Goal: Task Accomplishment & Management: Manage account settings

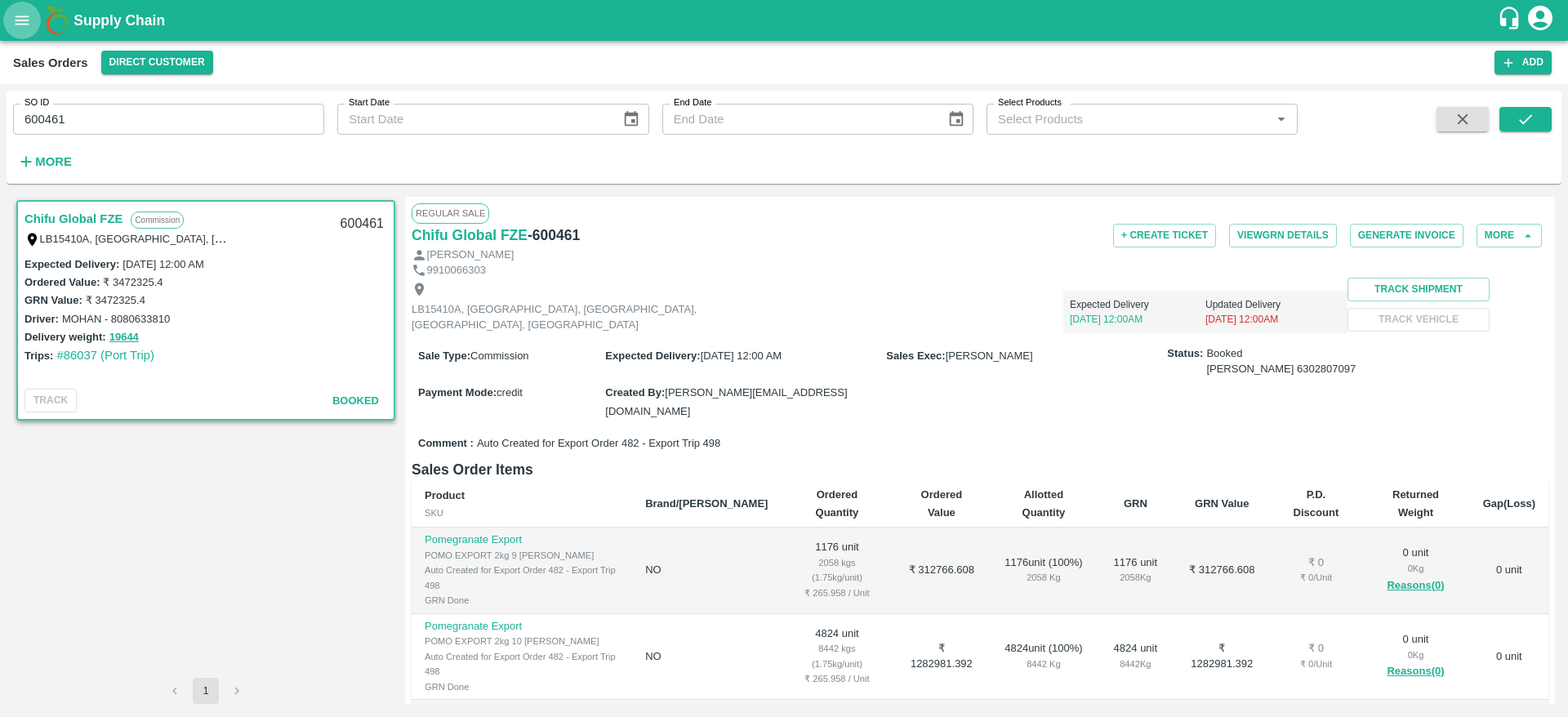
click at [18, 29] on icon "open drawer" at bounding box center [23, 21] width 18 height 18
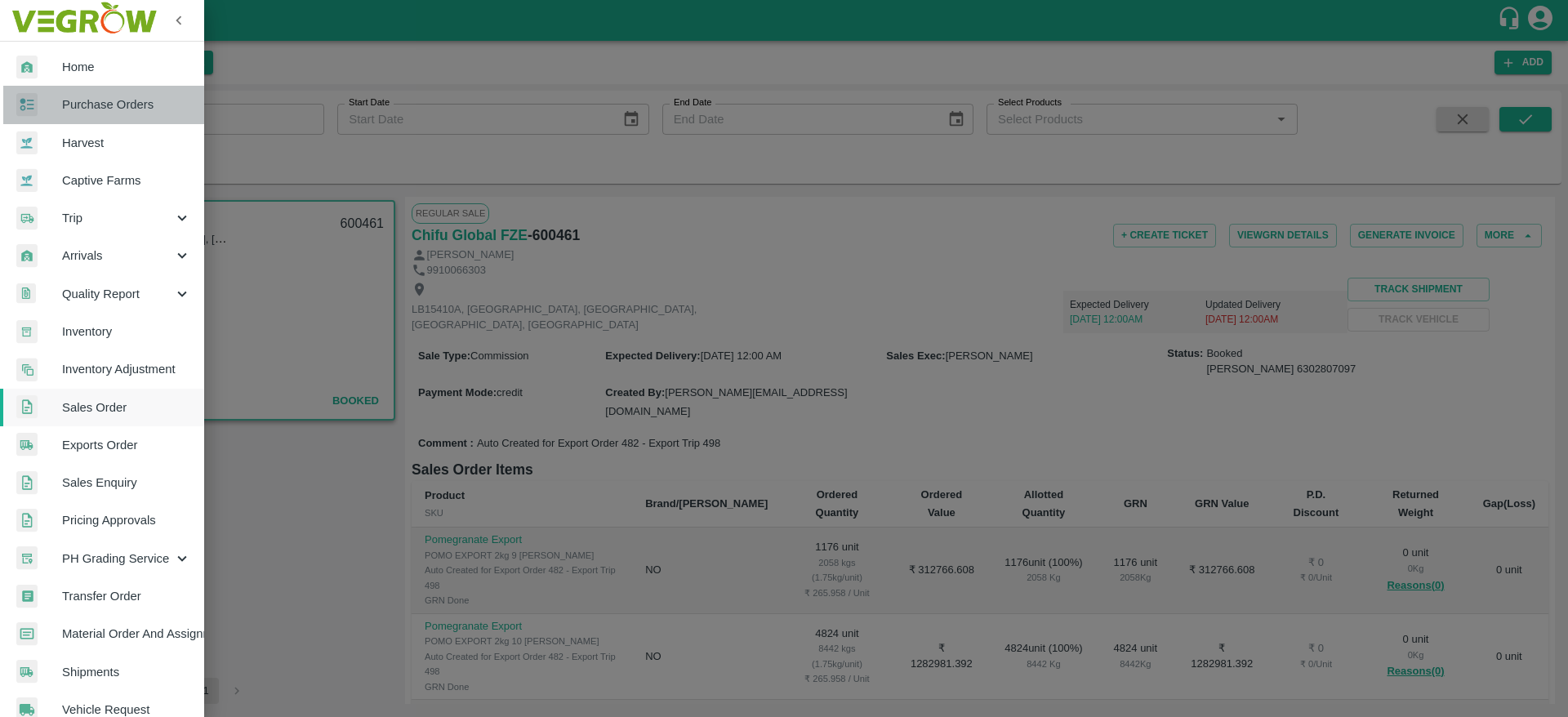
click at [118, 103] on span "Purchase Orders" at bounding box center [126, 104] width 129 height 18
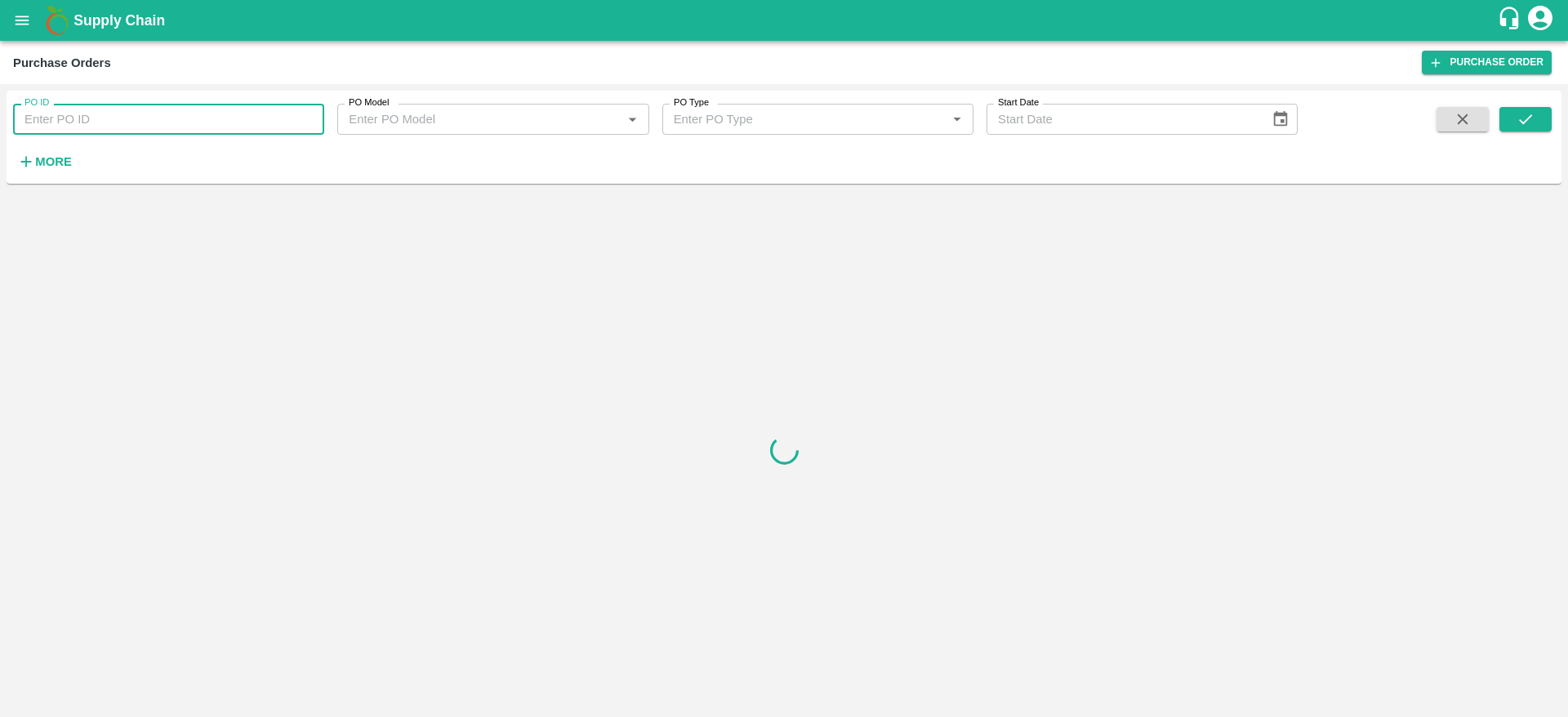
click at [212, 124] on input "PO ID" at bounding box center [168, 119] width 311 height 31
type input "176280"
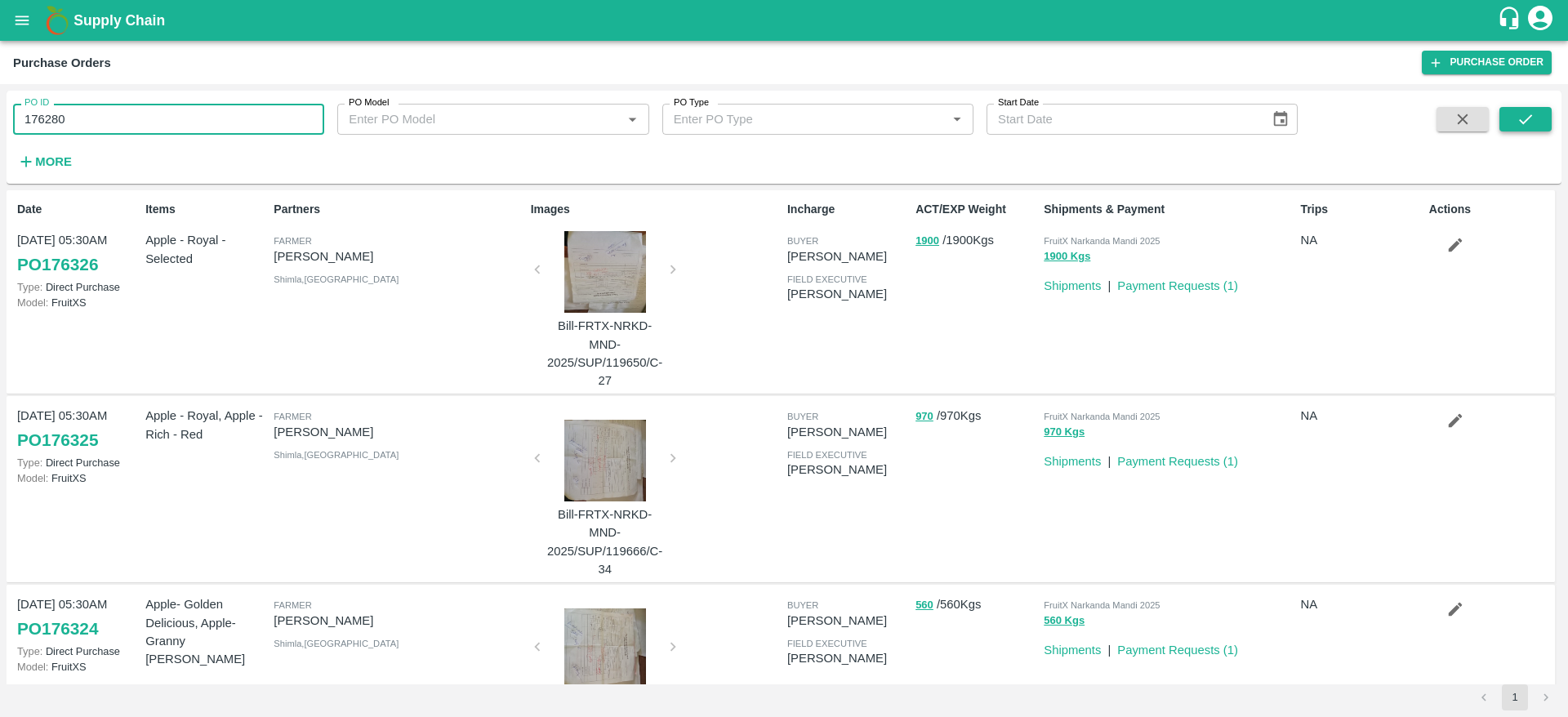
click at [1515, 130] on button "submit" at bounding box center [1525, 119] width 52 height 24
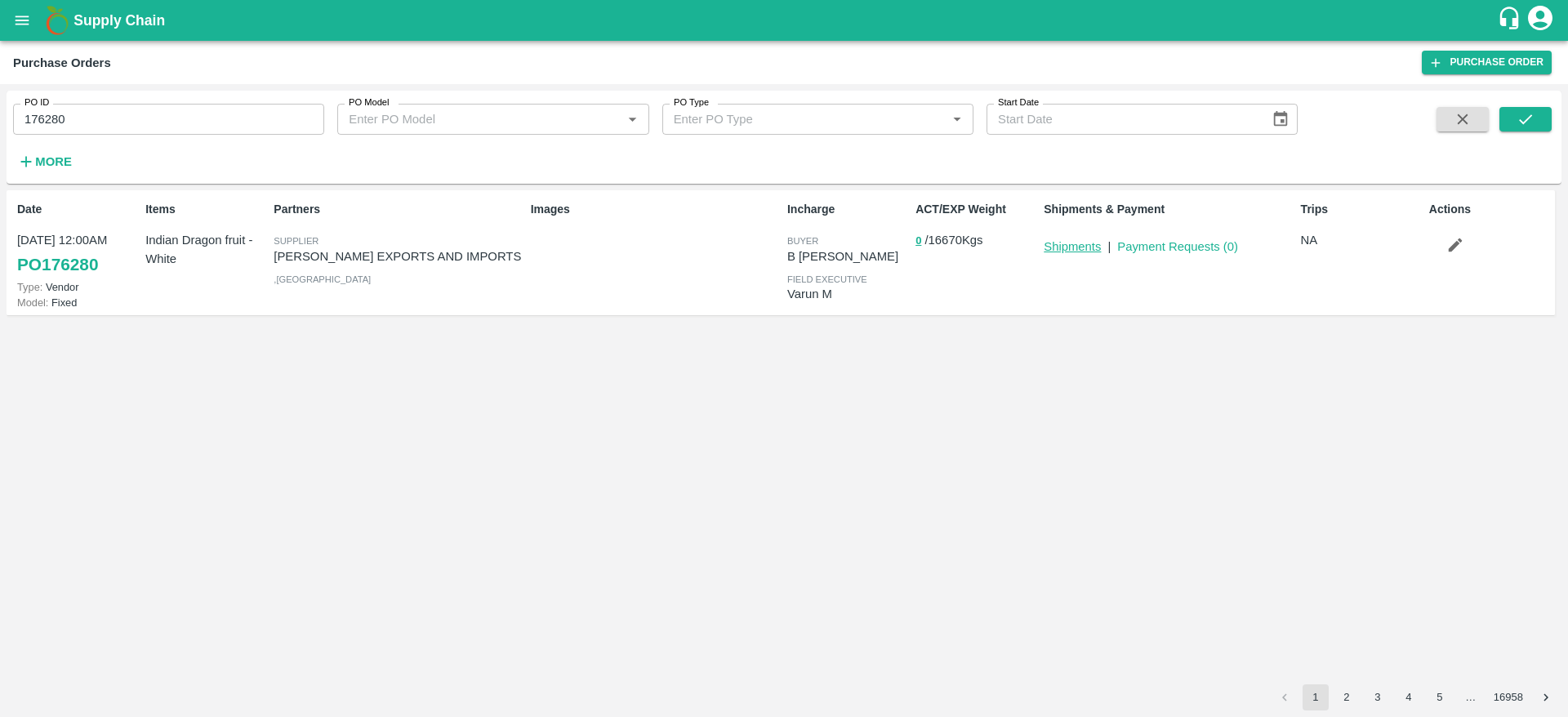
click at [1080, 243] on link "Shipments" at bounding box center [1072, 247] width 57 height 14
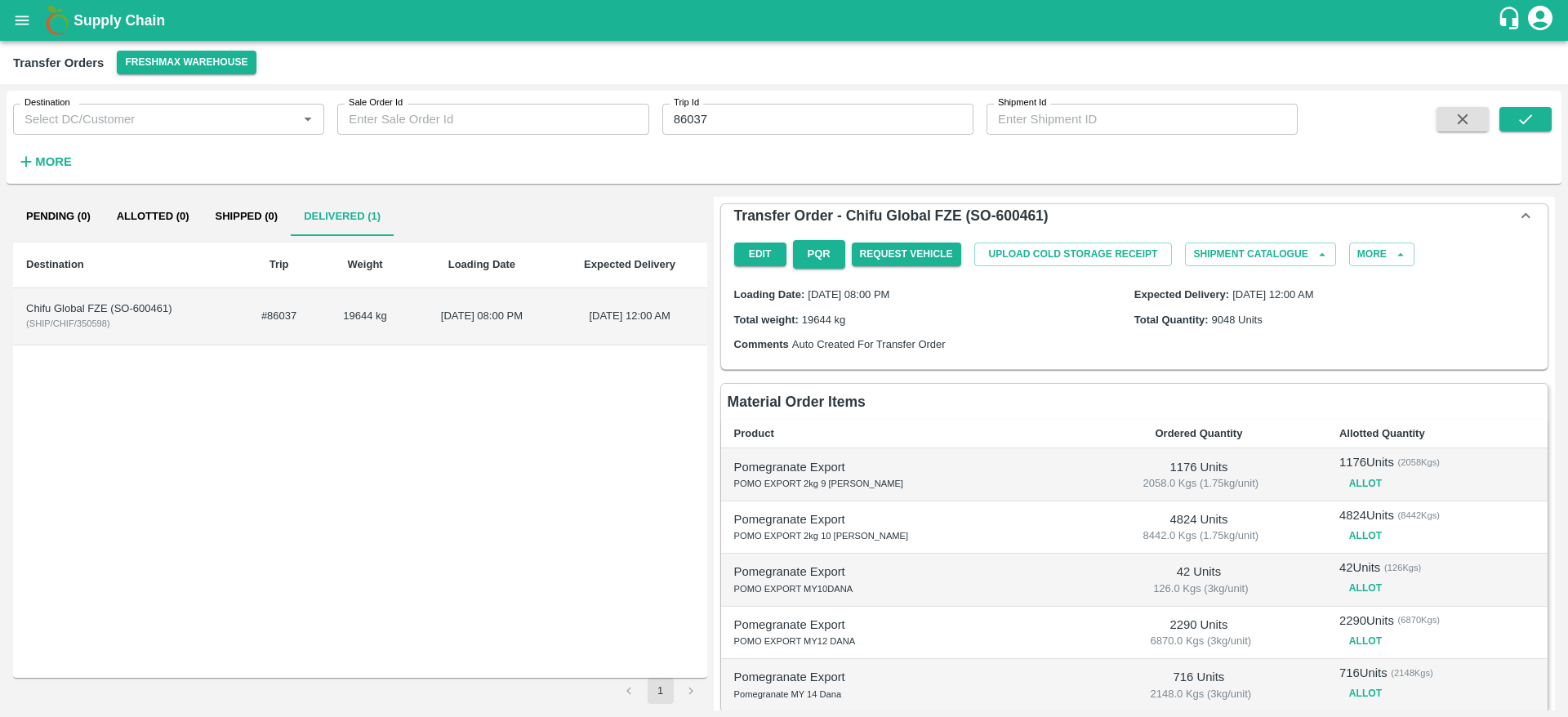
scroll to position [1382, 0]
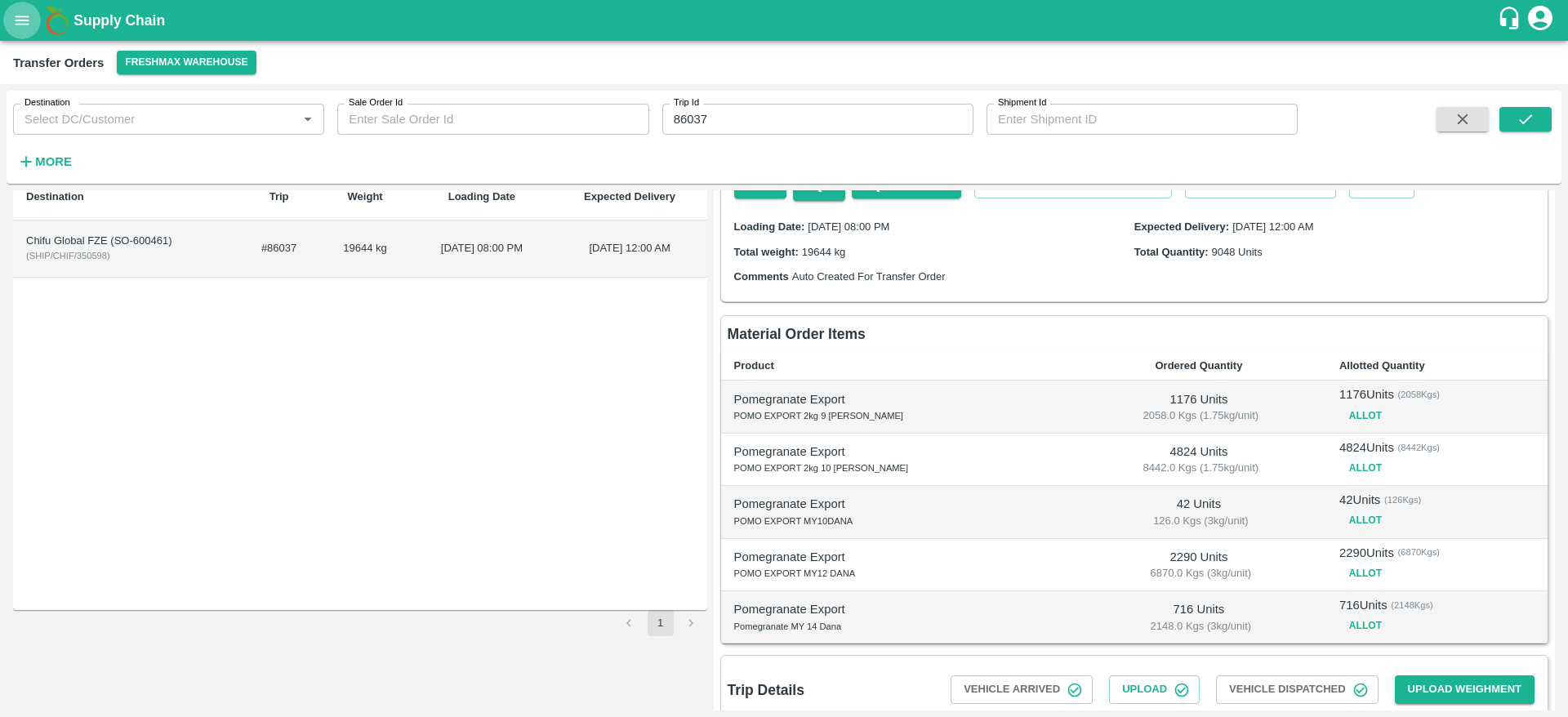
click at [33, 17] on button "open drawer" at bounding box center [23, 21] width 38 height 38
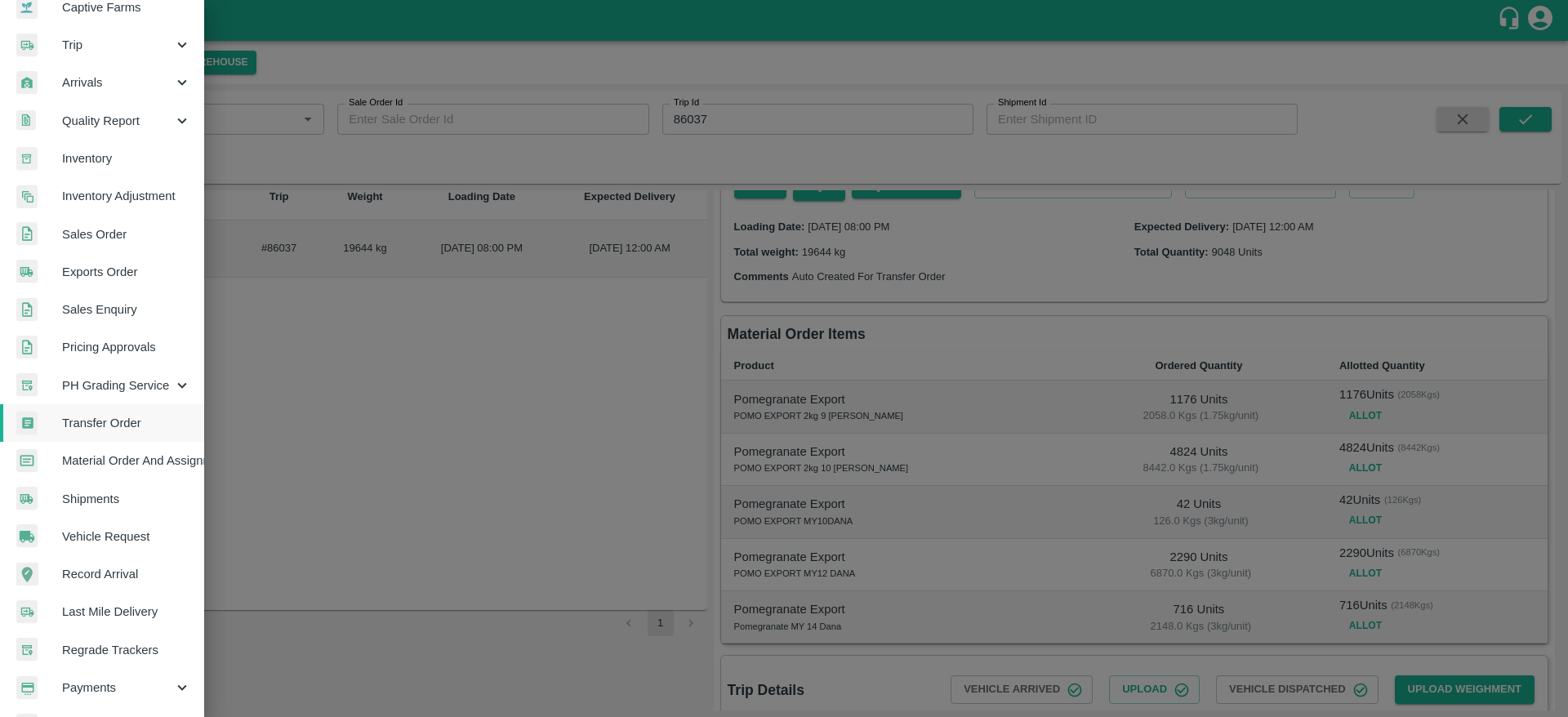
scroll to position [186, 0]
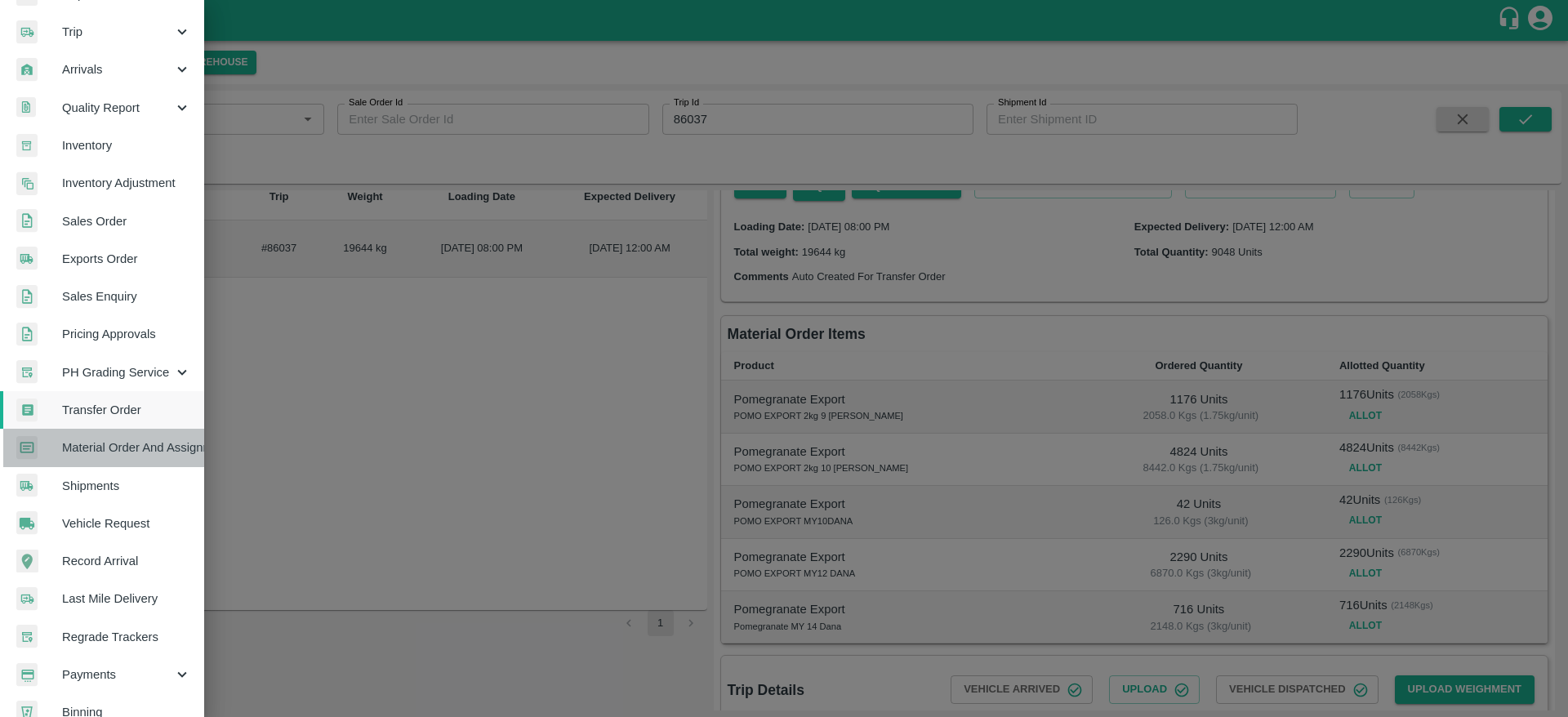
click at [122, 457] on link "Material Order And Assignment" at bounding box center [102, 448] width 204 height 38
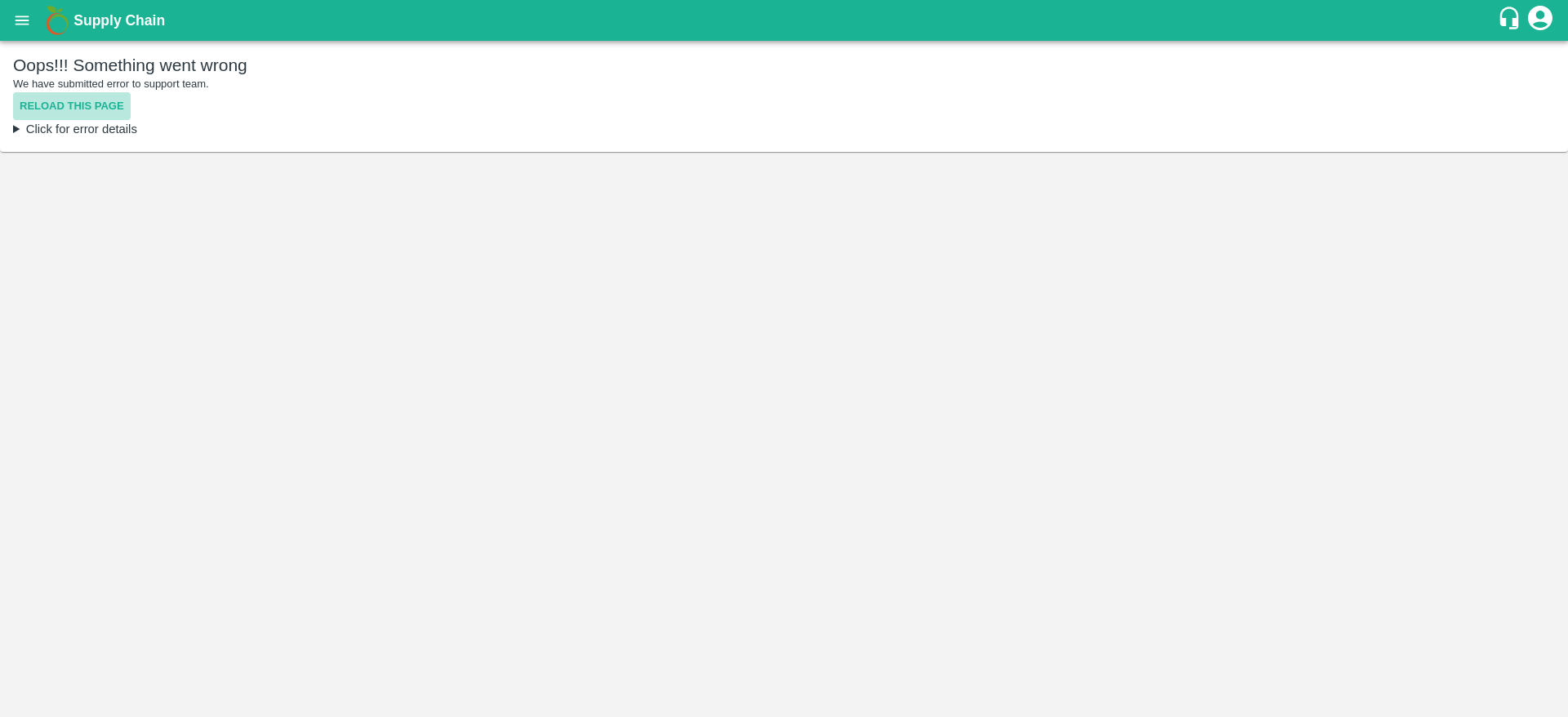
click at [81, 112] on button "Reload this page" at bounding box center [72, 106] width 118 height 29
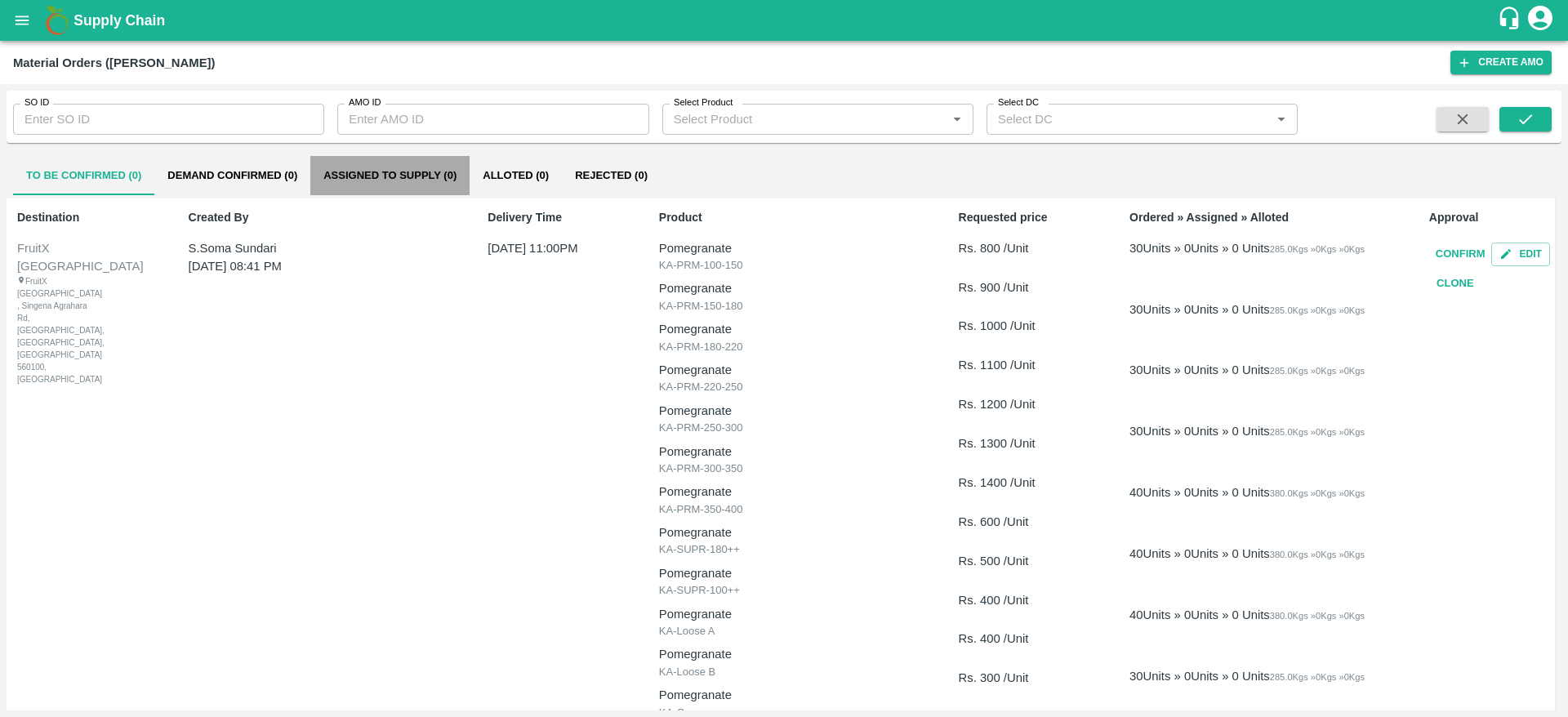
click at [415, 193] on button "Assigned to Supply (0)" at bounding box center [389, 176] width 159 height 40
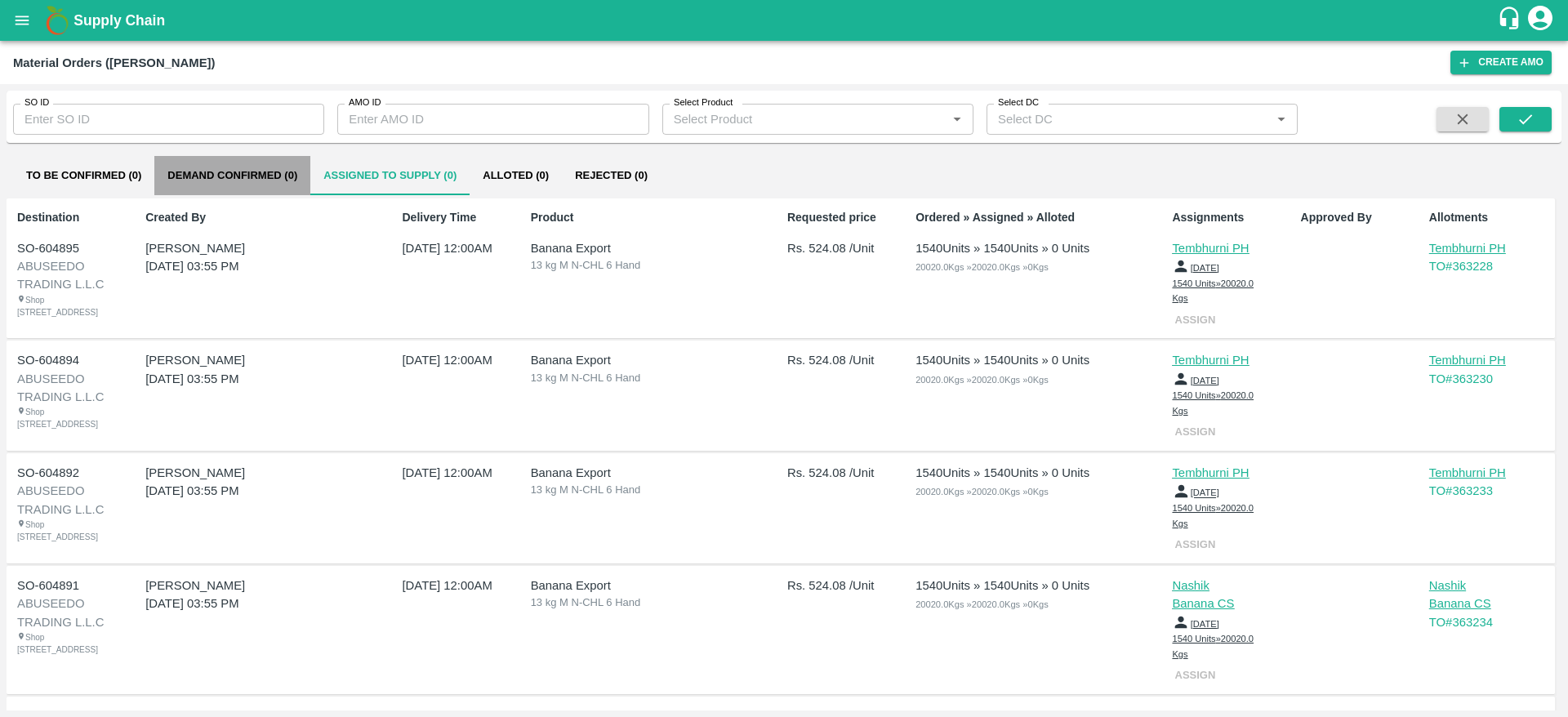
click at [278, 187] on button "Demand Confirmed (0)" at bounding box center [231, 176] width 156 height 40
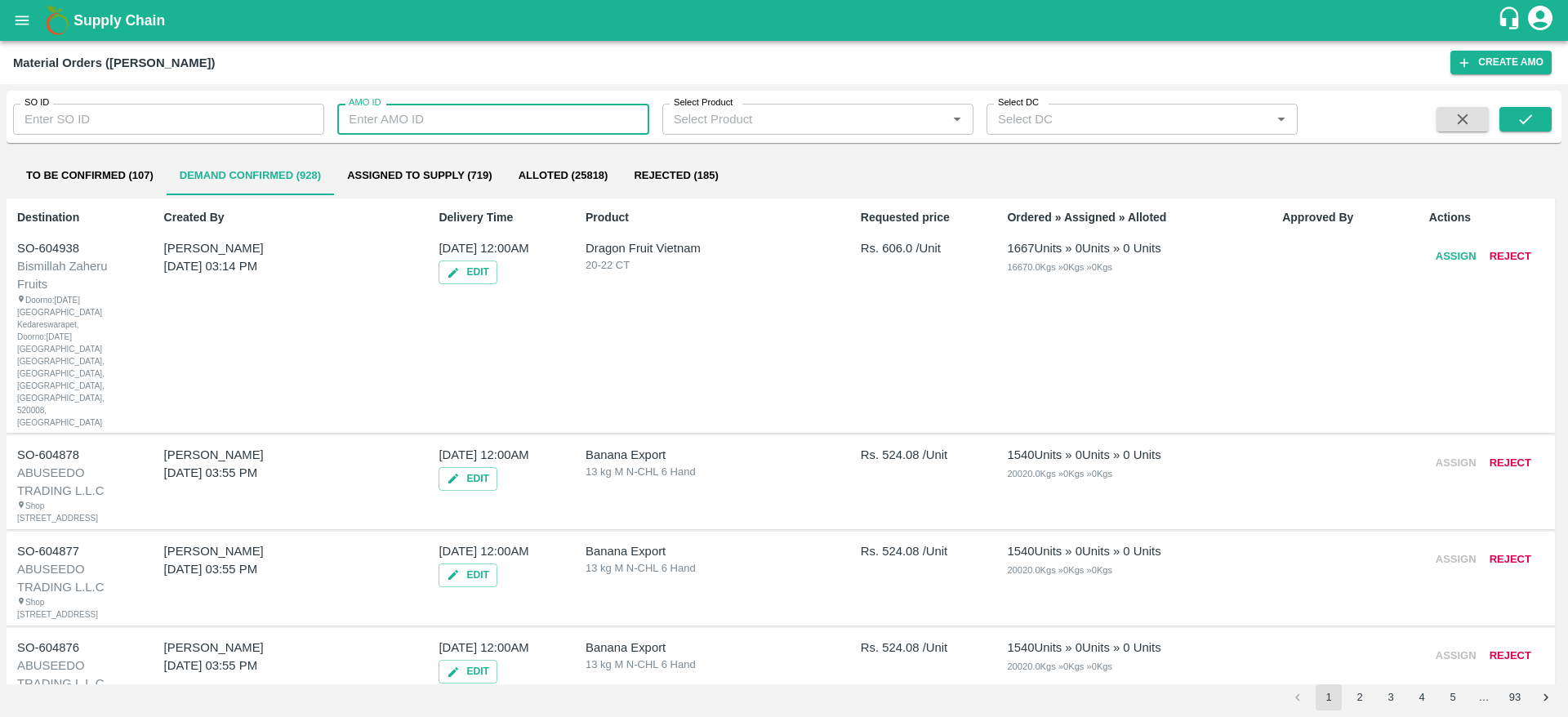
click at [429, 121] on input "AMO ID" at bounding box center [492, 119] width 311 height 31
type input "326948"
click at [1507, 118] on button "submit" at bounding box center [1525, 119] width 52 height 24
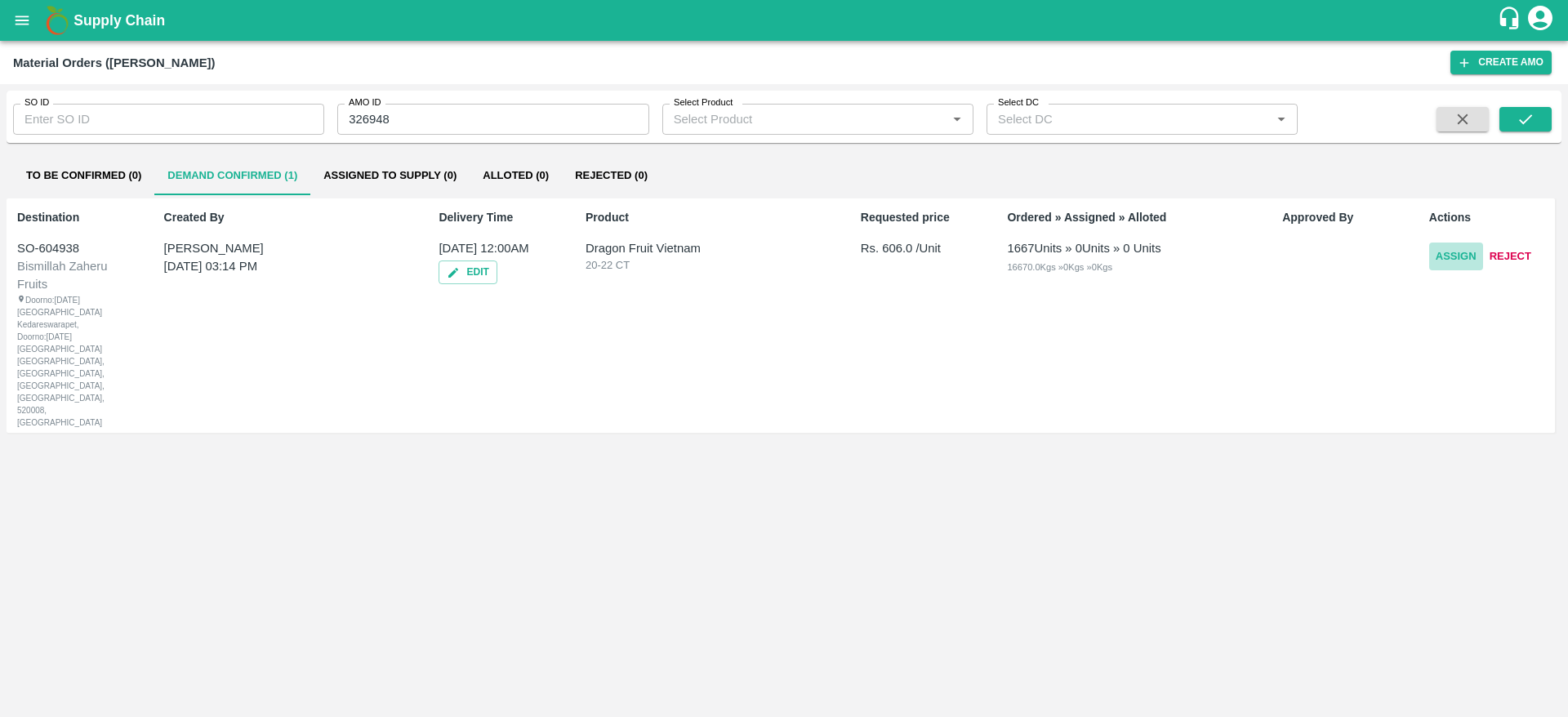
click at [1473, 249] on button "Assign" at bounding box center [1455, 257] width 54 height 29
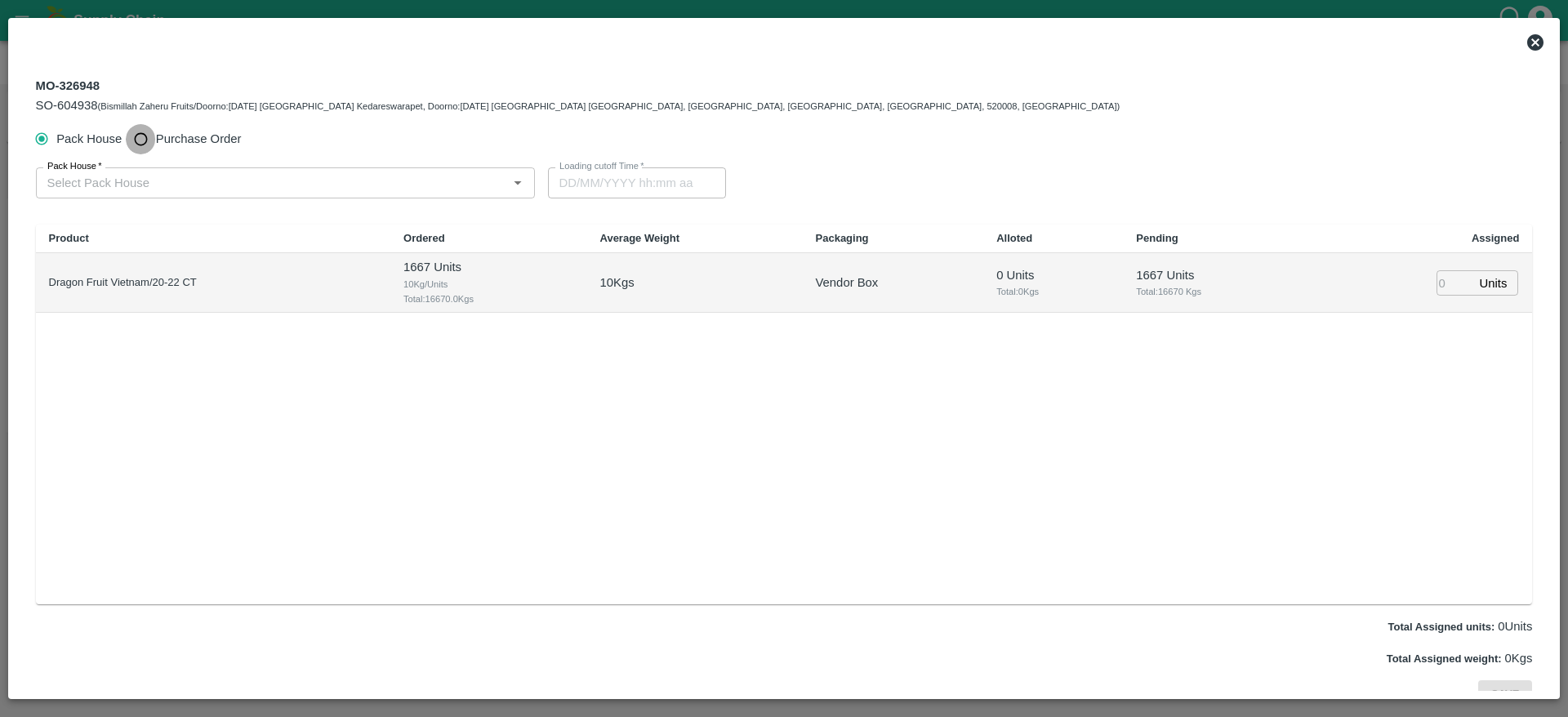
click at [151, 131] on input "Purchase Order" at bounding box center [141, 140] width 31 height 31
radio input "true"
click at [140, 168] on div "PO   *" at bounding box center [278, 183] width 485 height 31
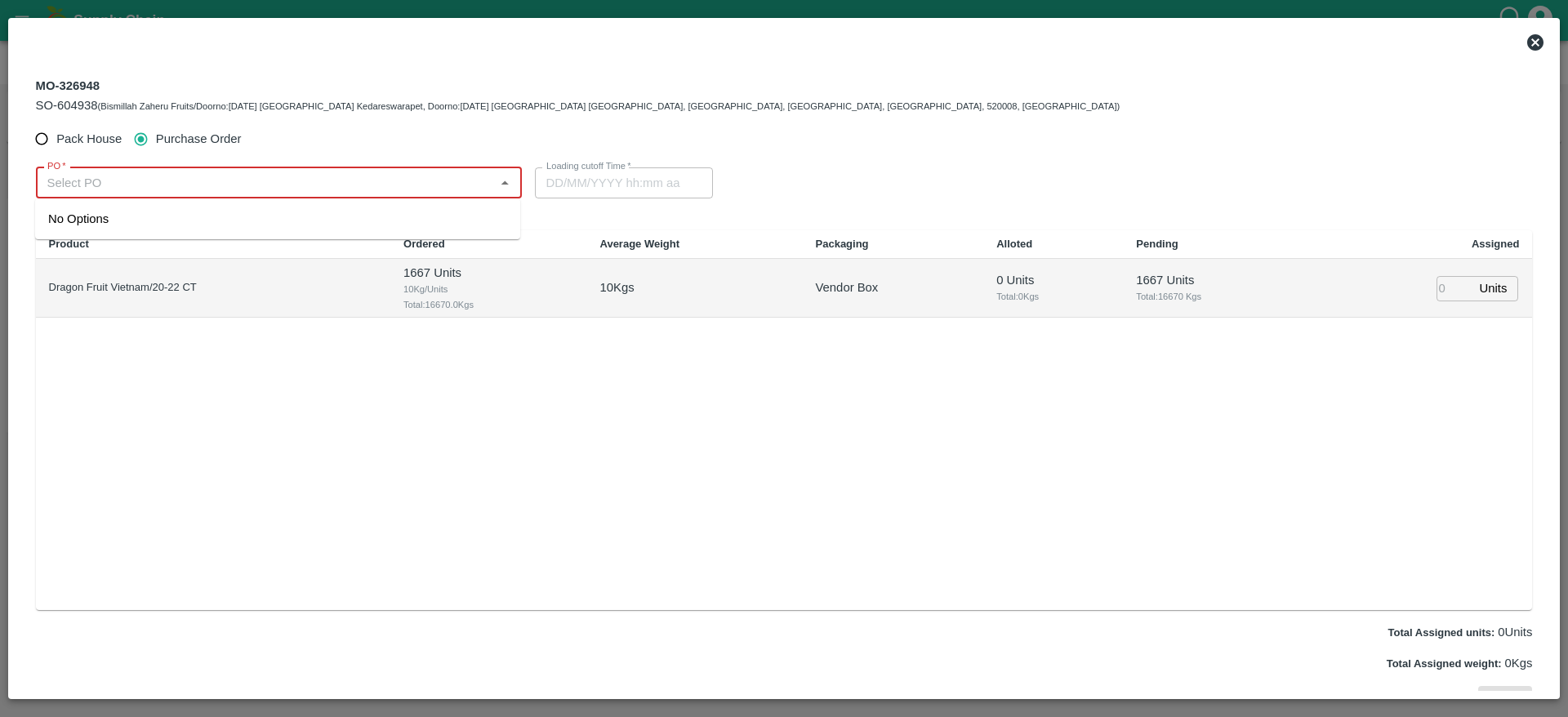
click at [286, 185] on input "PO   *" at bounding box center [265, 183] width 449 height 22
click at [350, 221] on div "PO-176280(ARUL EXPORTS AND IMPORTS-9443370833)" at bounding box center [242, 219] width 389 height 18
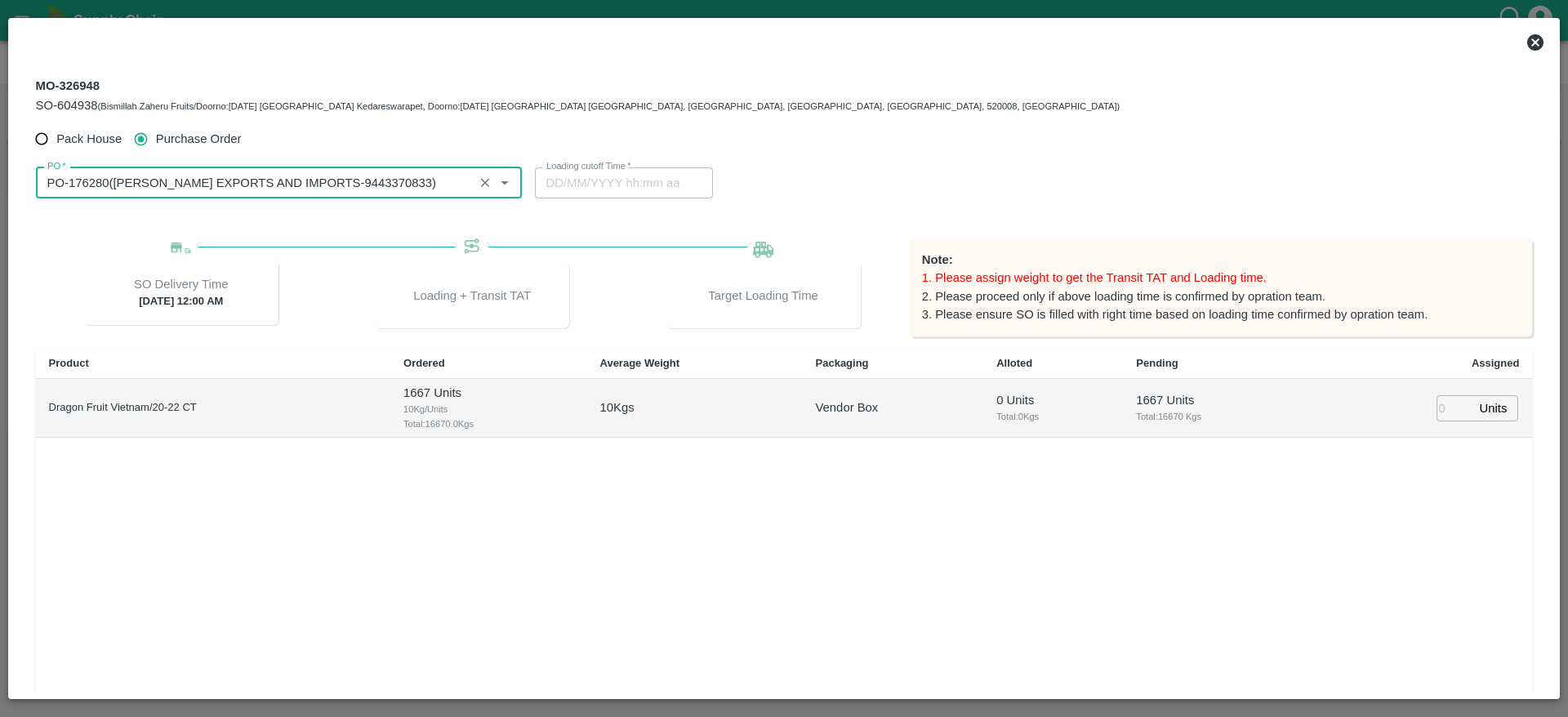
type input "PO-176280(ARUL EXPORTS AND IMPORTS-9443370833)"
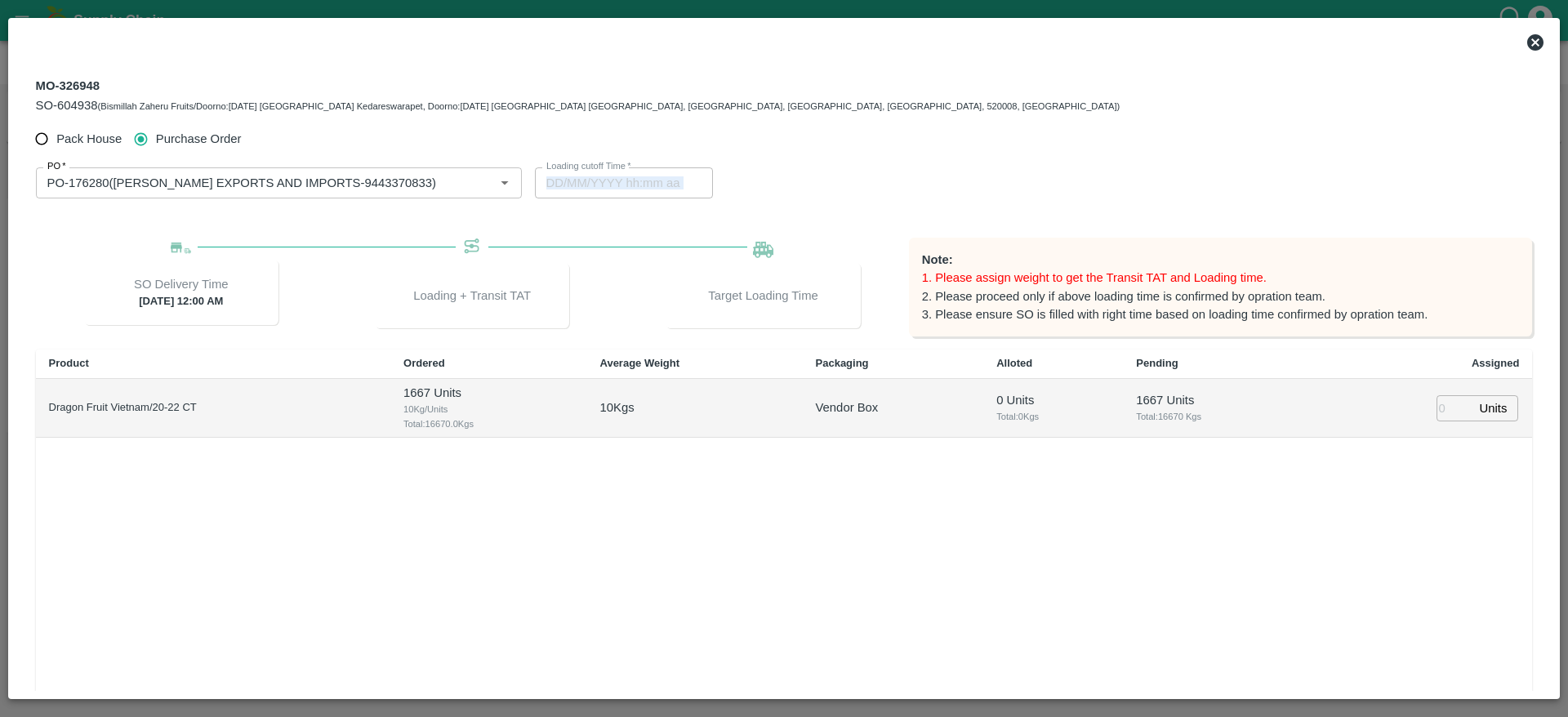
click at [642, 184] on div "PO   * PO   * Loading cutoff Time   * Loading cutoff Time" at bounding box center [784, 182] width 1497 height 57
click at [997, 518] on div "Product Ordered Average Weight Packaging Alloted Pending Assigned Dragon Fruit …" at bounding box center [784, 540] width 1497 height 380
click at [1522, 41] on div at bounding box center [784, 42] width 1536 height 32
click at [1532, 41] on icon at bounding box center [1535, 42] width 16 height 16
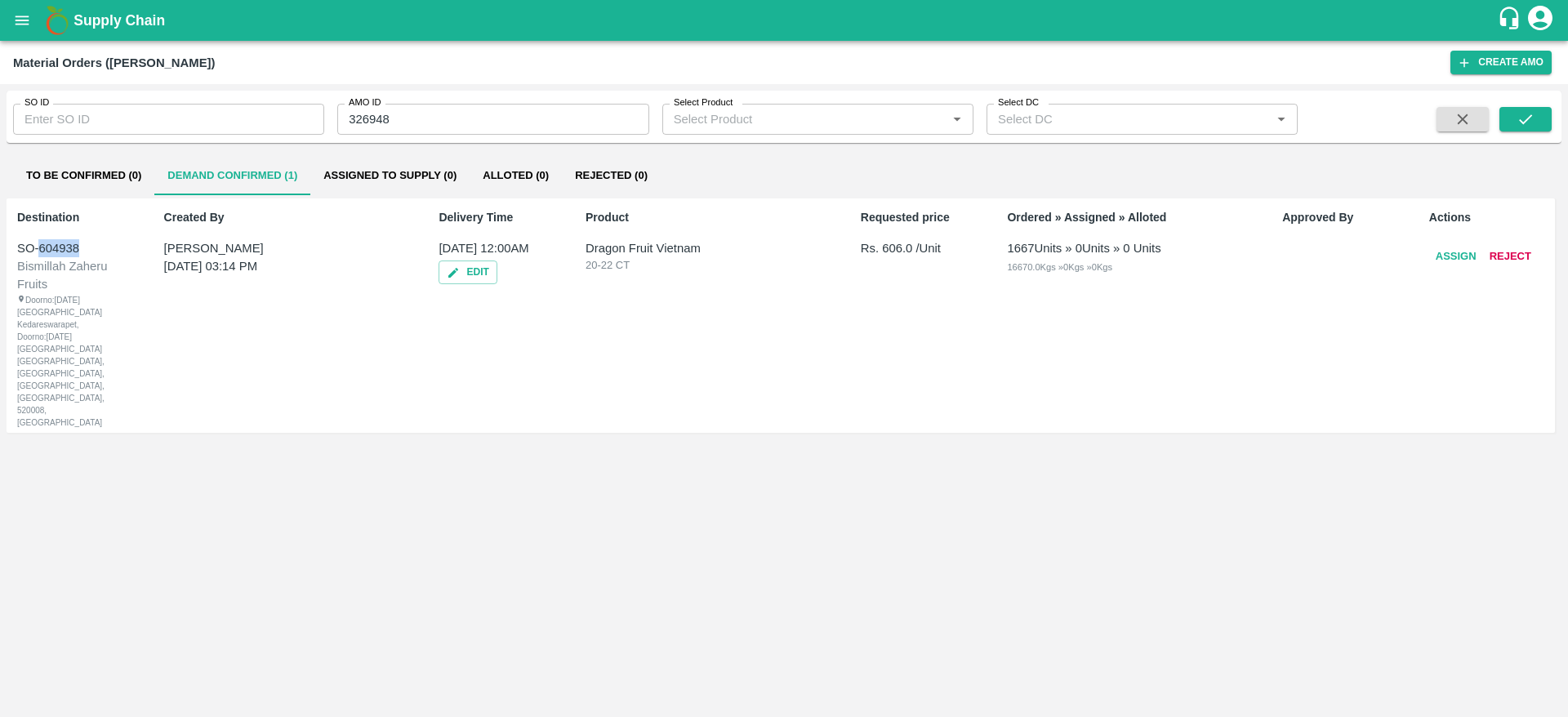
drag, startPoint x: 37, startPoint y: 246, endPoint x: 94, endPoint y: 236, distance: 57.9
click at [94, 236] on div "Destination SO-604938 Bismillah Zaheru Fruits Doorno:18-1-55 Mangamarket Kedare…" at bounding box center [75, 315] width 128 height 226
copy div "604938"
drag, startPoint x: 435, startPoint y: 121, endPoint x: 273, endPoint y: 137, distance: 162.8
click at [273, 137] on div "SO ID SO ID AMO ID 326948 AMO ID Select Product Select Product   * Select DC Se…" at bounding box center [784, 117] width 1554 height 52
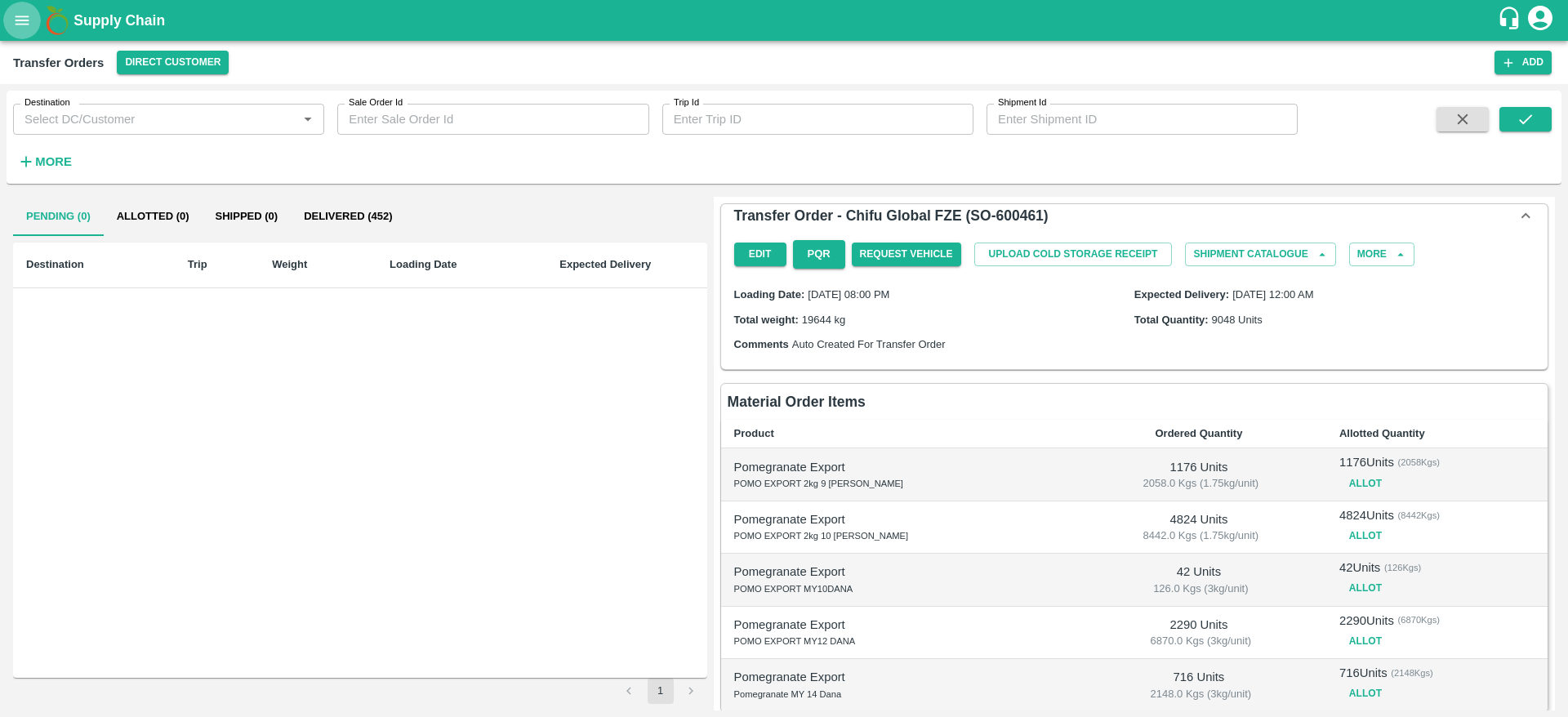
click at [19, 19] on icon "open drawer" at bounding box center [23, 21] width 18 height 18
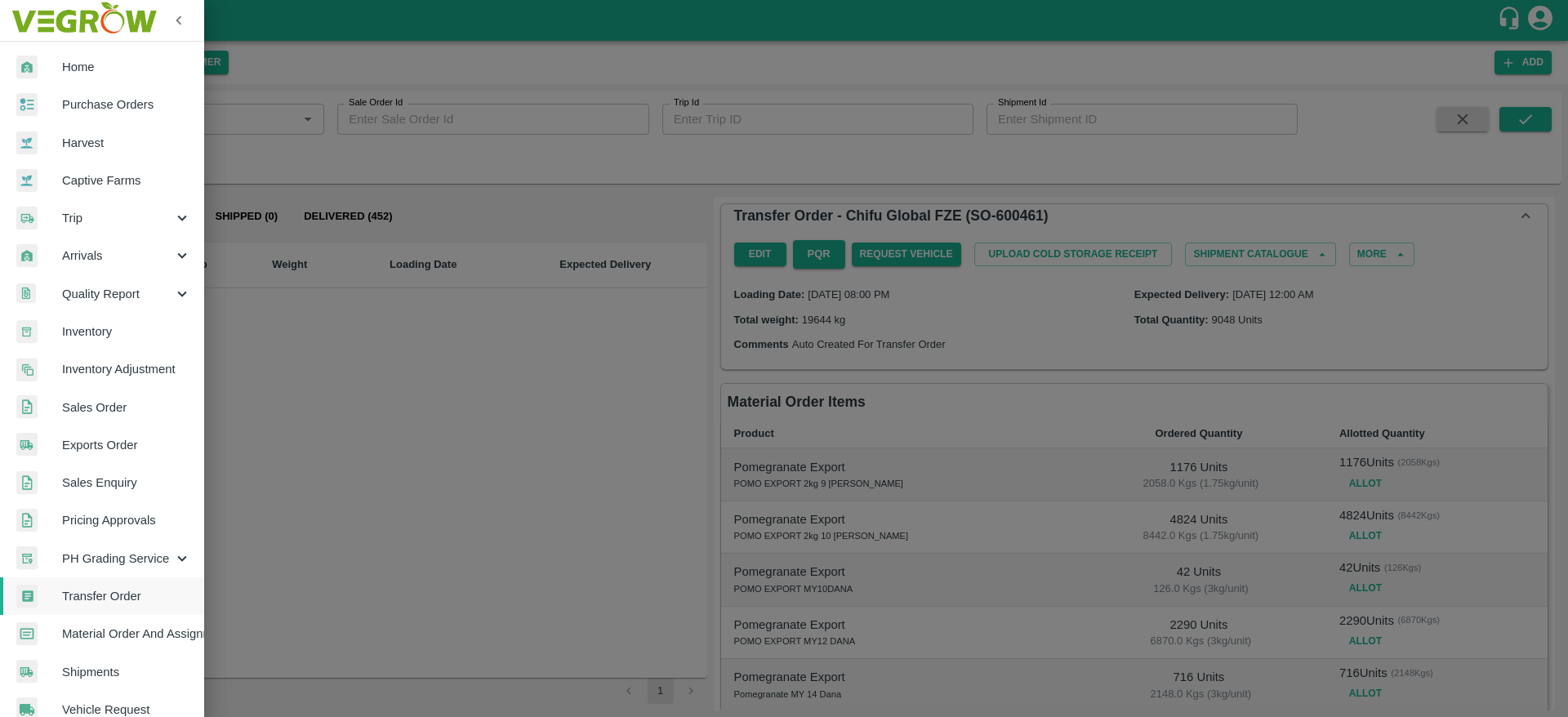
scroll to position [251, 0]
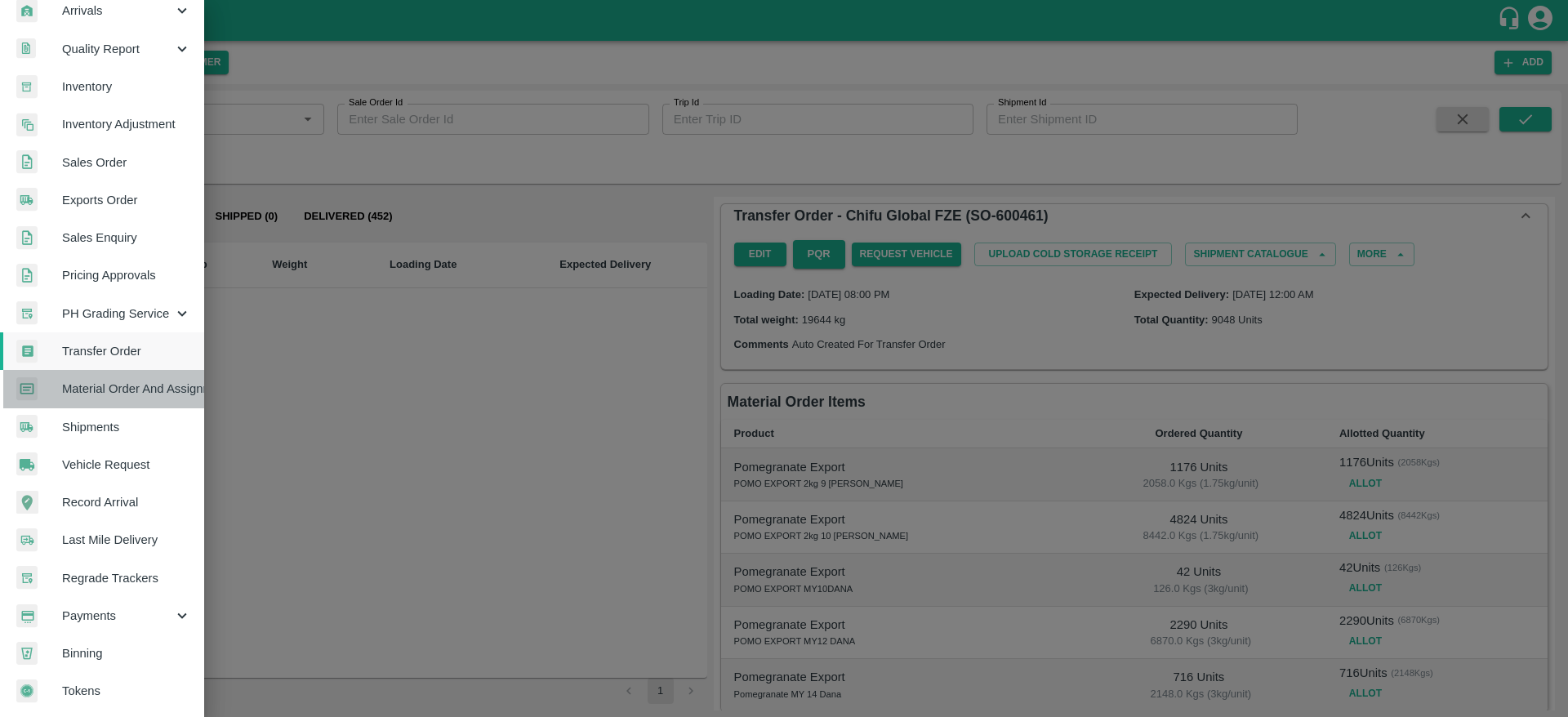
click at [153, 389] on span "Material Order And Assignment" at bounding box center [126, 389] width 129 height 18
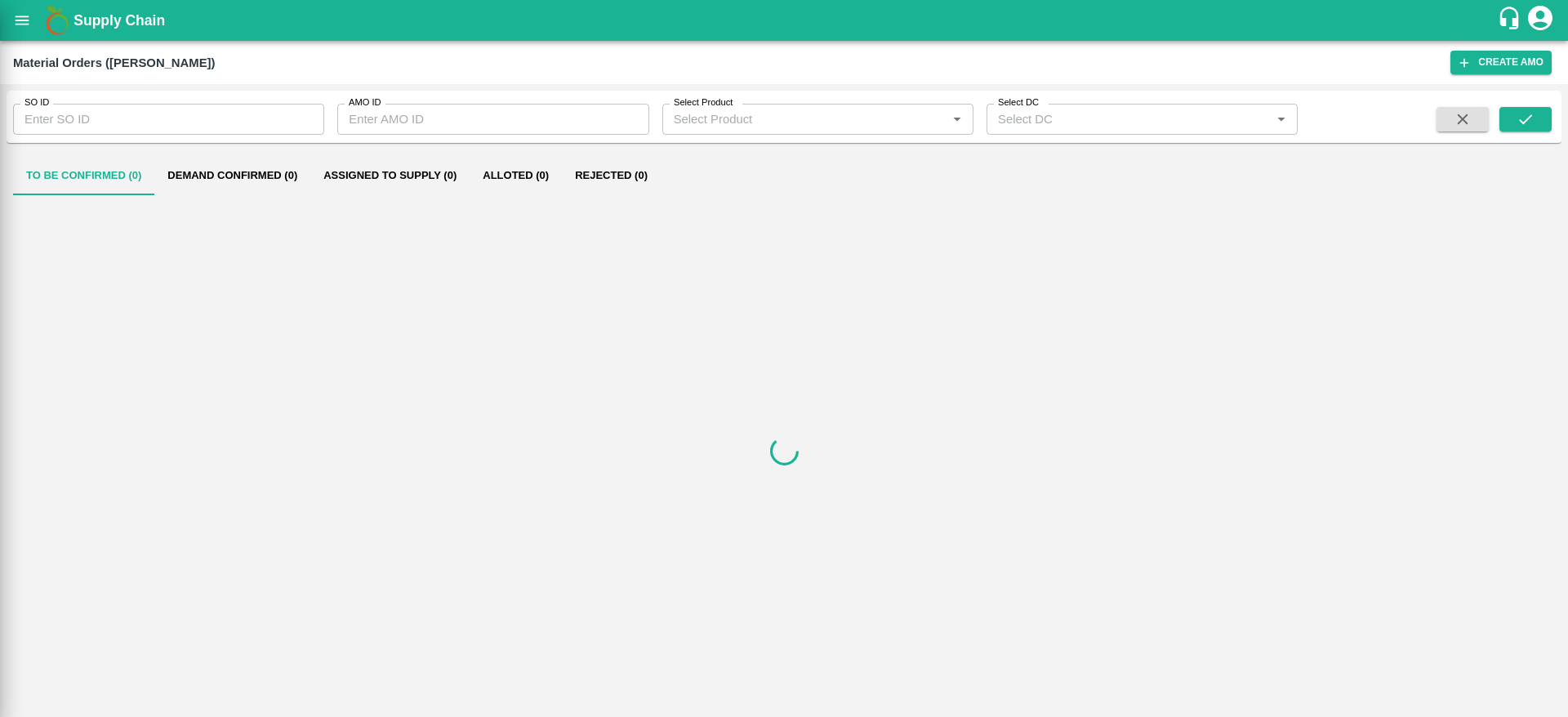
scroll to position [245, 0]
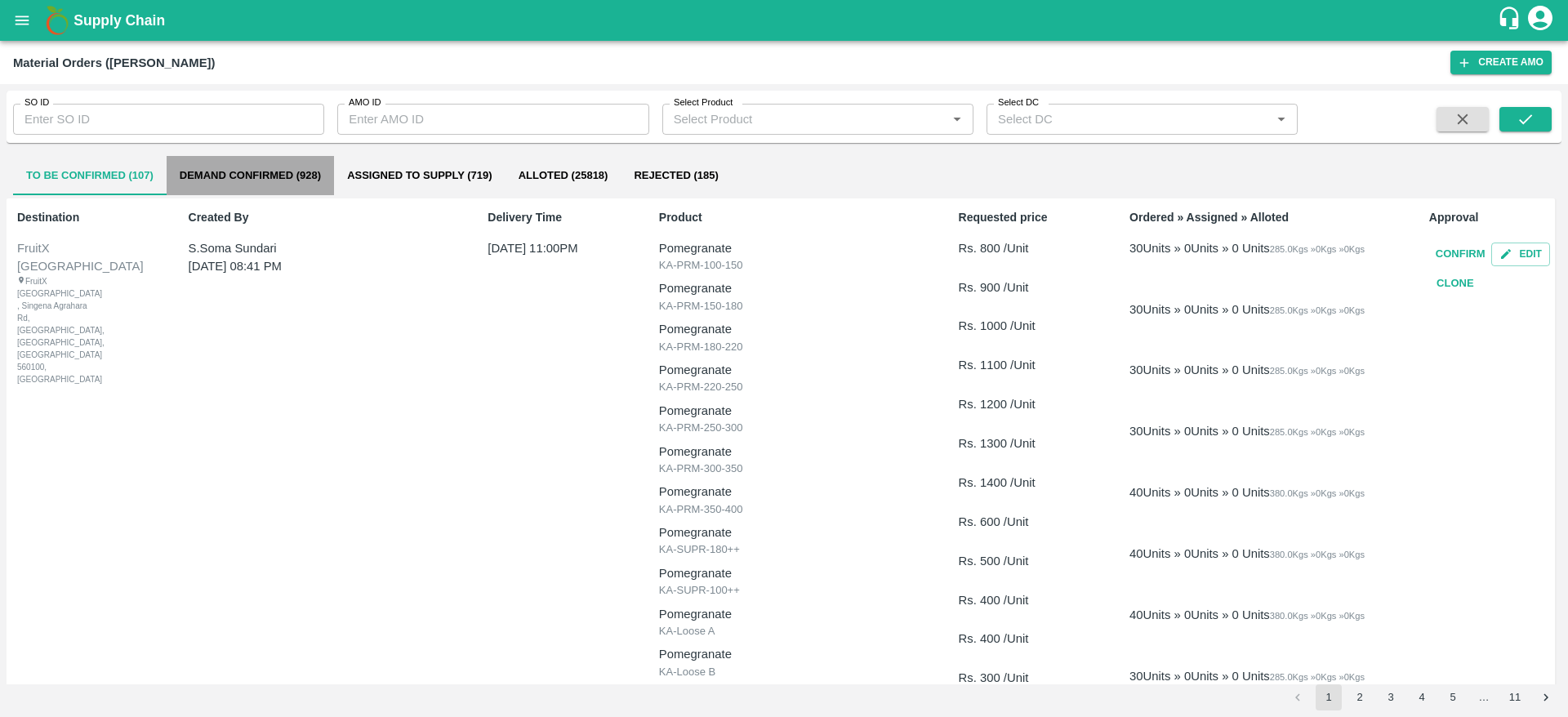
click at [295, 177] on button "Demand Confirmed (928)" at bounding box center [250, 176] width 168 height 40
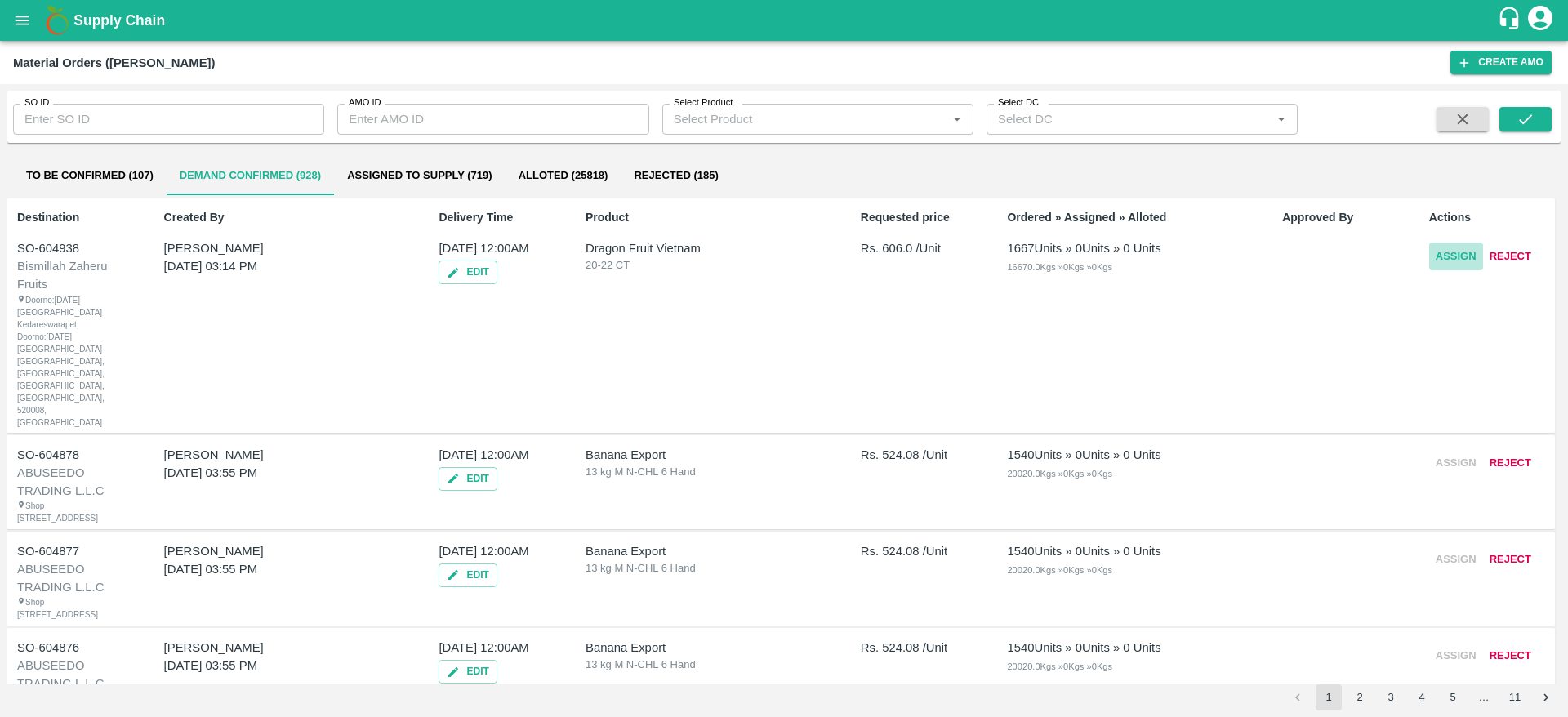
click at [1470, 259] on button "Assign" at bounding box center [1455, 257] width 54 height 29
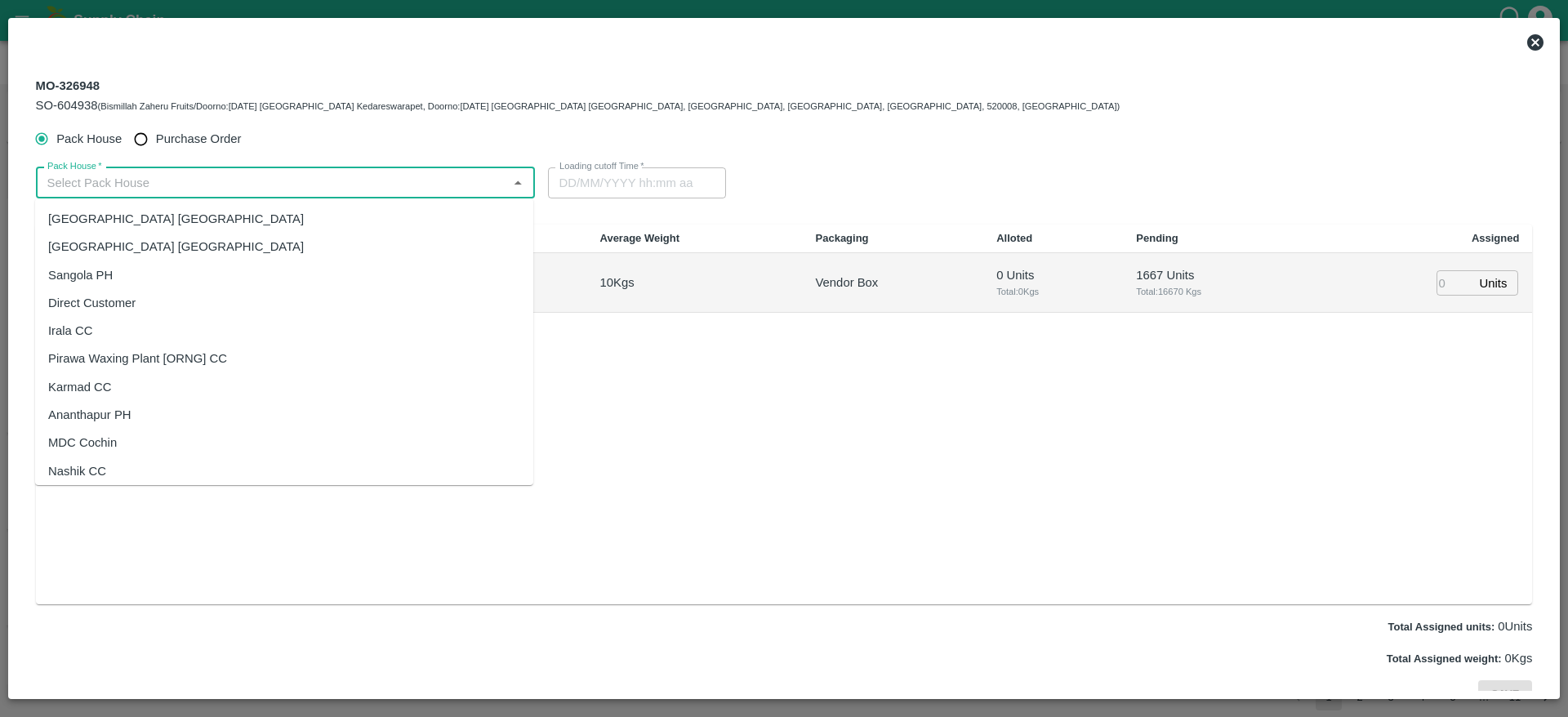
click at [160, 179] on input "Pack House   *" at bounding box center [271, 183] width 462 height 22
click at [118, 219] on div "[GEOGRAPHIC_DATA] [GEOGRAPHIC_DATA]" at bounding box center [176, 219] width 256 height 18
type input "[GEOGRAPHIC_DATA] [GEOGRAPHIC_DATA]"
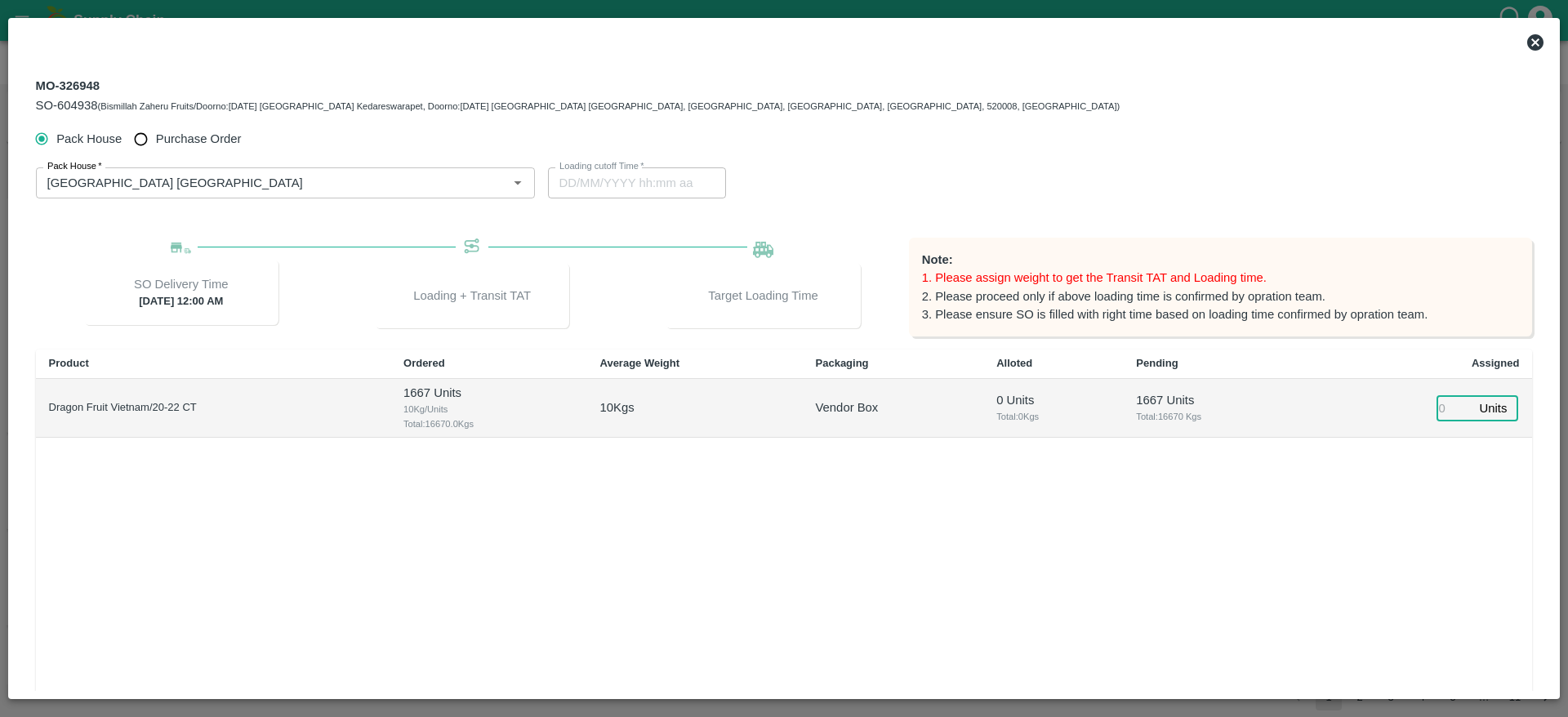
click at [1451, 411] on input "number" at bounding box center [1455, 408] width 36 height 25
type input "12"
click at [1342, 512] on div "Product Ordered Average Weight Packaging Alloted Pending Assigned Dragon Fruit …" at bounding box center [784, 540] width 1497 height 380
type input "15/09/2025 01:00 PM"
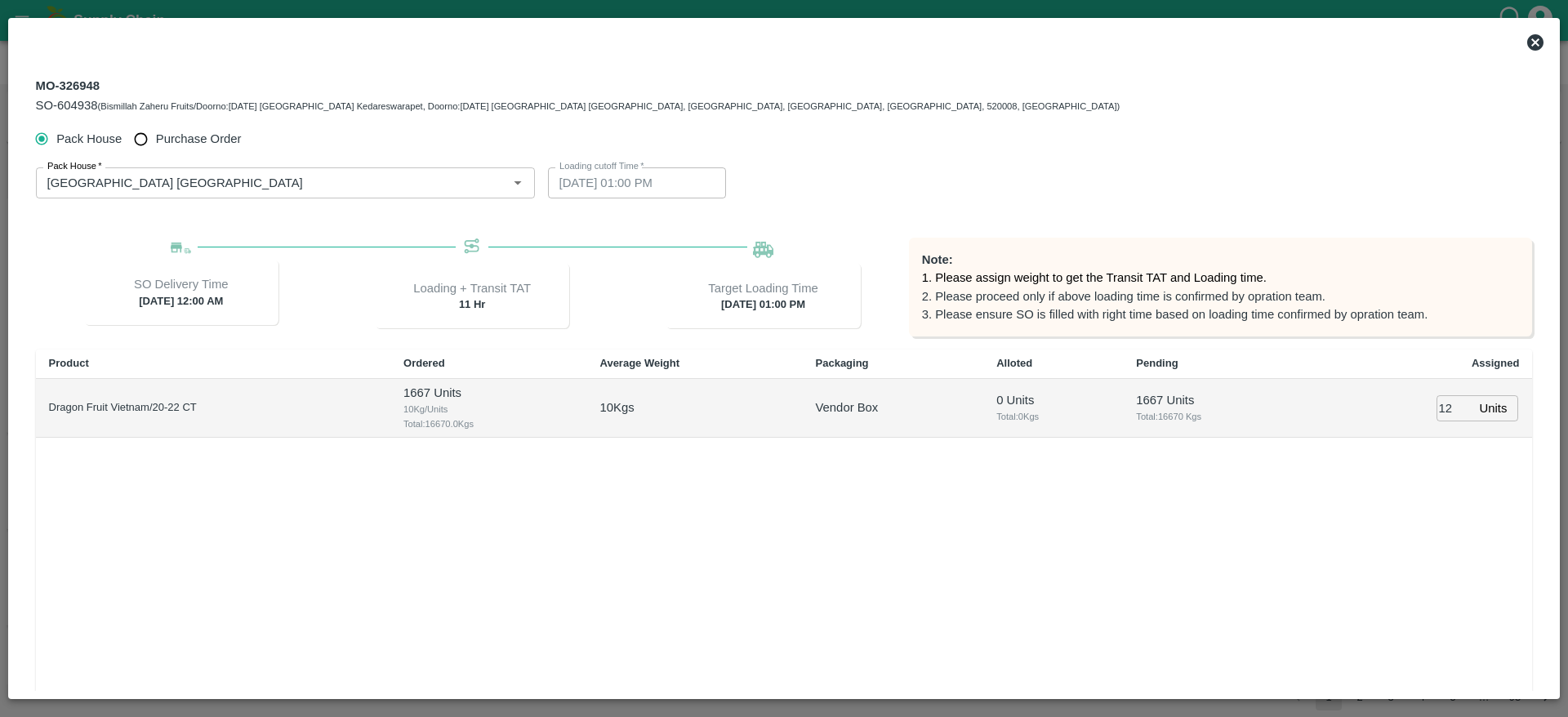
click at [1533, 33] on icon at bounding box center [1535, 42] width 20 height 20
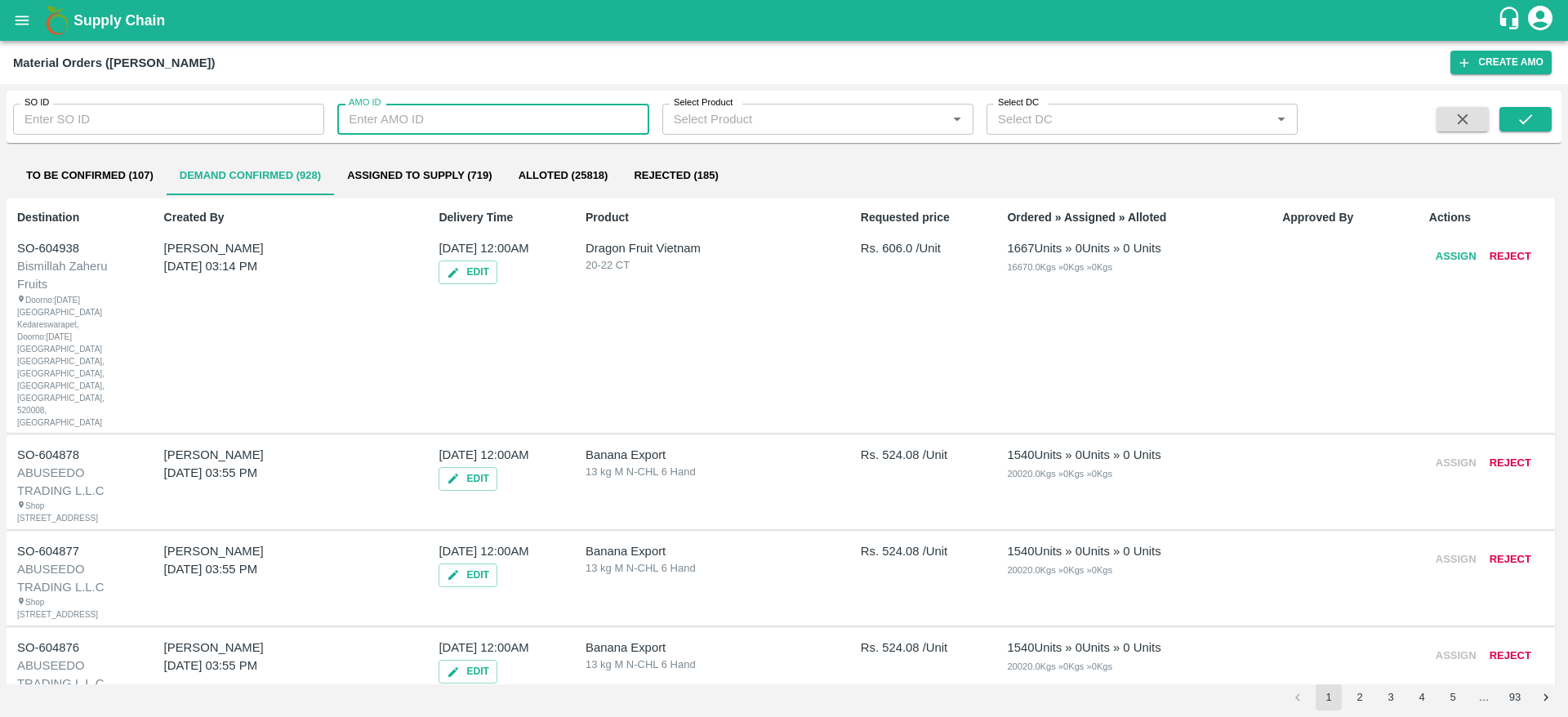
click at [477, 122] on input "AMO ID" at bounding box center [492, 119] width 311 height 31
paste input "326948"
type input "326948"
click at [1531, 113] on icon "submit" at bounding box center [1525, 119] width 18 height 18
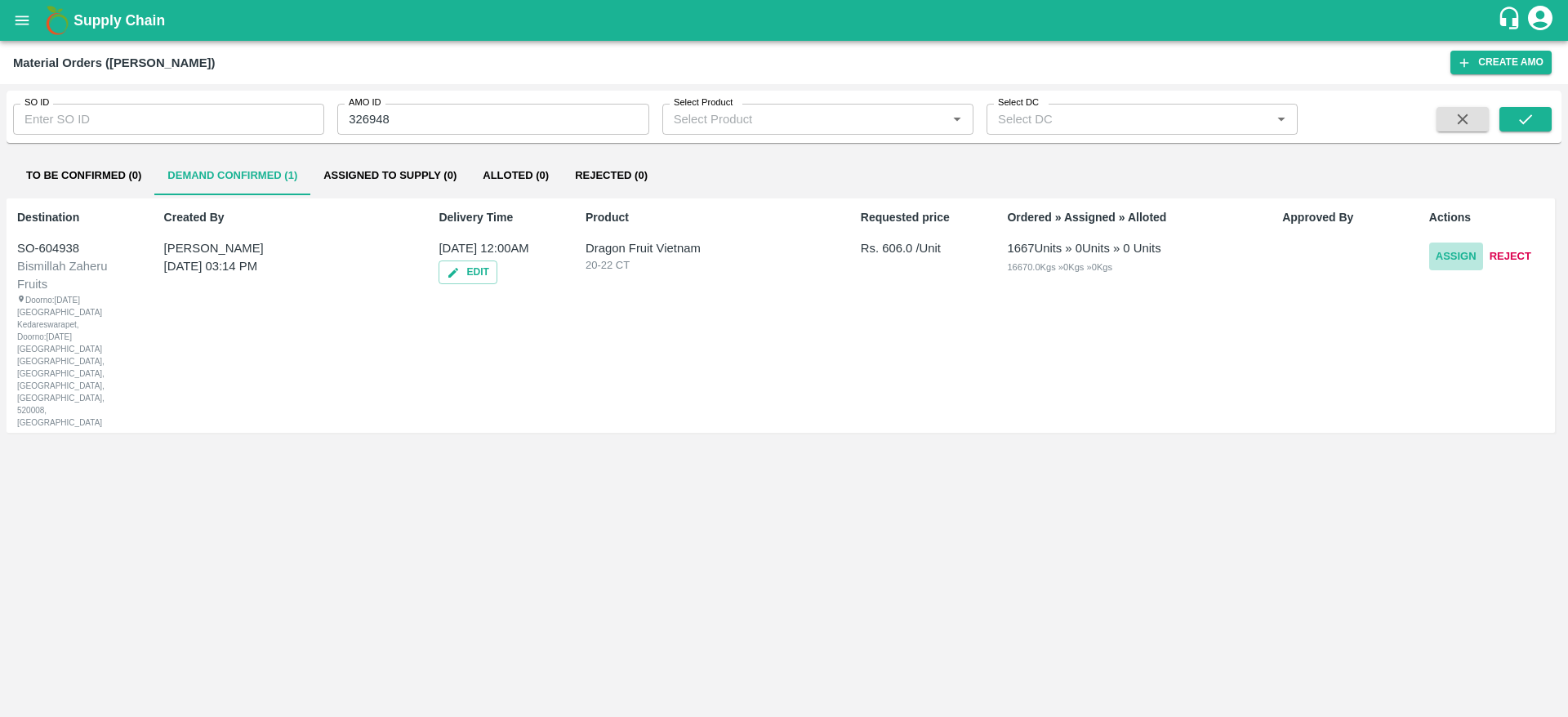
click at [1455, 251] on button "Assign" at bounding box center [1455, 257] width 54 height 29
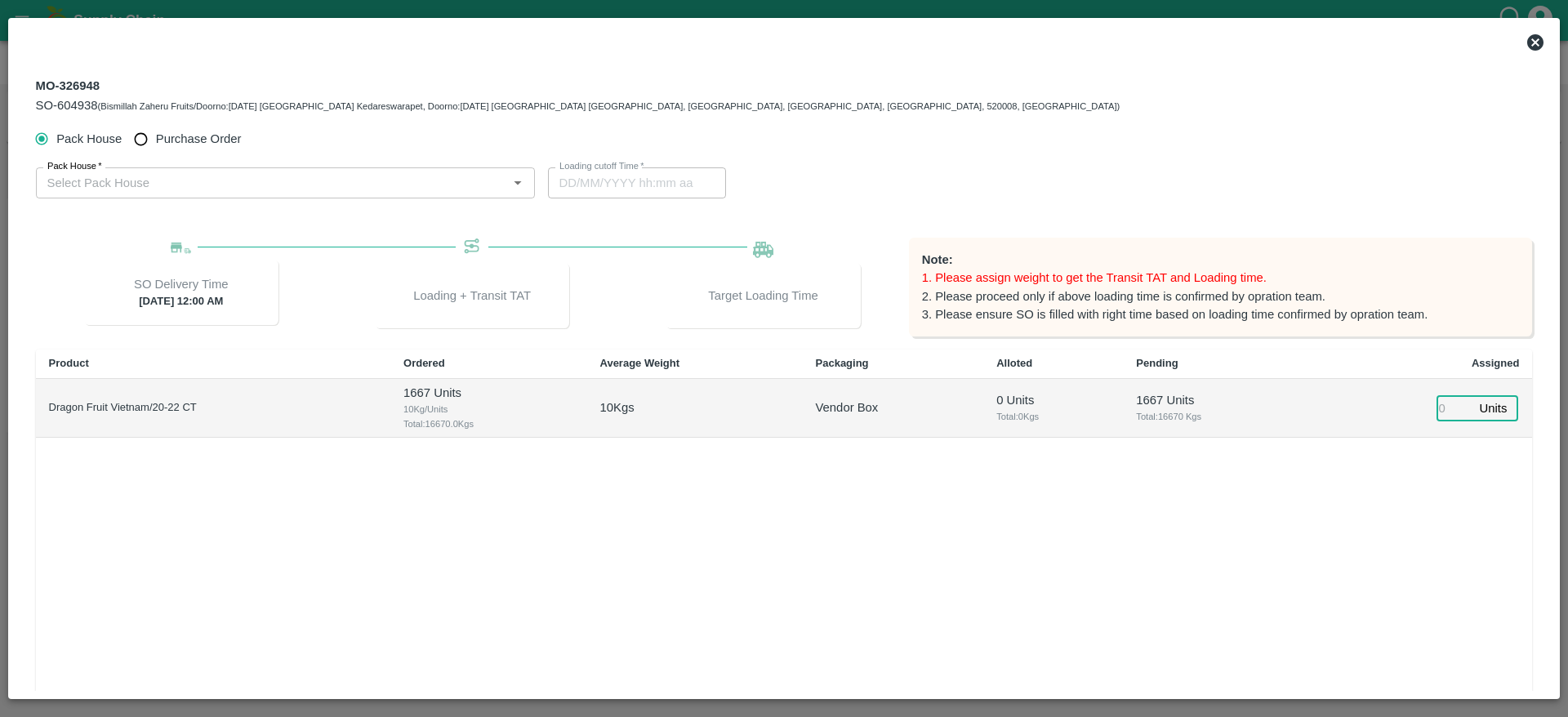
click at [1448, 415] on input "number" at bounding box center [1455, 408] width 36 height 25
click at [151, 149] on input "Purchase Order" at bounding box center [141, 140] width 31 height 31
radio input "true"
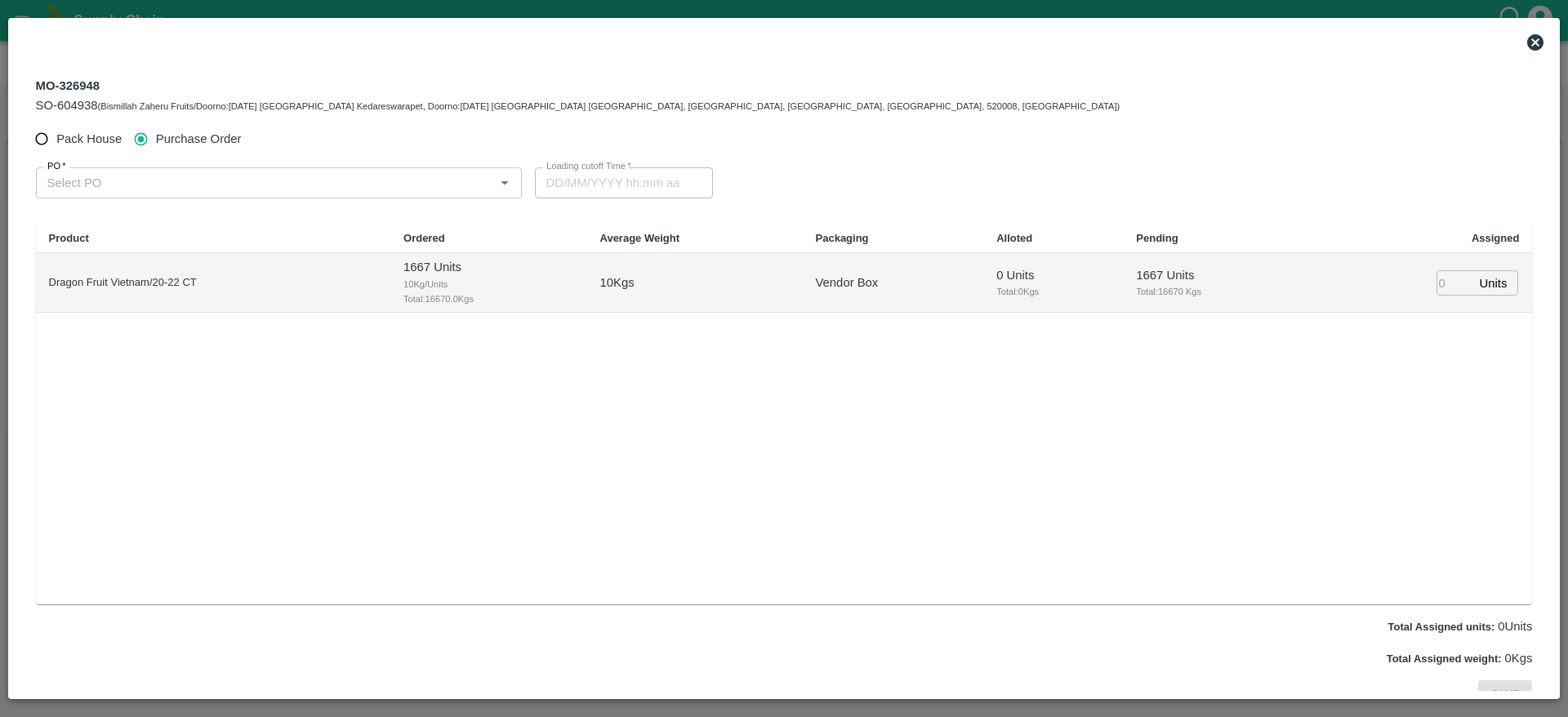
click at [113, 199] on div "PO   * PO   *" at bounding box center [286, 182] width 499 height 57
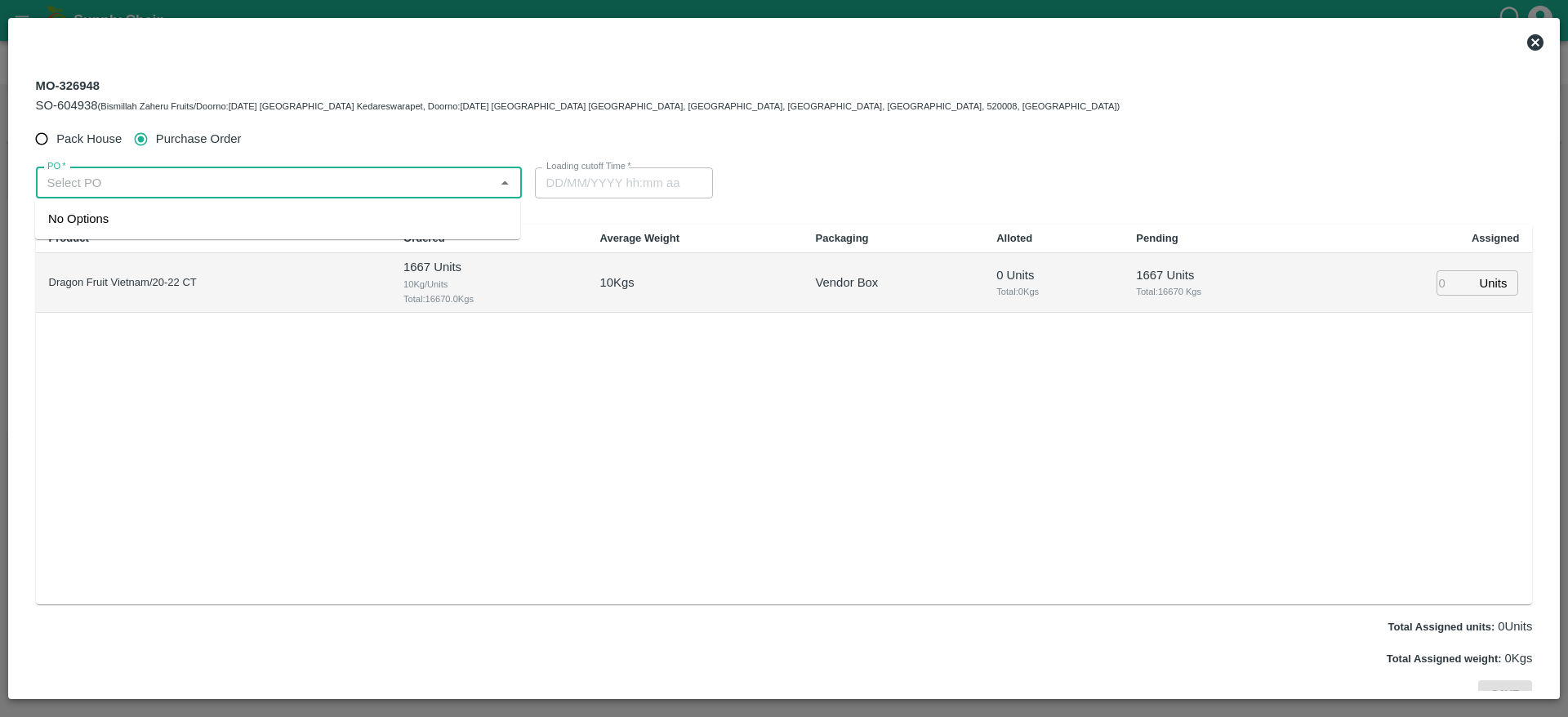
click at [139, 187] on input "PO   *" at bounding box center [265, 183] width 449 height 22
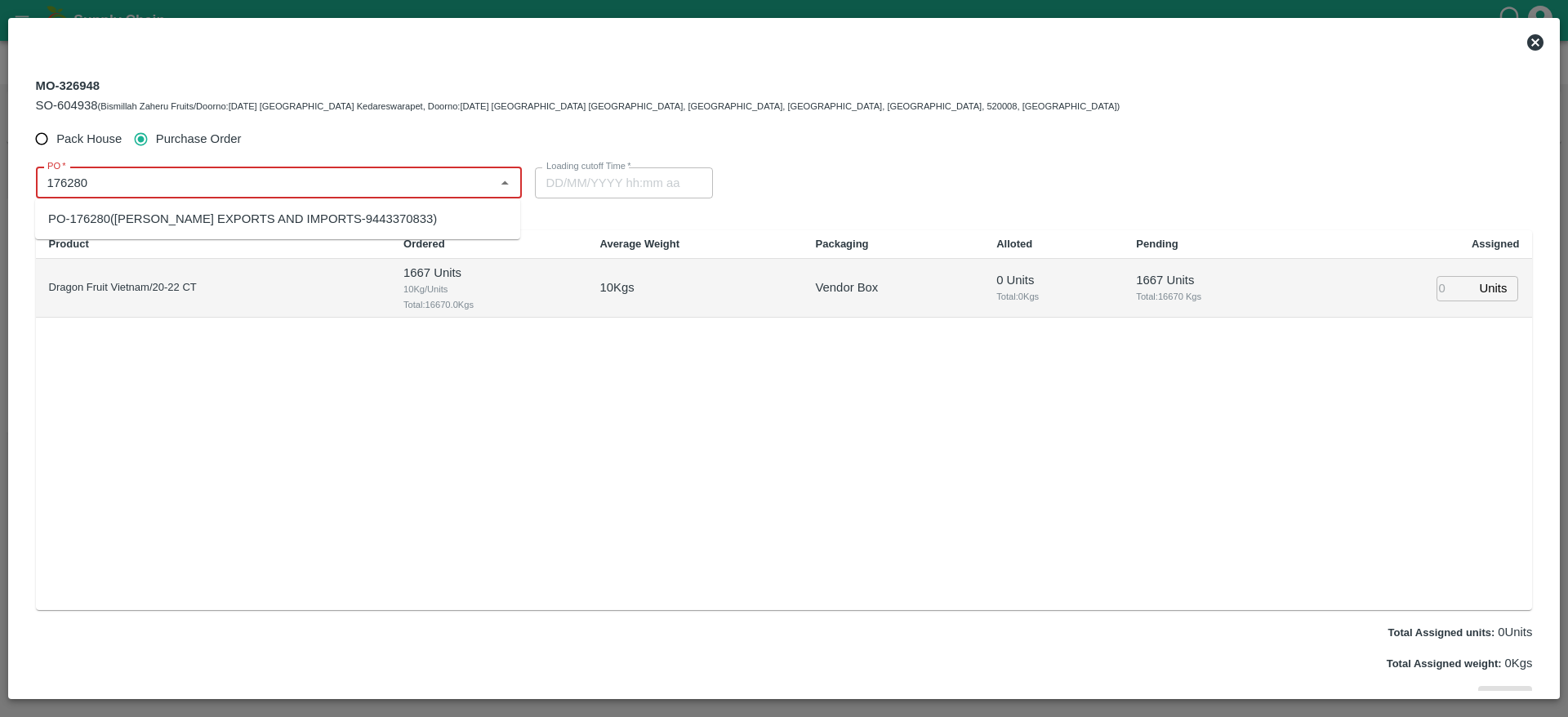
click at [226, 236] on ul "PO-176280(ARUL EXPORTS AND IMPORTS-9443370833)" at bounding box center [277, 218] width 485 height 41
click at [246, 227] on div "PO-176280(ARUL EXPORTS AND IMPORTS-9443370833)" at bounding box center [242, 219] width 389 height 18
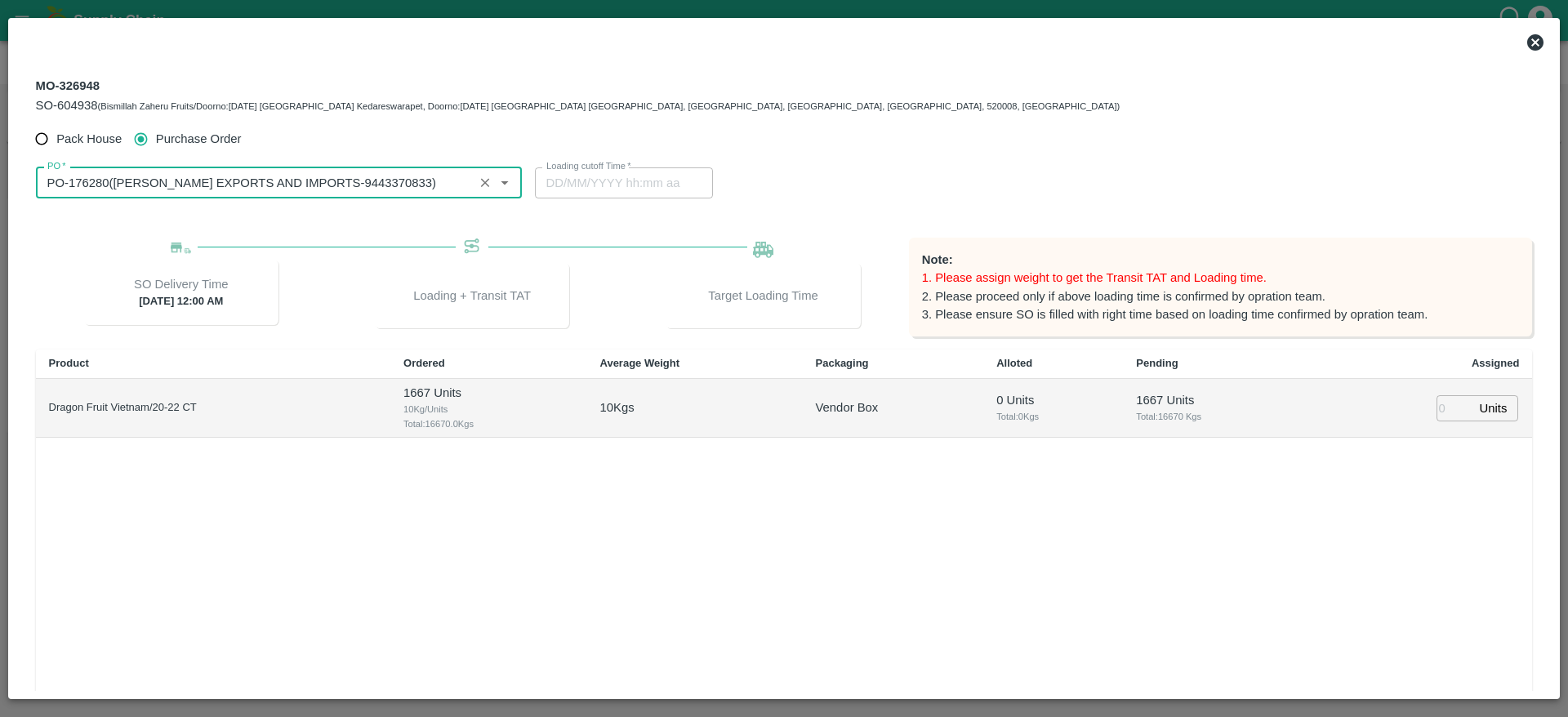
type input "PO-176280(ARUL EXPORTS AND IMPORTS-9443370833)"
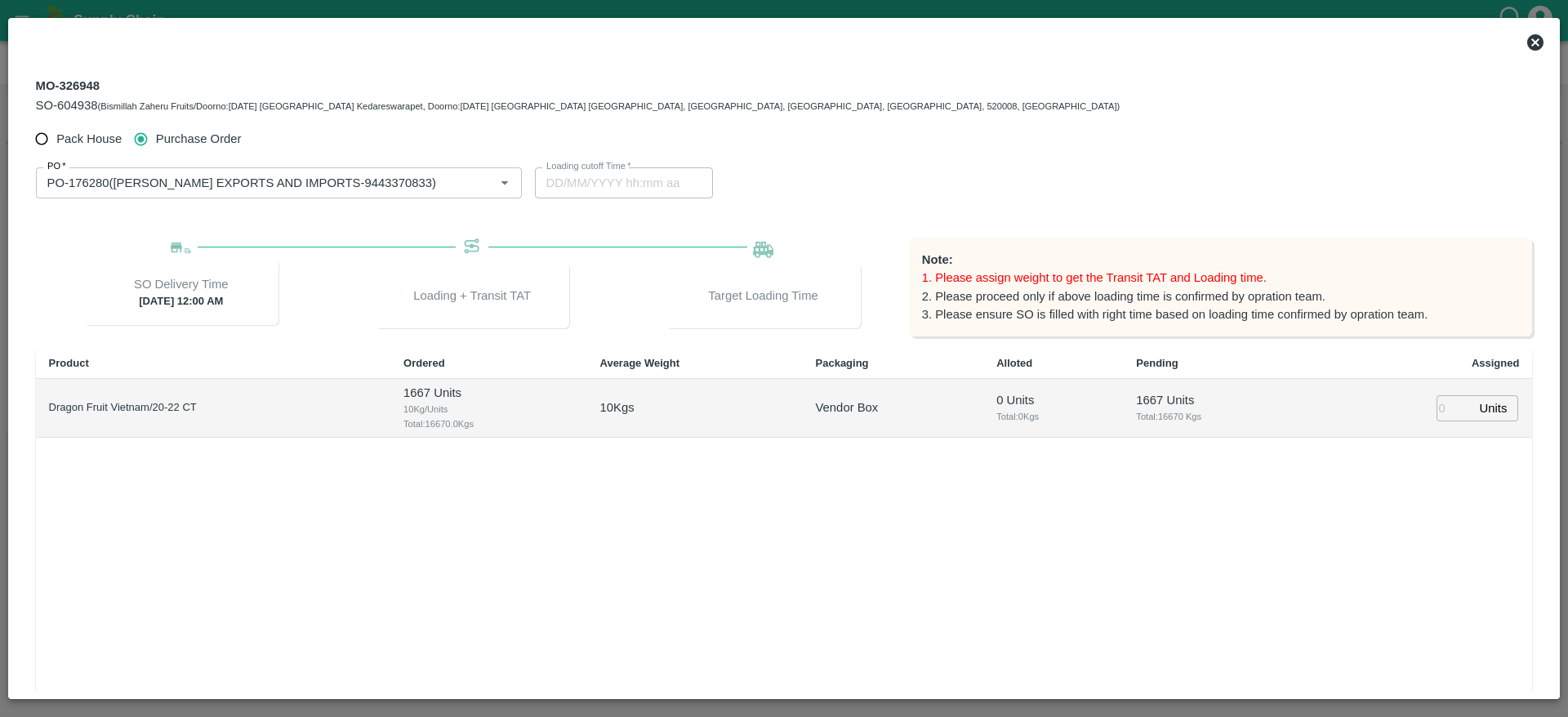
click at [43, 135] on input "Pack House" at bounding box center [42, 140] width 31 height 31
radio input "true"
click at [1452, 410] on input "number" at bounding box center [1455, 408] width 36 height 25
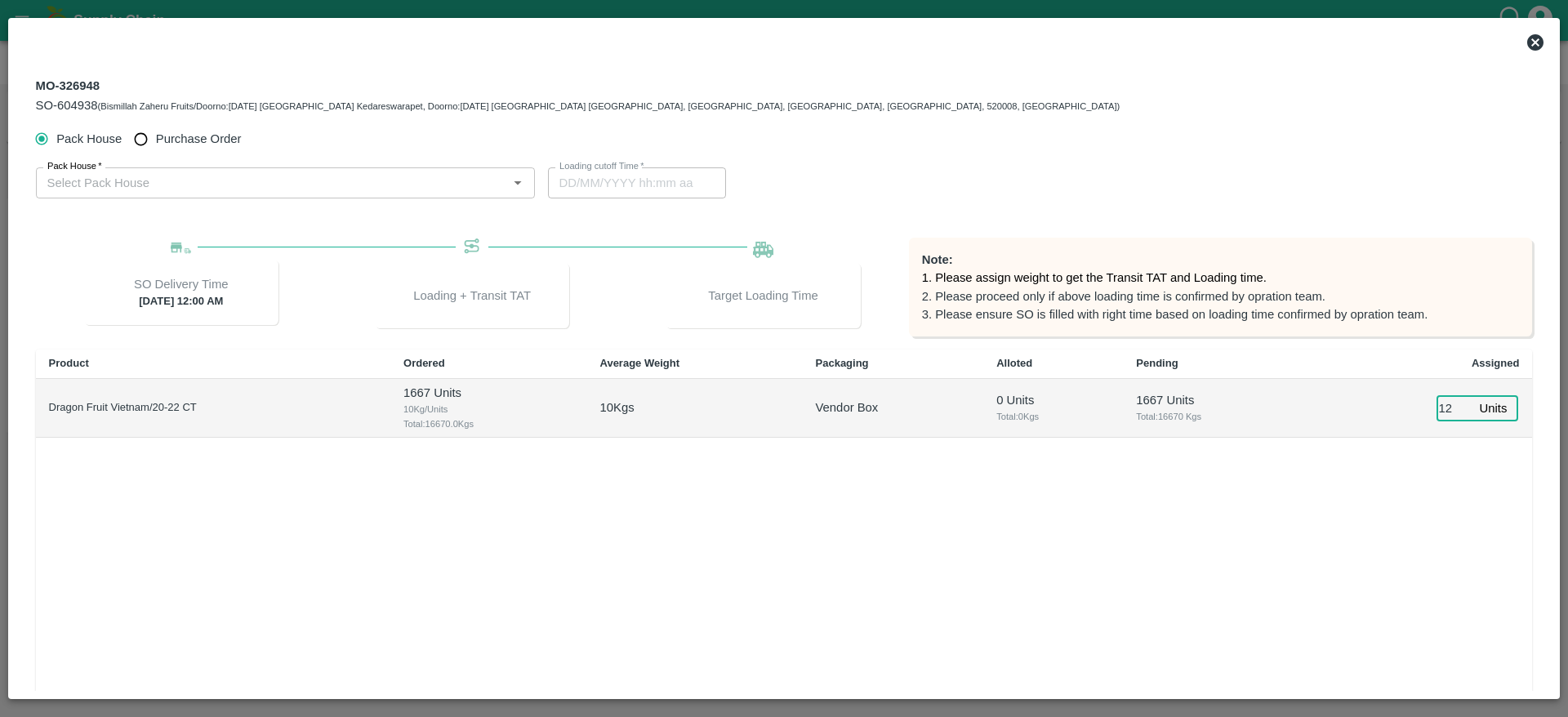
type input "12"
type input "15/09/2025 12:26 PM"
click at [1287, 504] on div "Product Ordered Average Weight Packaging Alloted Pending Assigned Dragon Fruit …" at bounding box center [784, 540] width 1497 height 380
click at [150, 133] on input "Purchase Order" at bounding box center [141, 140] width 31 height 31
radio input "true"
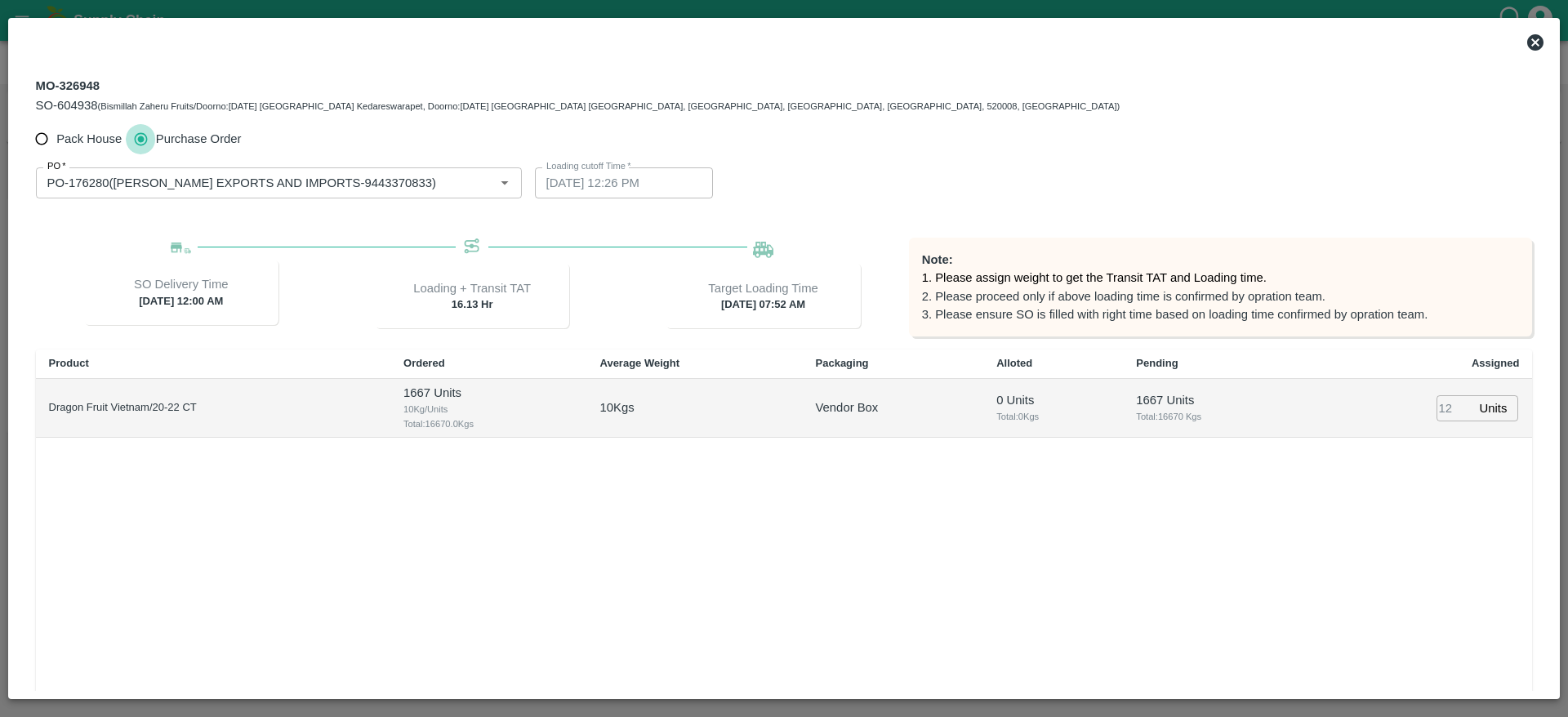
type input "15/09/2025 07:52 AM"
click at [150, 133] on input "Purchase Order" at bounding box center [141, 140] width 31 height 31
click at [356, 613] on div "Product Ordered Average Weight Packaging Alloted Pending Assigned Dragon Fruit …" at bounding box center [784, 540] width 1497 height 380
click at [485, 184] on icon "Clear" at bounding box center [485, 184] width 9 height 9
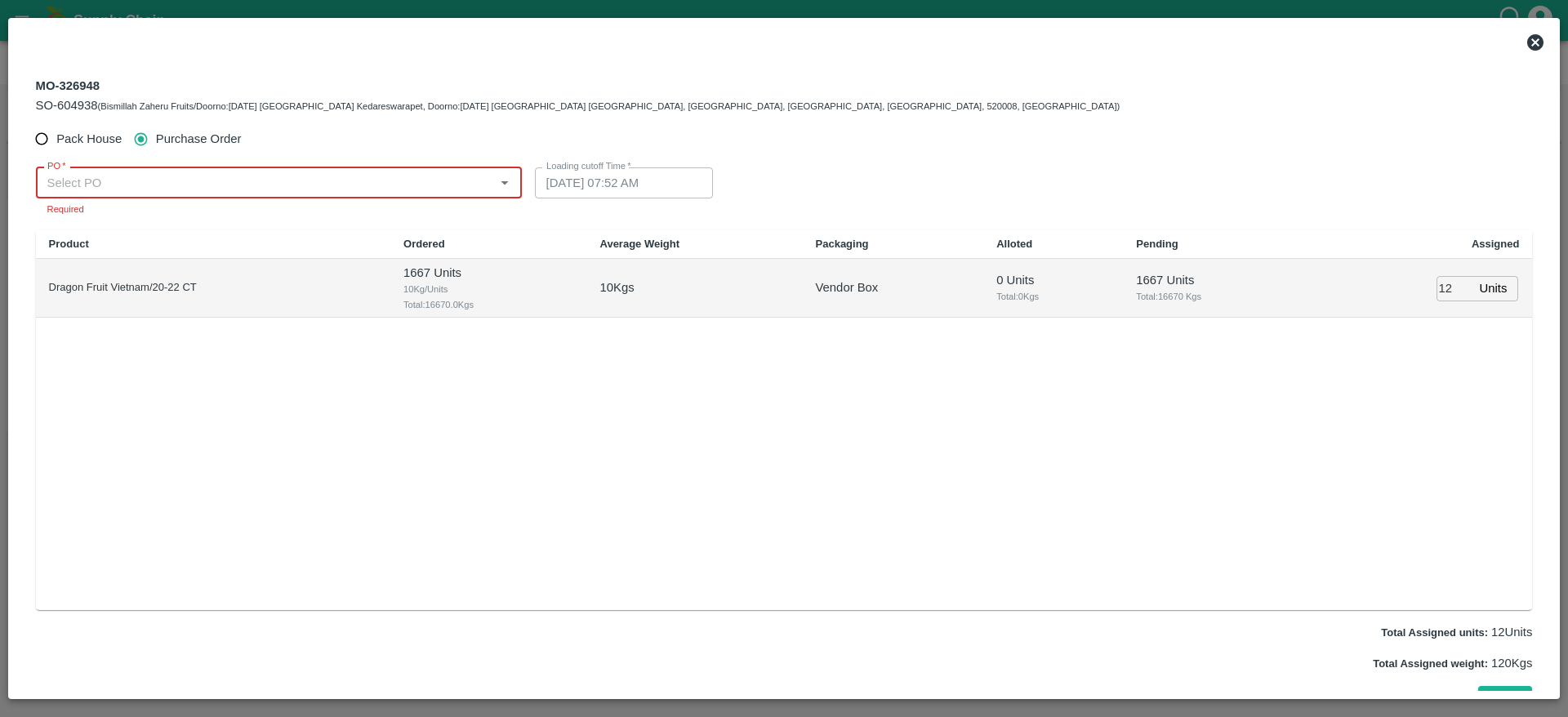
click at [625, 442] on div "Product Ordered Average Weight Packaging Alloted Pending Assigned Dragon Fruit …" at bounding box center [784, 421] width 1497 height 380
click at [37, 140] on input "Pack House" at bounding box center [42, 140] width 31 height 31
radio input "true"
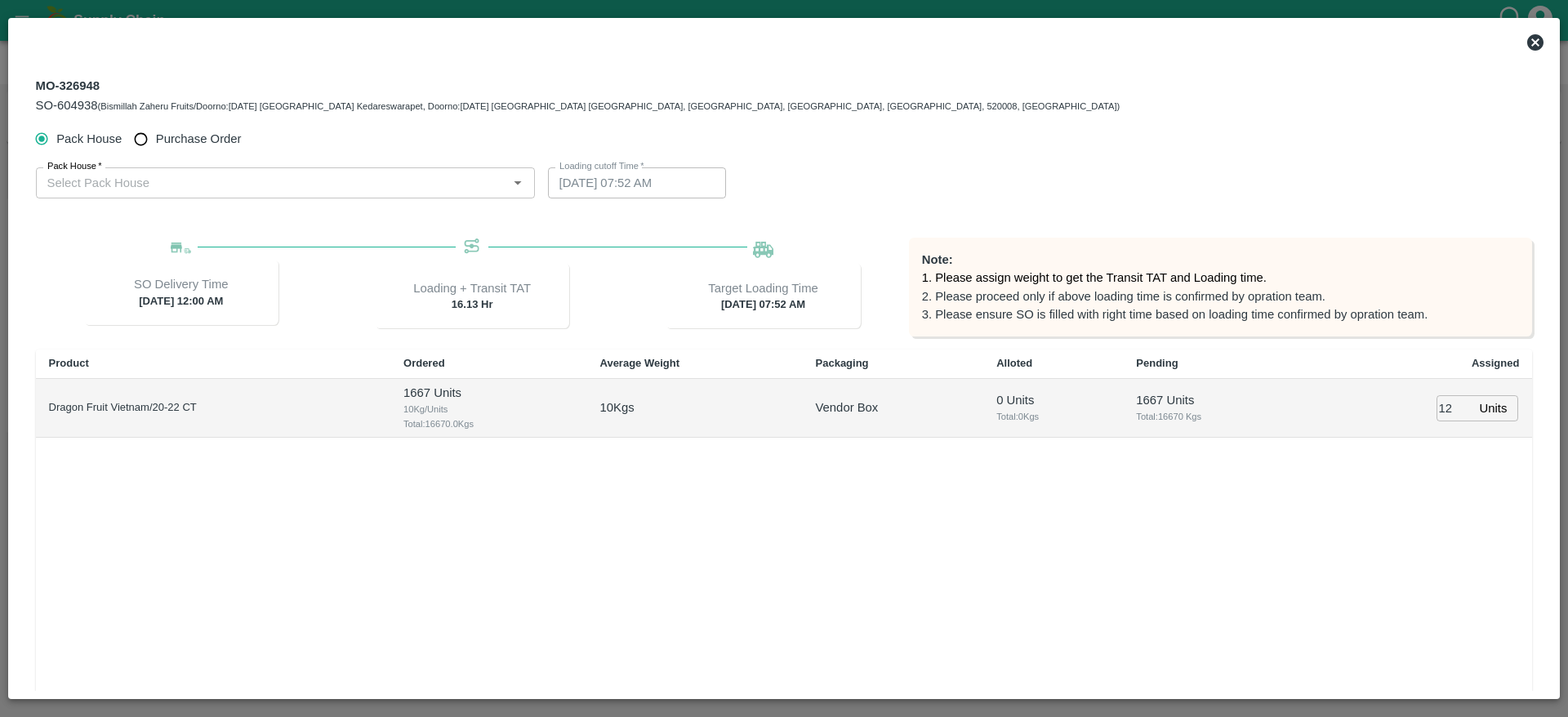
type input "15/09/2025 12:26 PM"
click at [1525, 50] on icon at bounding box center [1535, 42] width 20 height 20
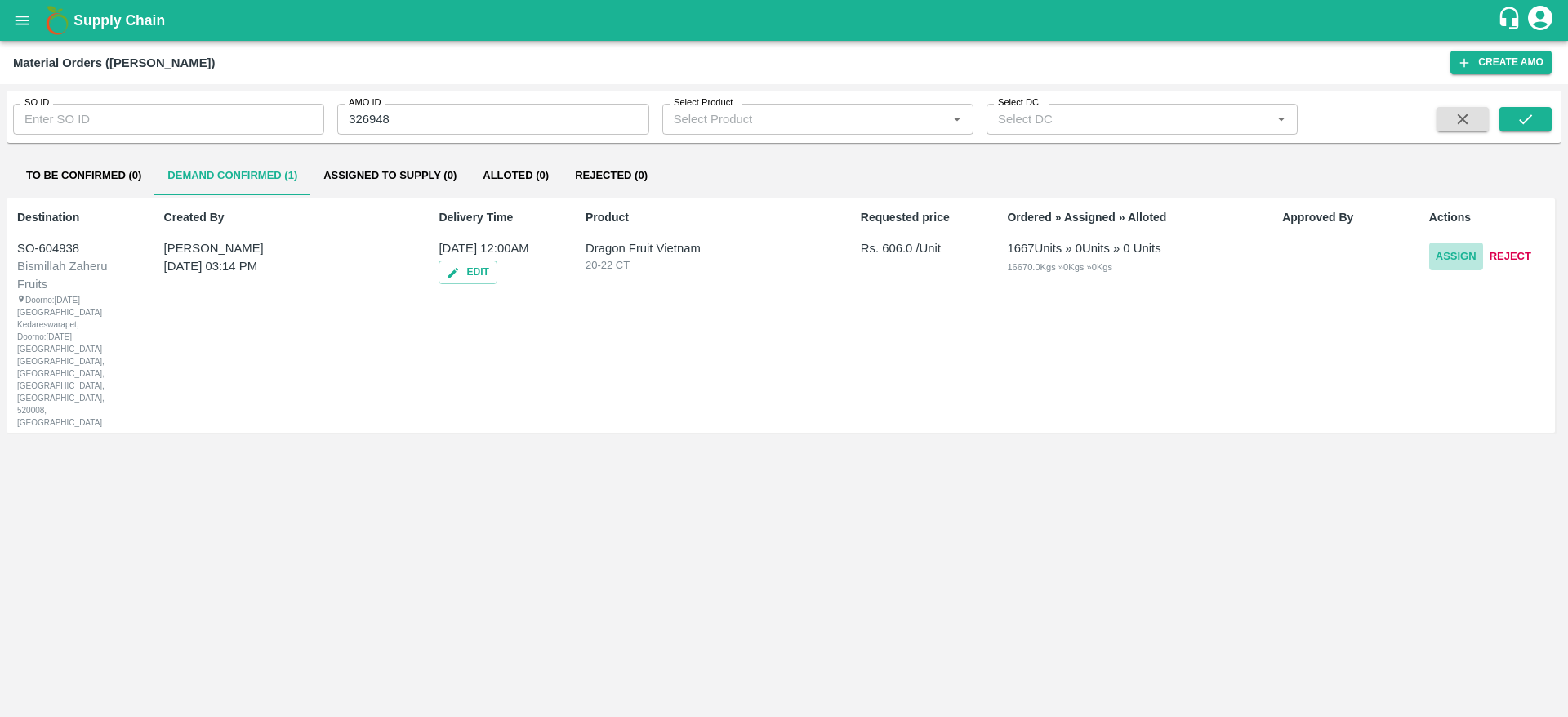
click at [1452, 254] on button "Assign" at bounding box center [1455, 257] width 54 height 29
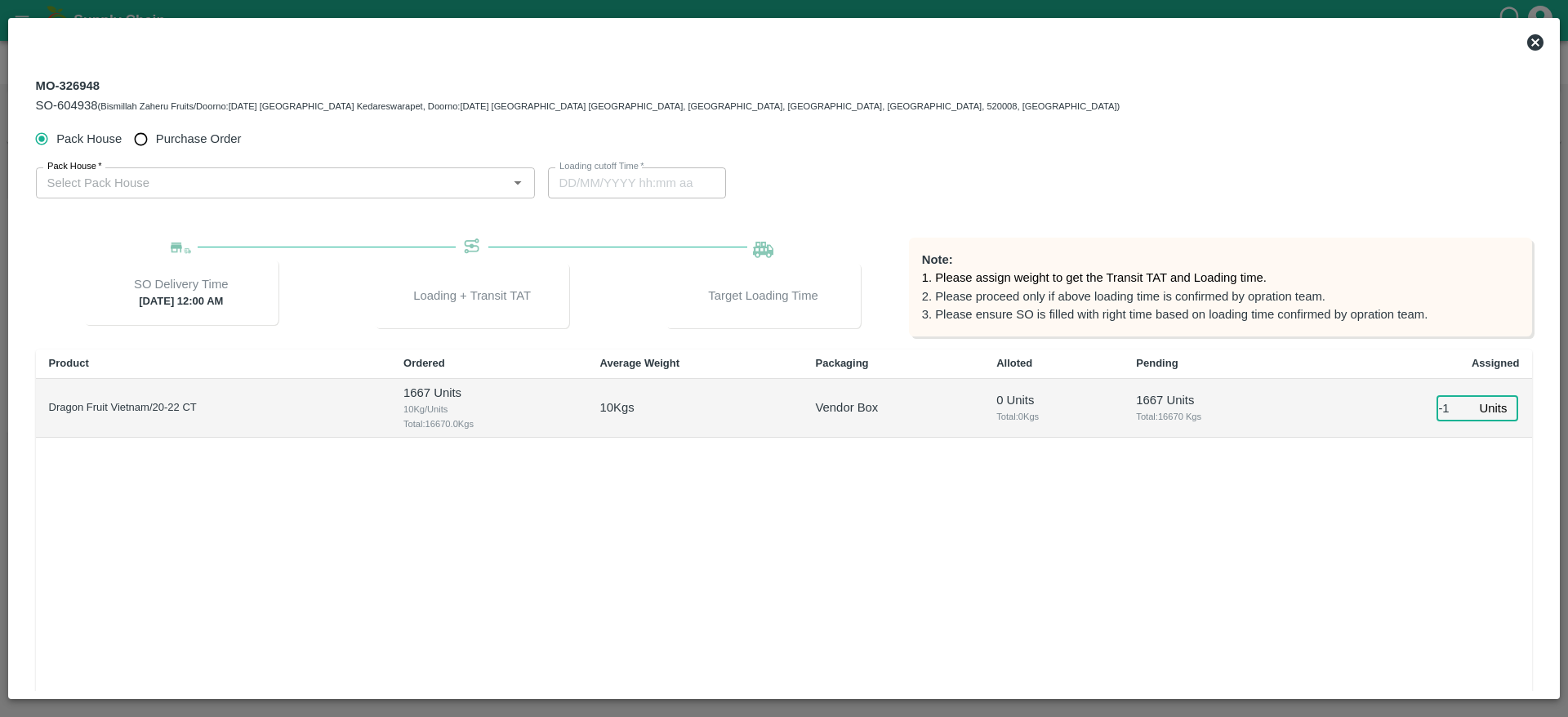
click at [1457, 409] on input "-1" at bounding box center [1455, 408] width 36 height 25
type input "0"
type input "15/09/2025 11:00 PM"
type input "01667"
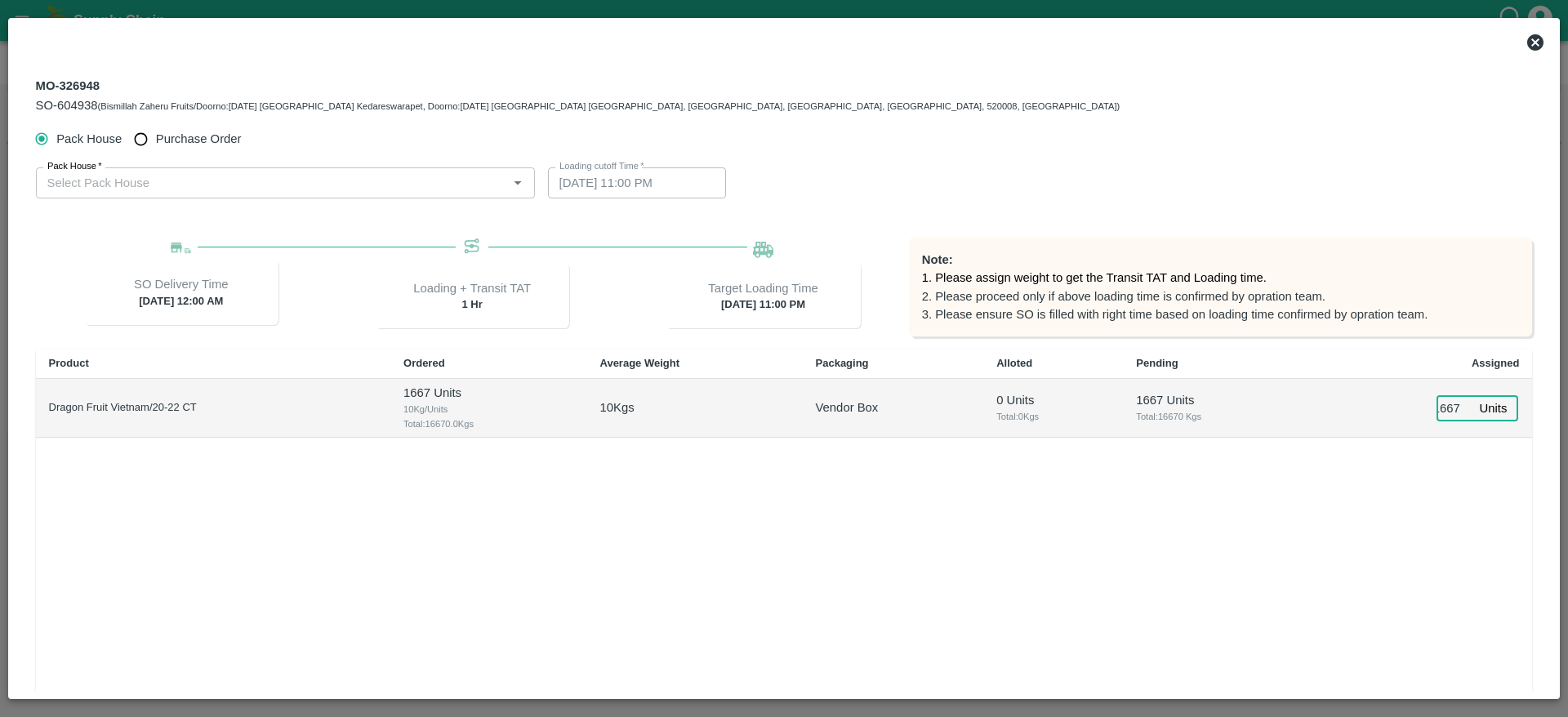
type input "15/09/2025 08:00 PM"
type input "01667"
click at [135, 141] on input "Purchase Order" at bounding box center [141, 140] width 31 height 31
radio input "true"
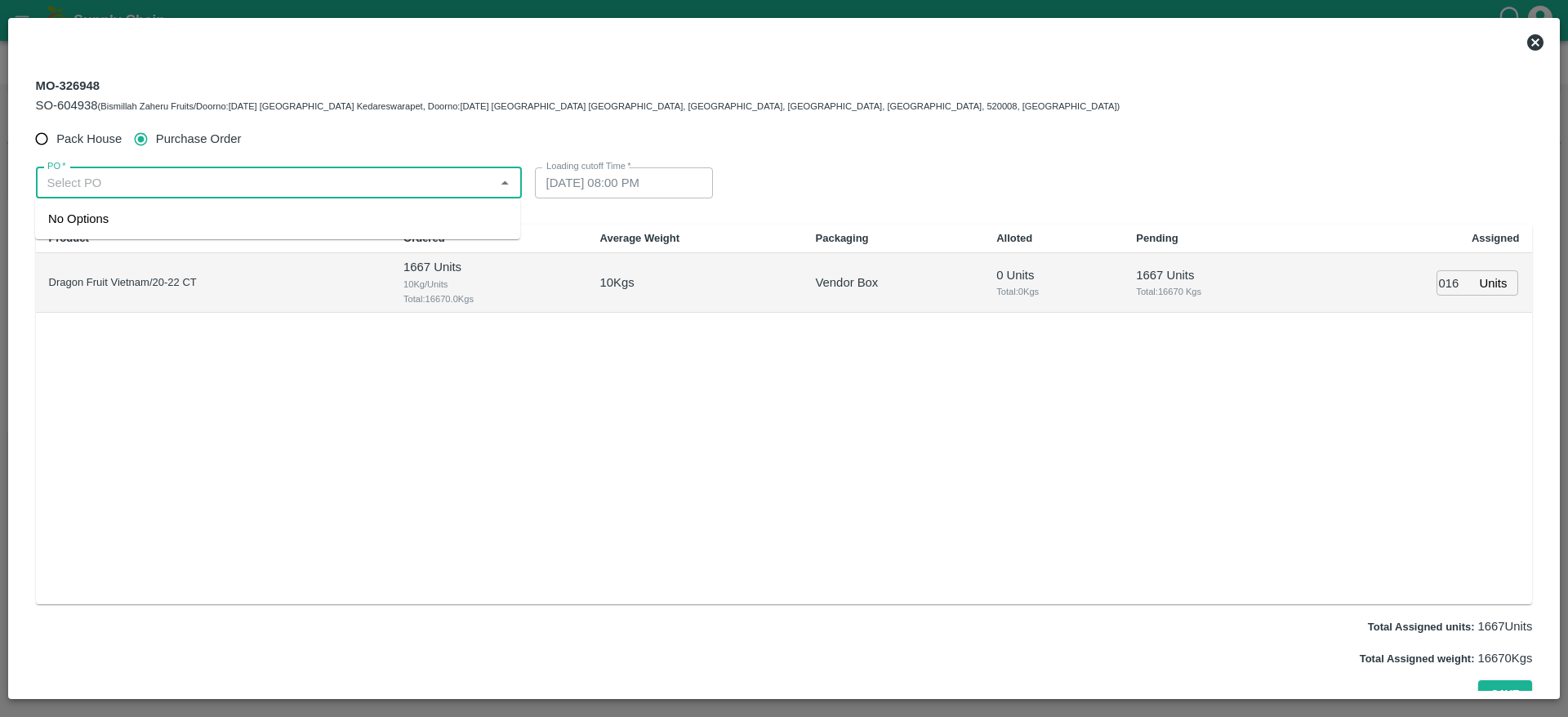
click at [149, 184] on input "PO   *" at bounding box center [265, 183] width 449 height 22
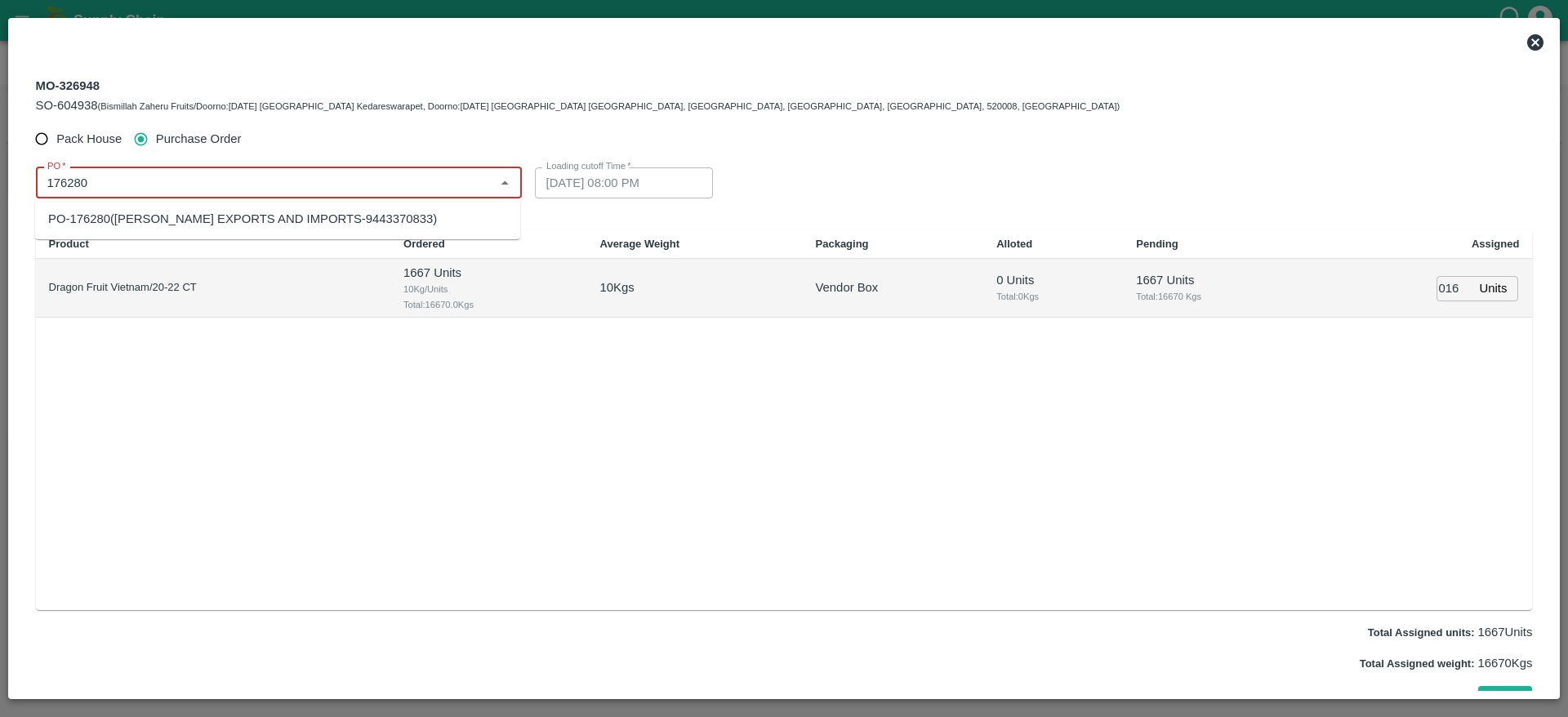
click at [325, 214] on div "PO-176280(ARUL EXPORTS AND IMPORTS-9443370833)" at bounding box center [242, 219] width 389 height 18
type input "PO-176280(ARUL EXPORTS AND IMPORTS-9443370833)"
type input "15/09/2025 04:52 AM"
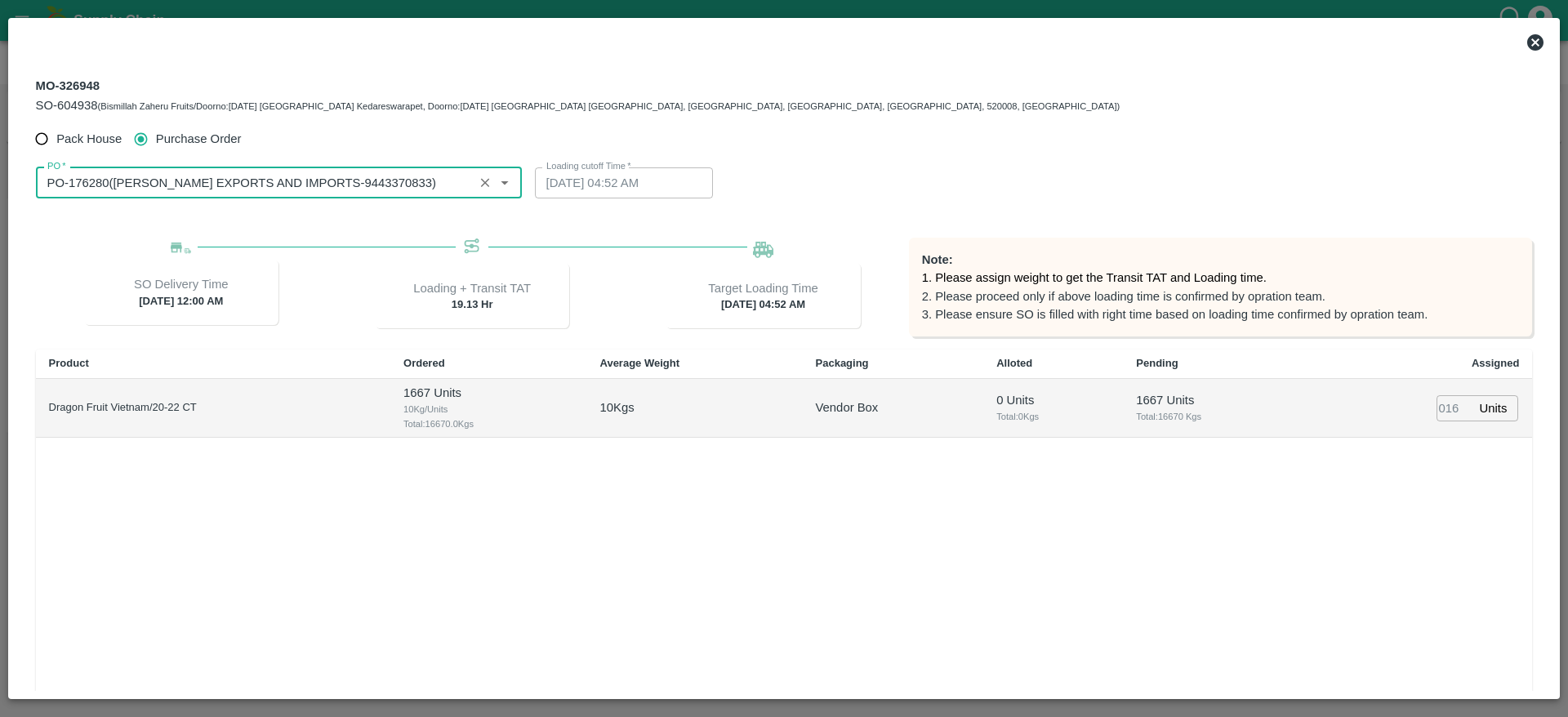
type input "PO-176280(ARUL EXPORTS AND IMPORTS-9443370833)"
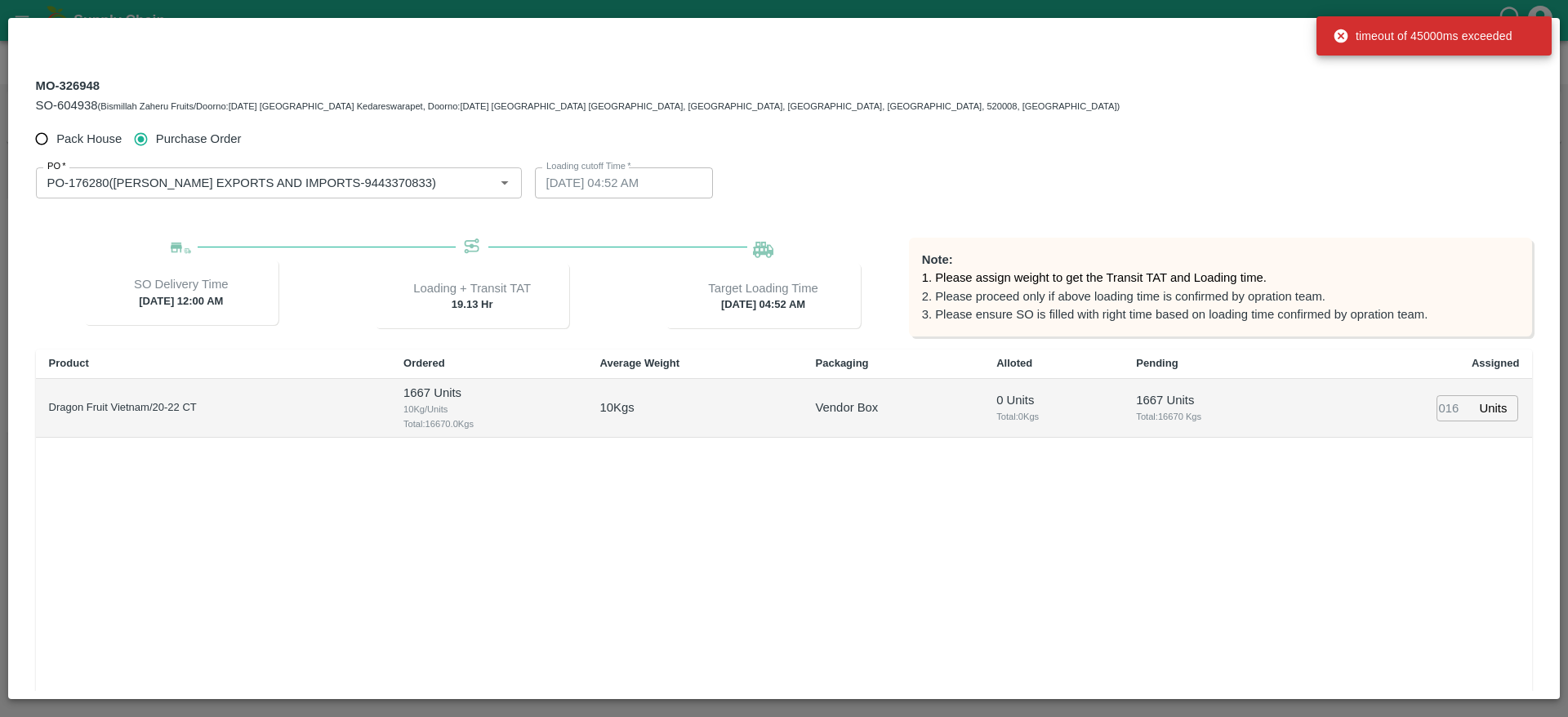
click at [1114, 521] on div "Product Ordered Average Weight Packaging Alloted Pending Assigned Dragon Fruit …" at bounding box center [784, 540] width 1497 height 380
click at [1533, 48] on icon at bounding box center [1535, 42] width 16 height 16
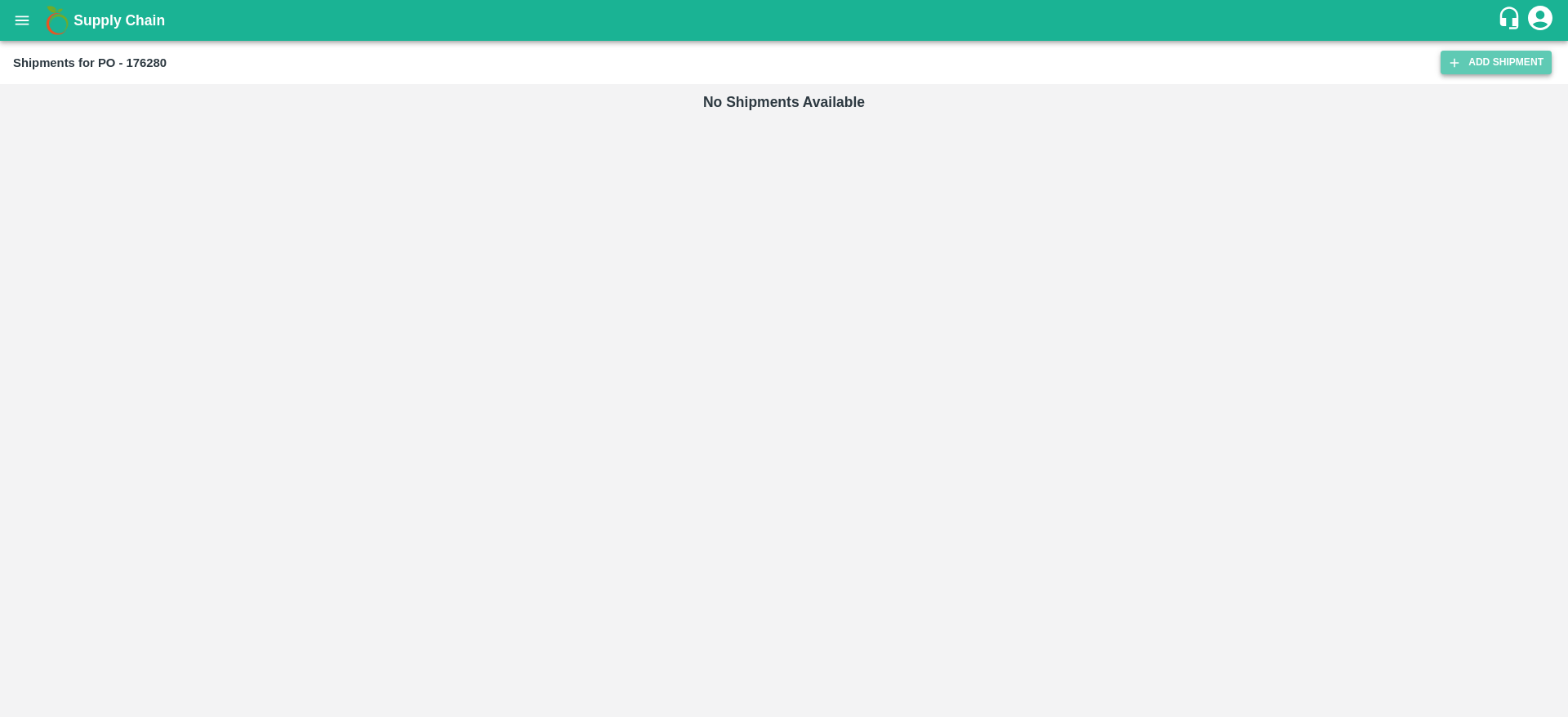
click at [1507, 62] on link "Add Shipment" at bounding box center [1495, 62] width 111 height 23
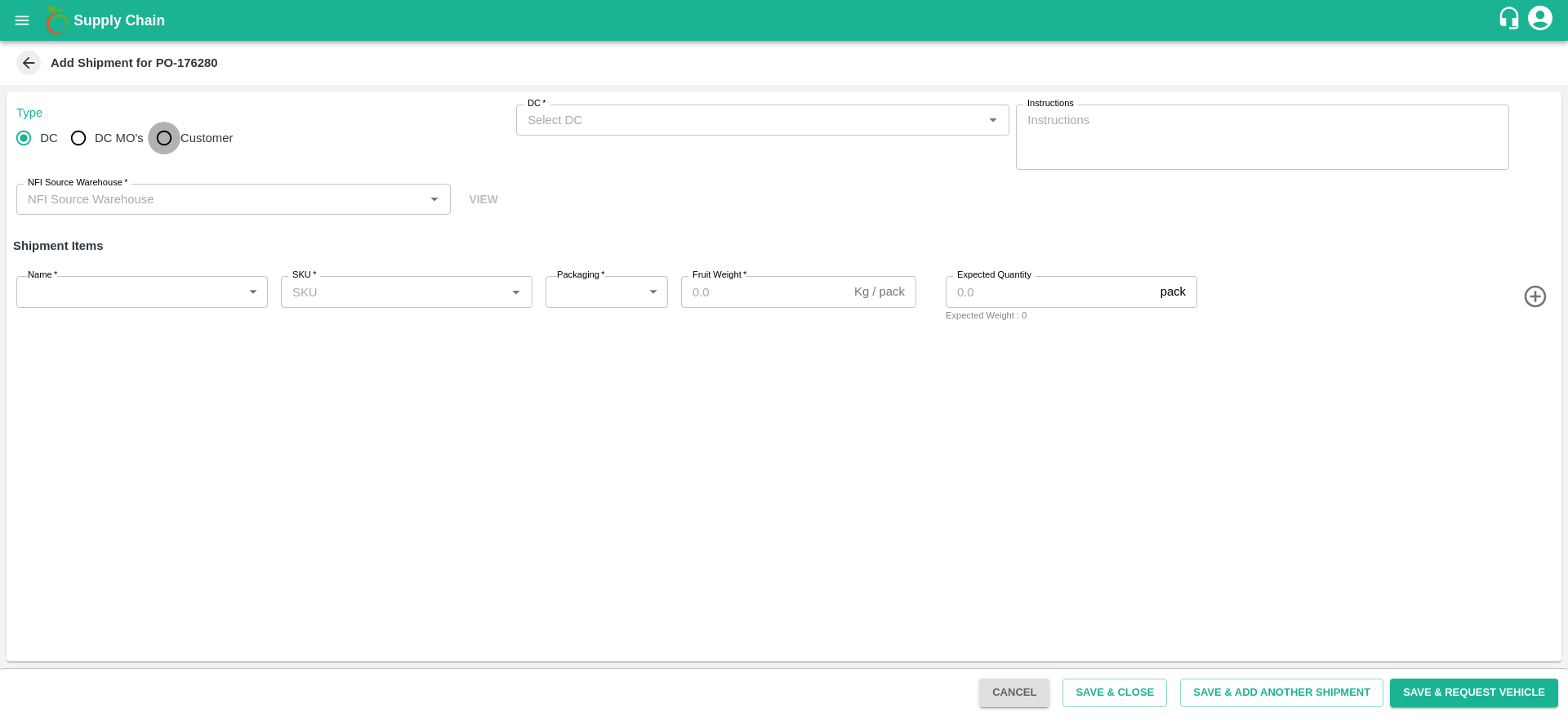
click at [173, 135] on input "Customer" at bounding box center [164, 138] width 32 height 32
radio input "true"
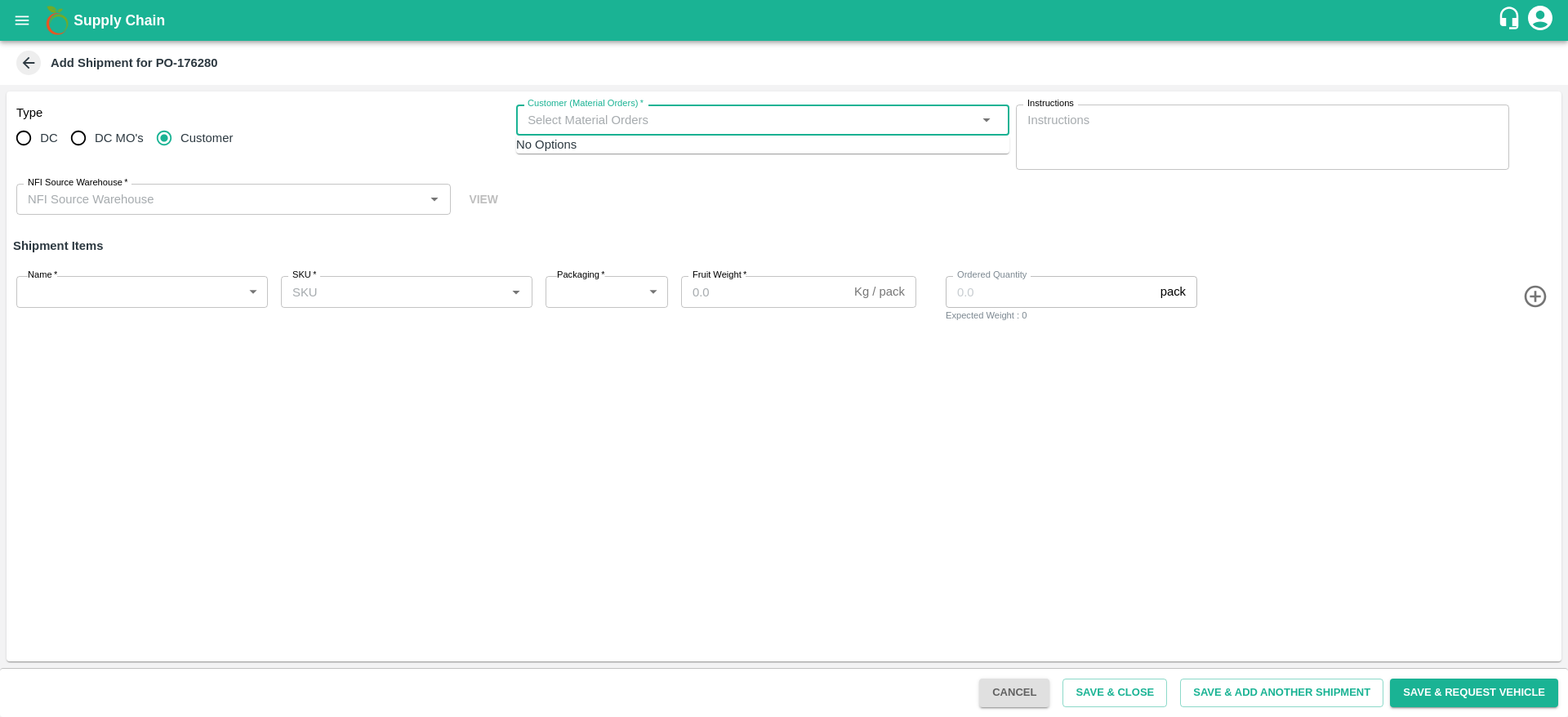
click at [650, 118] on input "Customer (Material Orders)   *" at bounding box center [748, 120] width 457 height 22
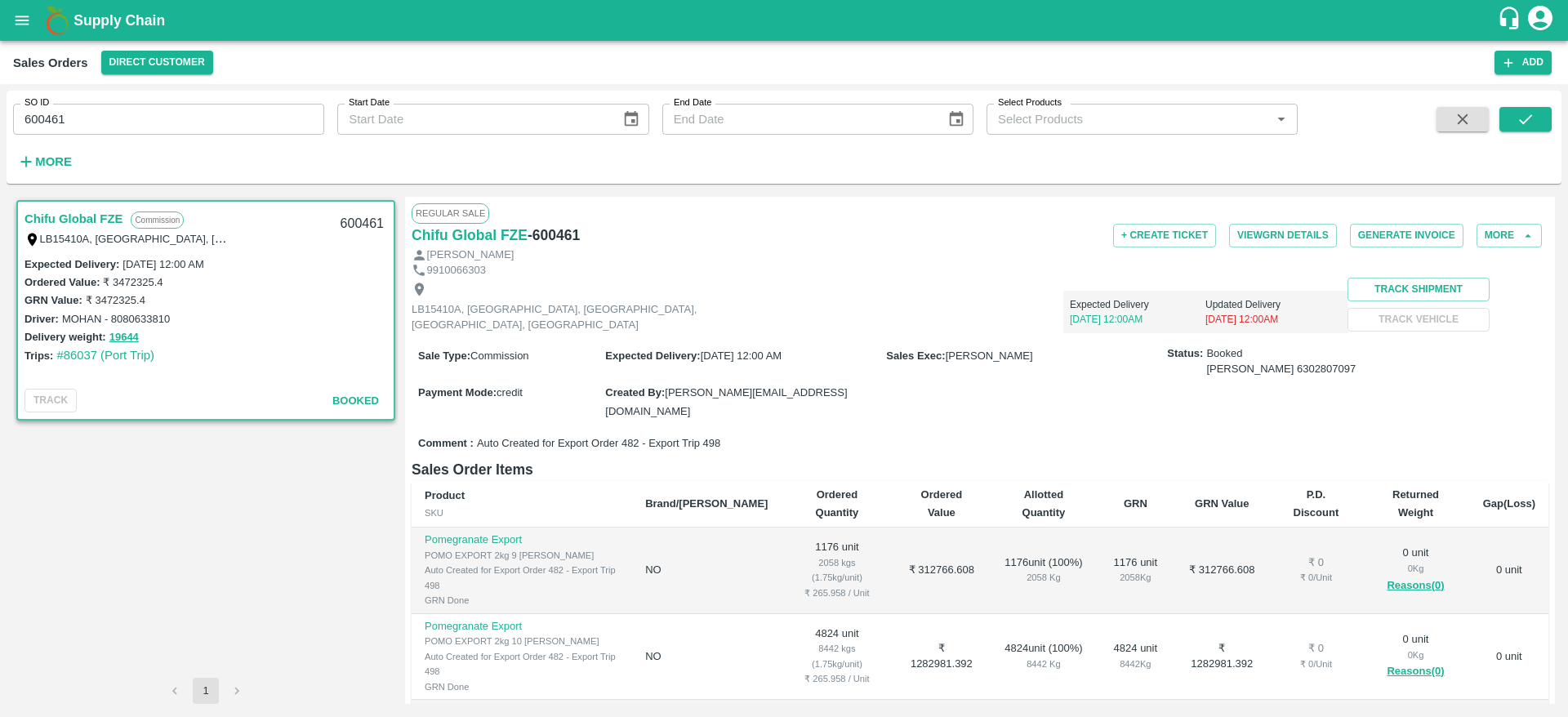
scroll to position [101, 0]
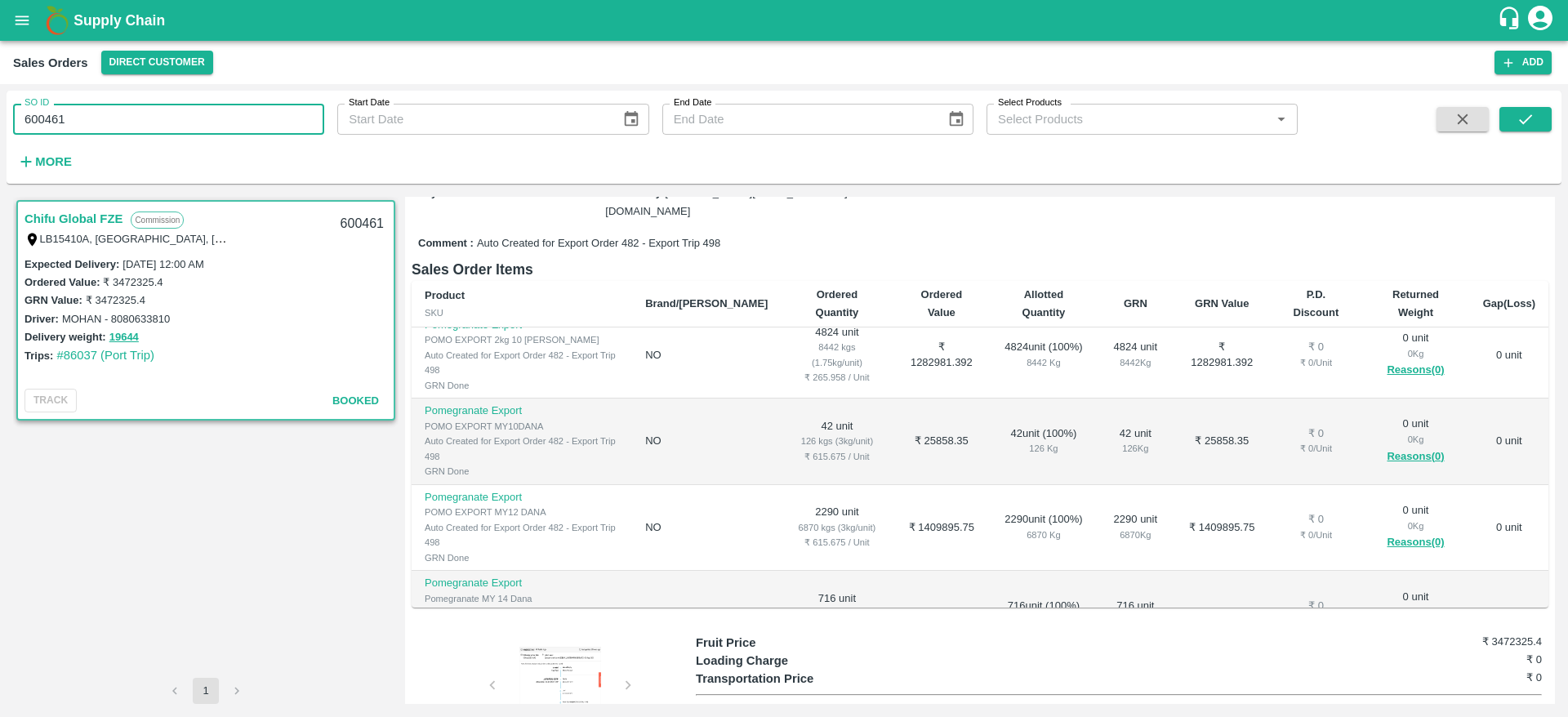
drag, startPoint x: 74, startPoint y: 125, endPoint x: 0, endPoint y: 141, distance: 75.7
click at [0, 141] on div "SO ID 600461 SO ID Start Date Start Date End Date End Date Select Products Sele…" at bounding box center [784, 400] width 1568 height 633
paste input "text"
type input "604938"
click at [1508, 123] on button "submit" at bounding box center [1525, 119] width 52 height 24
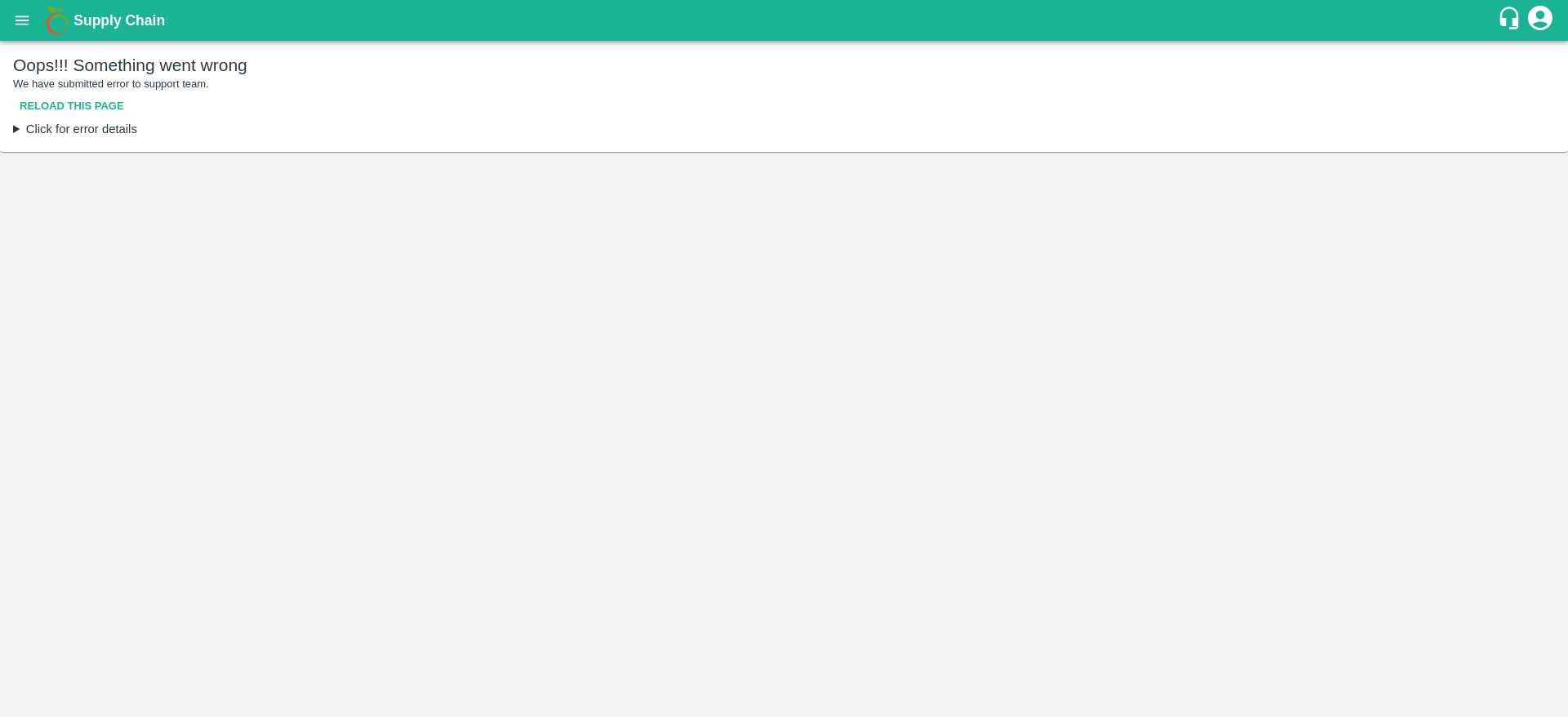
click at [96, 110] on button "Reload this page" at bounding box center [72, 106] width 118 height 29
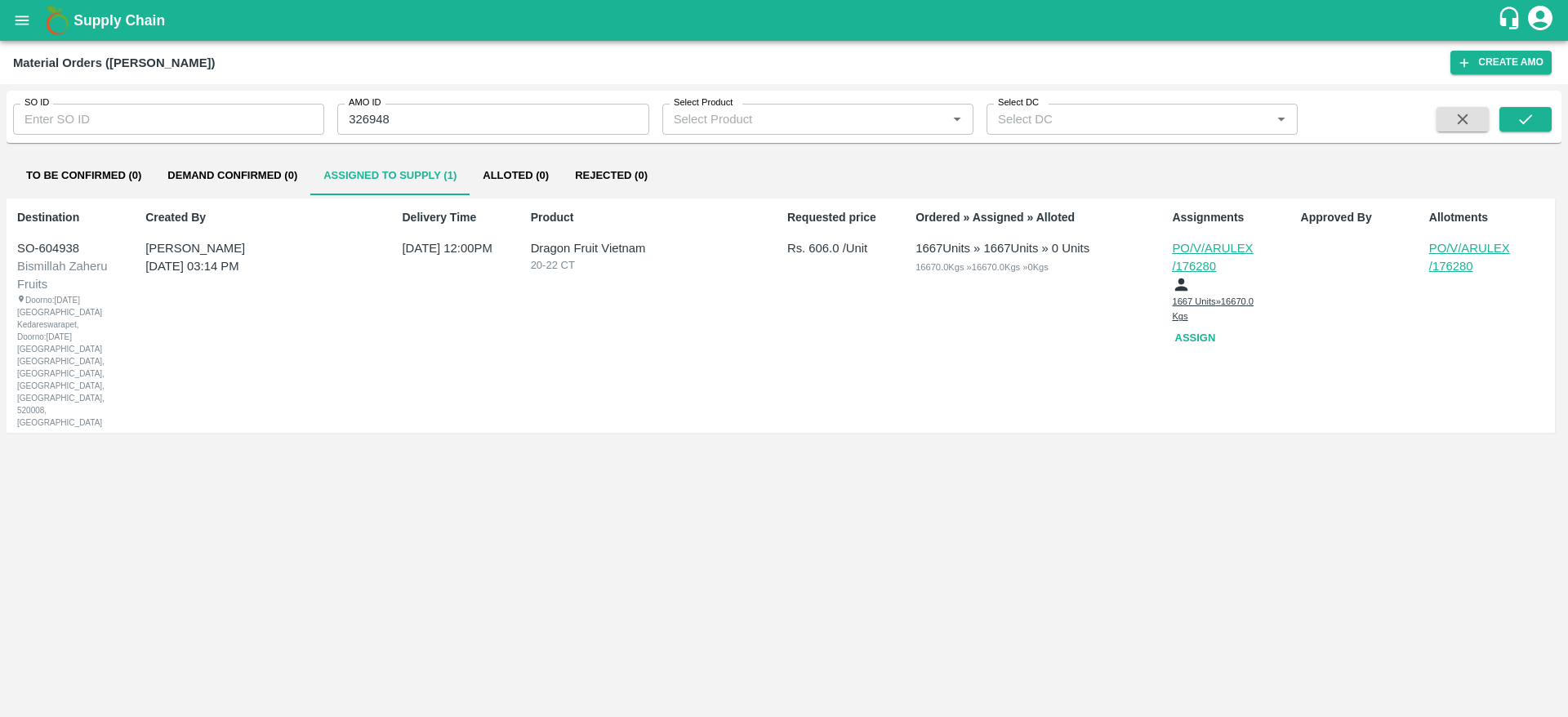
click at [1486, 245] on p "PO/V/ARULEX/176280" at bounding box center [1469, 258] width 82 height 37
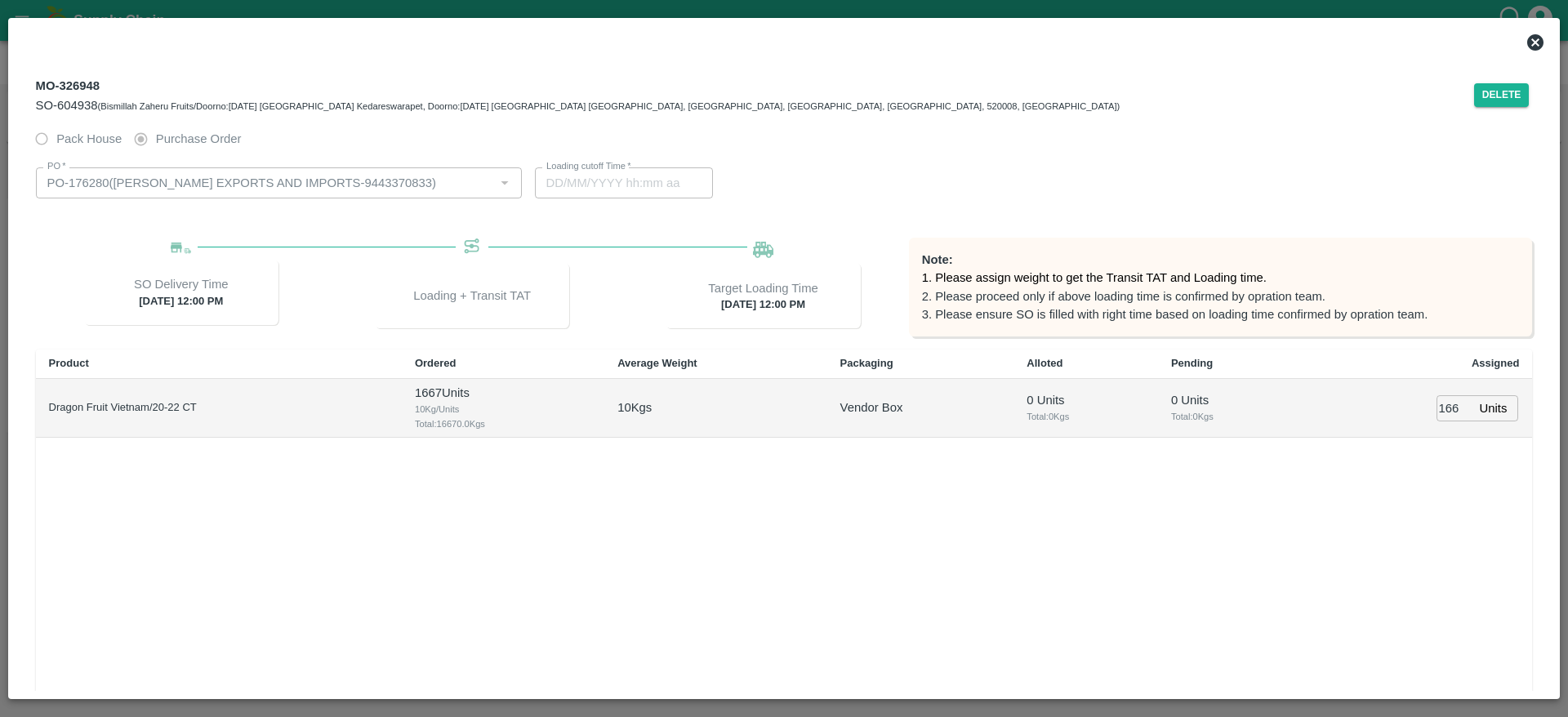
type input "[DATE] 12:00 PM"
type input "[DATE] 04:52 PM"
click at [55, 105] on span "SO-604938" at bounding box center [67, 105] width 62 height 14
drag, startPoint x: 55, startPoint y: 105, endPoint x: 95, endPoint y: 104, distance: 40.0
click at [95, 104] on span "SO-604938" at bounding box center [67, 105] width 62 height 14
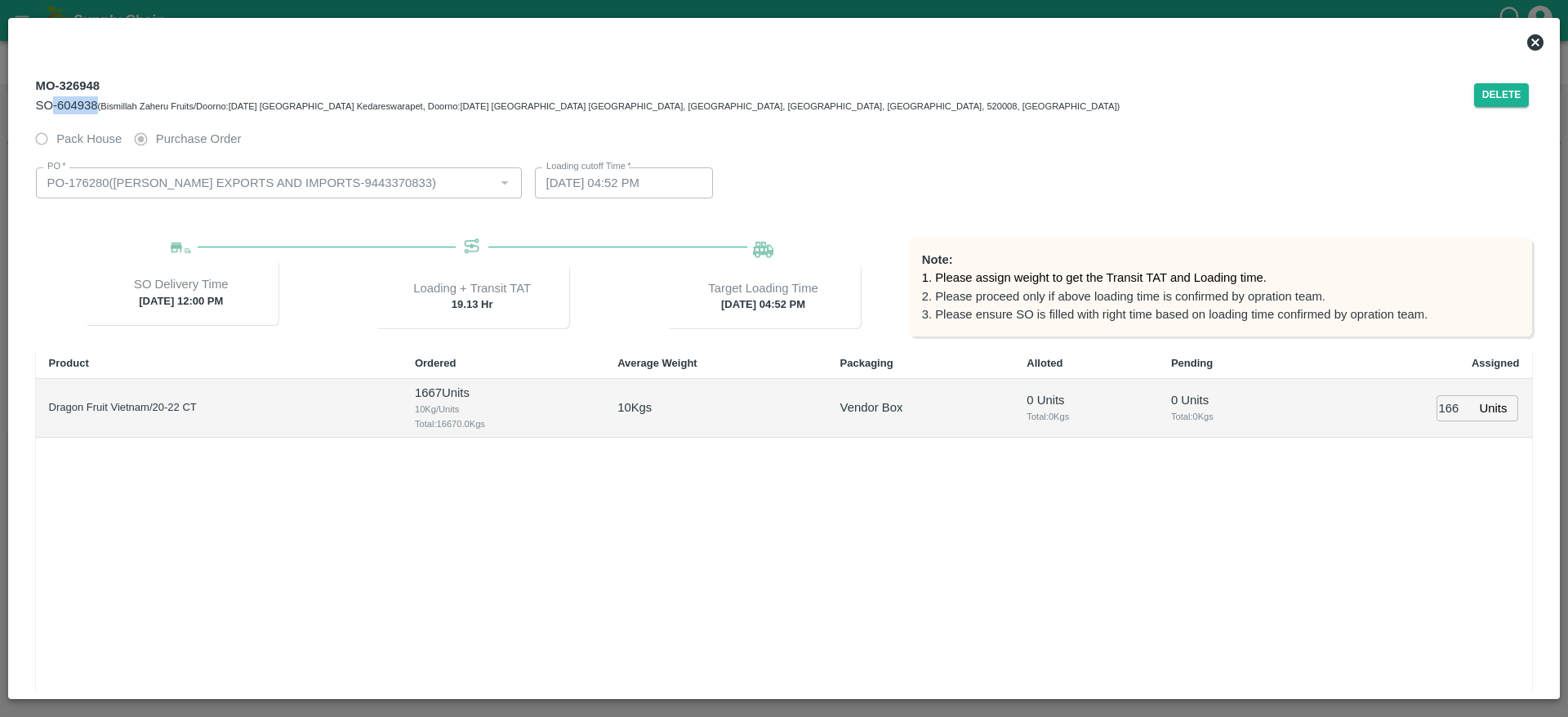
copy span "-604938"
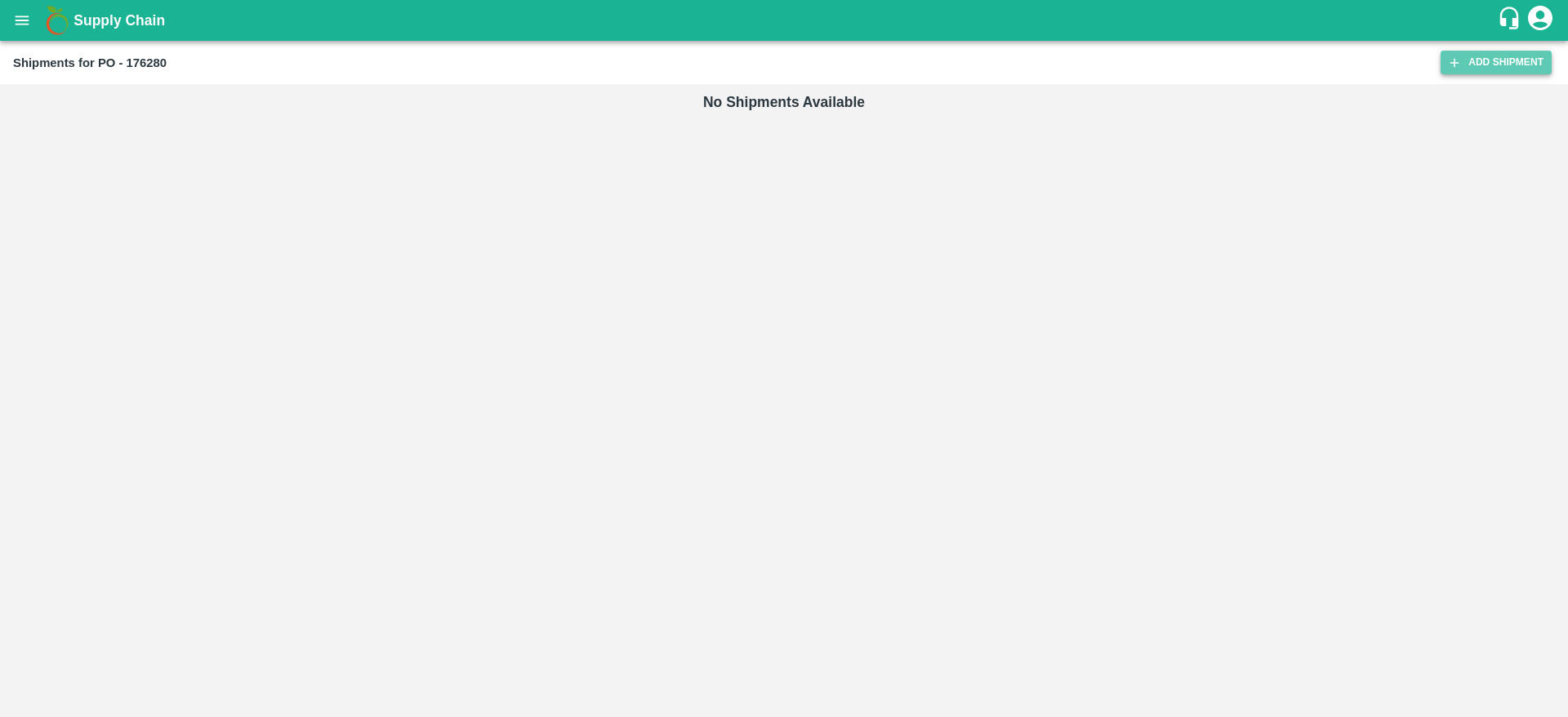
click at [1527, 52] on link "Add Shipment" at bounding box center [1495, 62] width 111 height 23
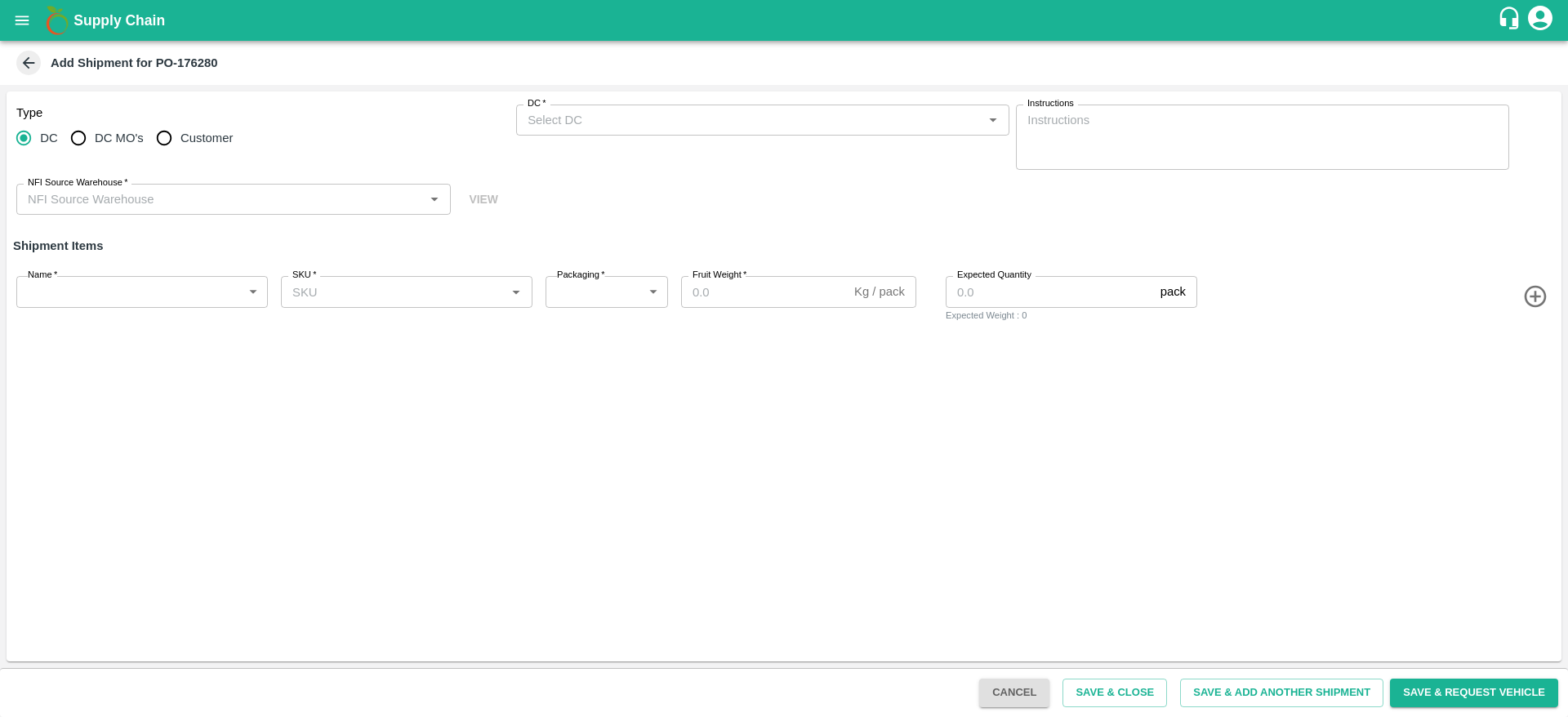
click at [161, 130] on input "Customer" at bounding box center [164, 138] width 32 height 32
radio input "true"
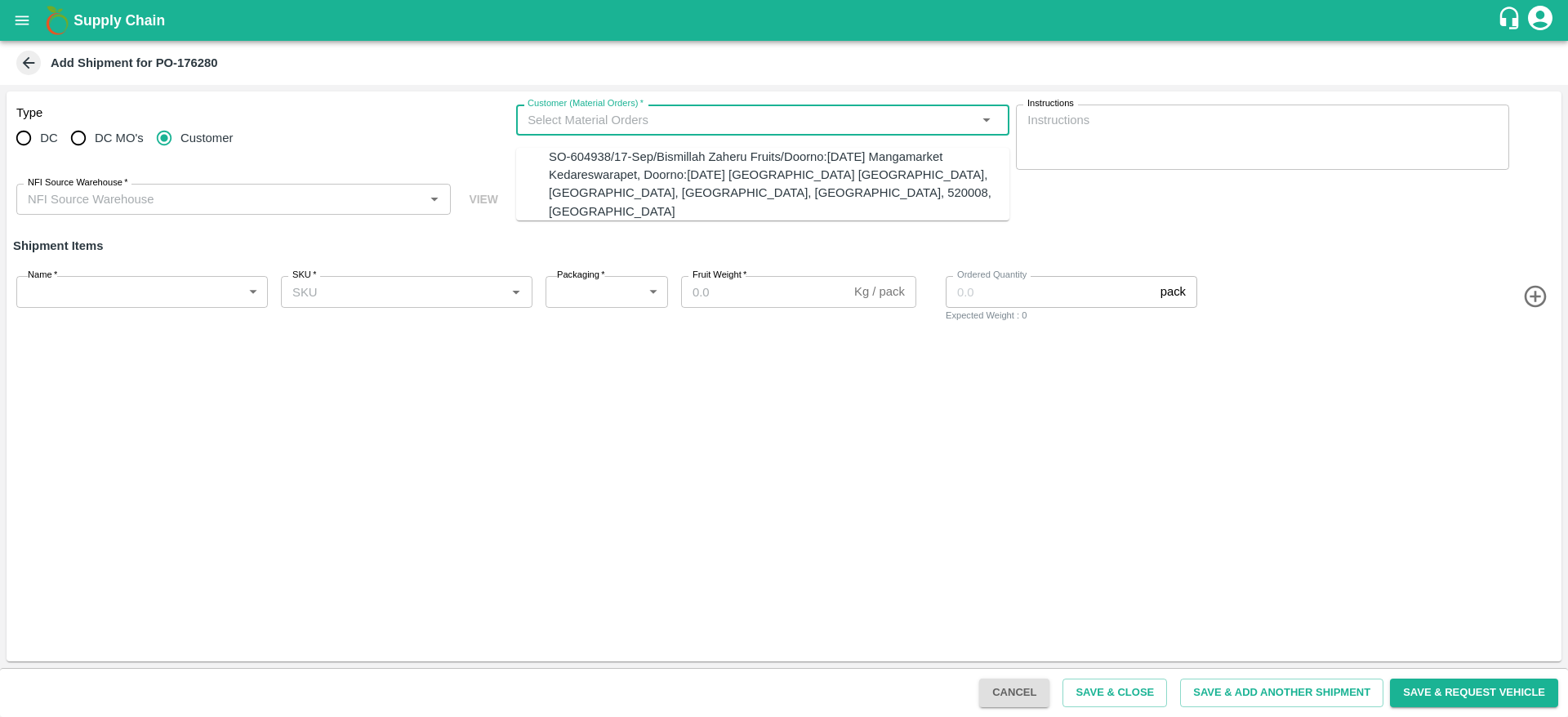
click at [593, 127] on input "Customer (Material Orders)   *" at bounding box center [748, 120] width 457 height 22
click at [590, 195] on div "SO-604938/17-Sep/Bismillah Zaheru Fruits/Doorno:[DATE] Mangamarket Kedareswarap…" at bounding box center [778, 184] width 460 height 73
type input "20-22 CT"
type input "276"
type input "10"
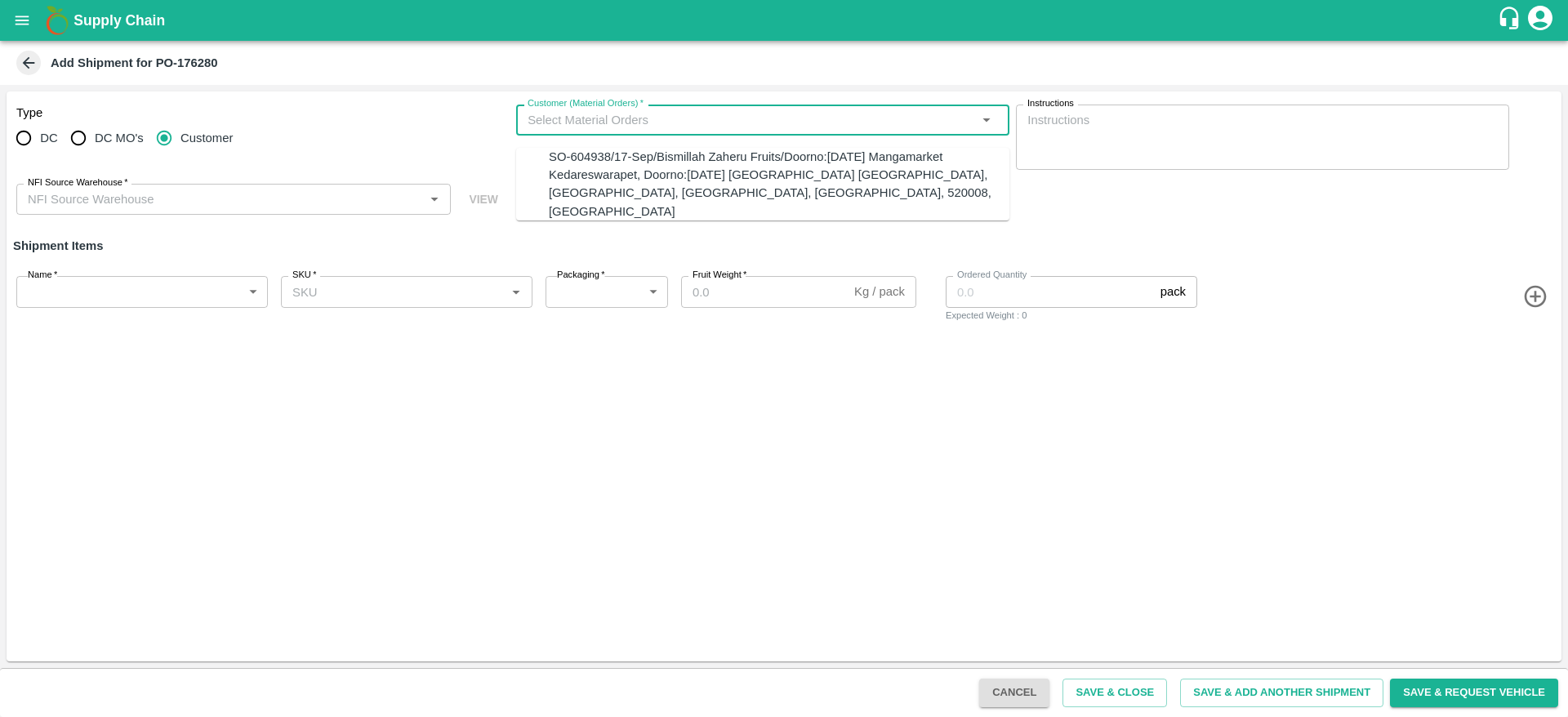
type input "1667"
type input "SO-604938/17-Sep/Bismillah Zaheru Fruits/Doorno:[DATE] Mangamarket Kedareswarap…"
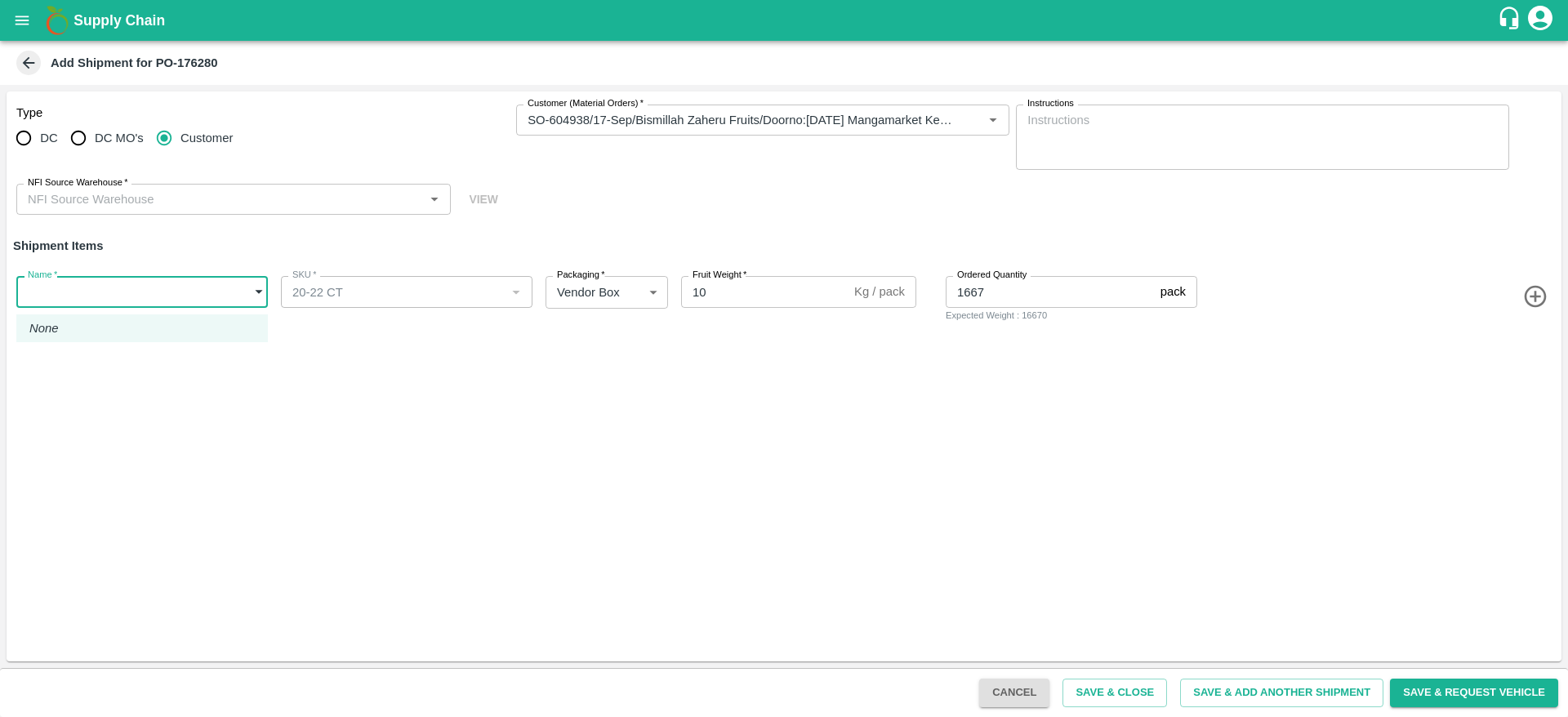
click at [83, 293] on body "Supply Chain Add Shipment for PO-176280 Type DC DC MO's Customer Customer (Mate…" at bounding box center [784, 358] width 1568 height 717
click at [83, 319] on li "None" at bounding box center [141, 328] width 251 height 28
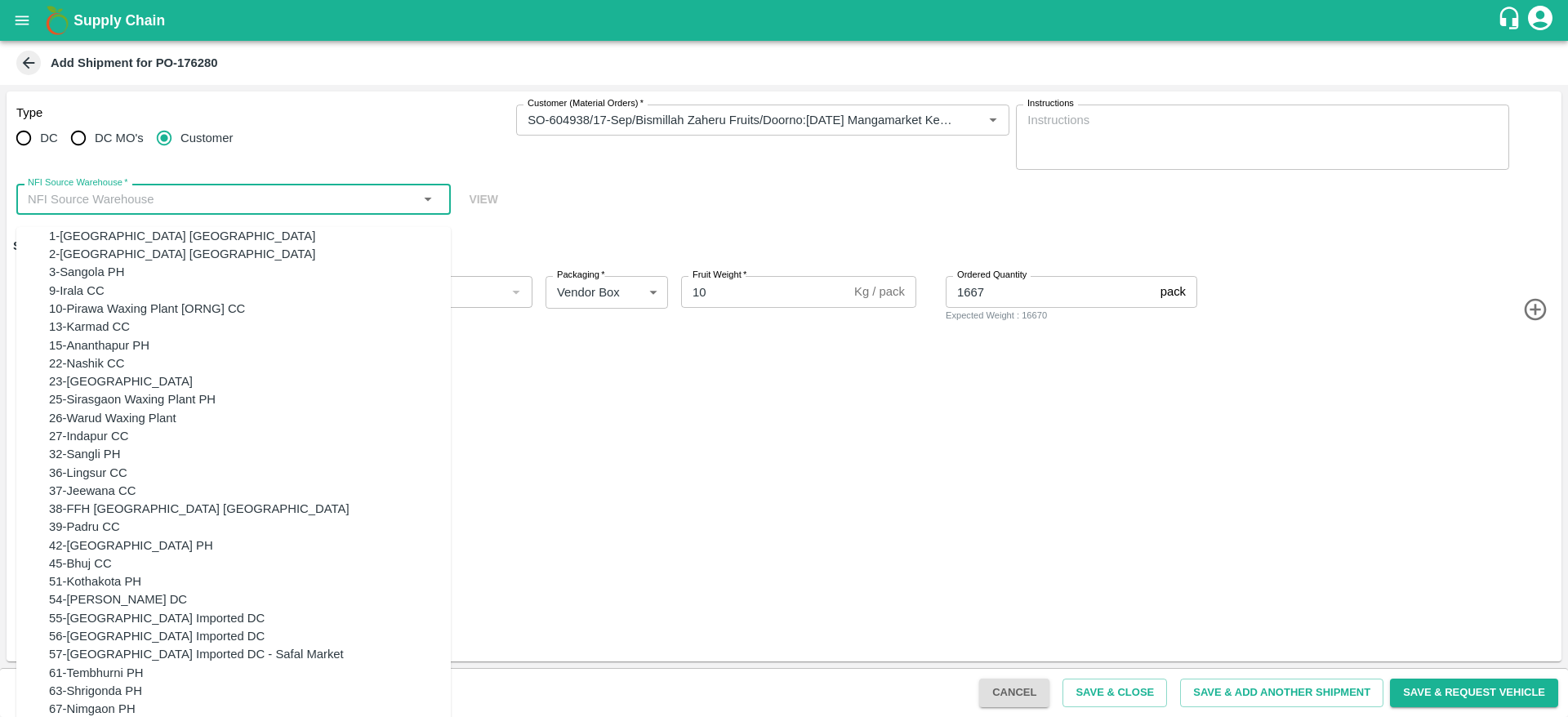
click at [86, 196] on input "NFI Source Warehouse   *" at bounding box center [220, 199] width 397 height 22
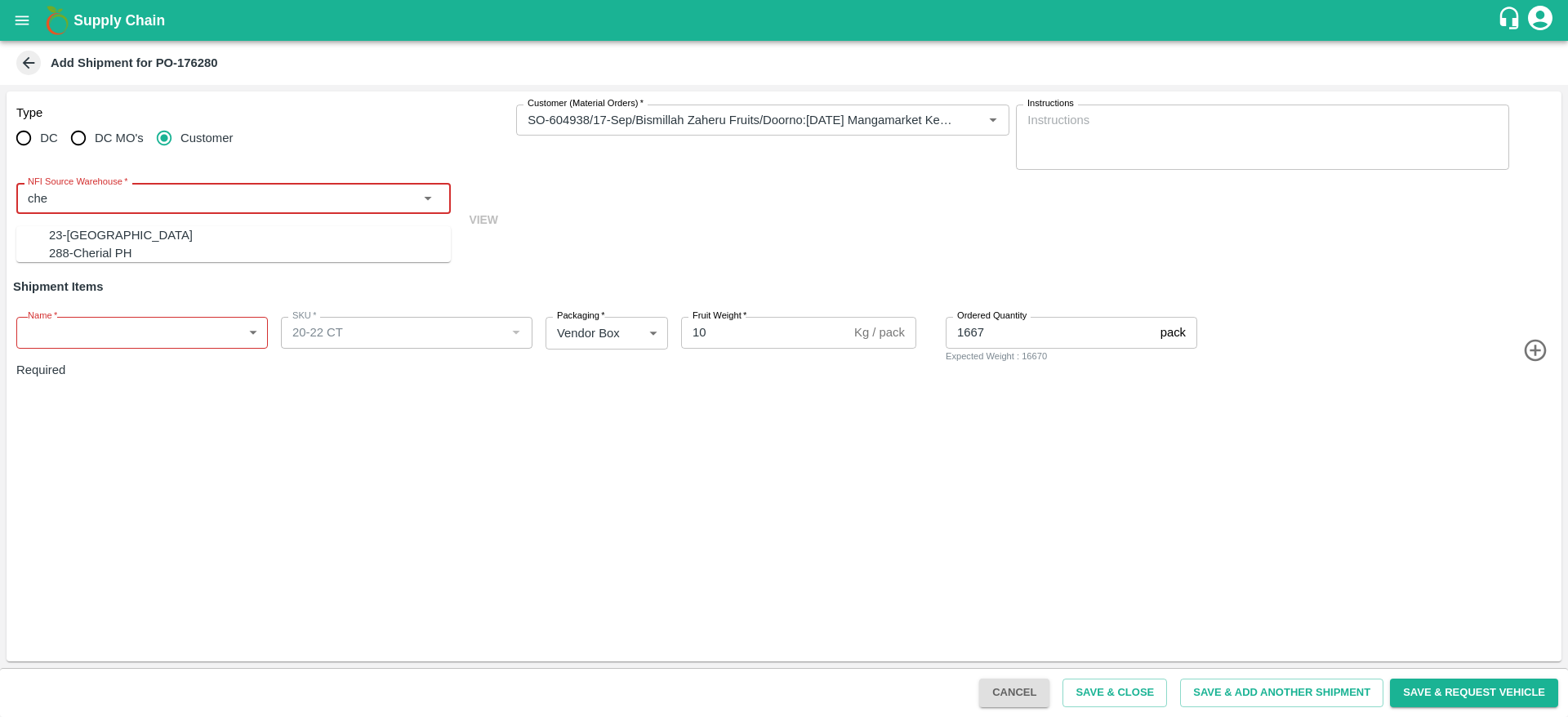
click at [147, 226] on div "23-Chennai DC" at bounding box center [249, 235] width 402 height 18
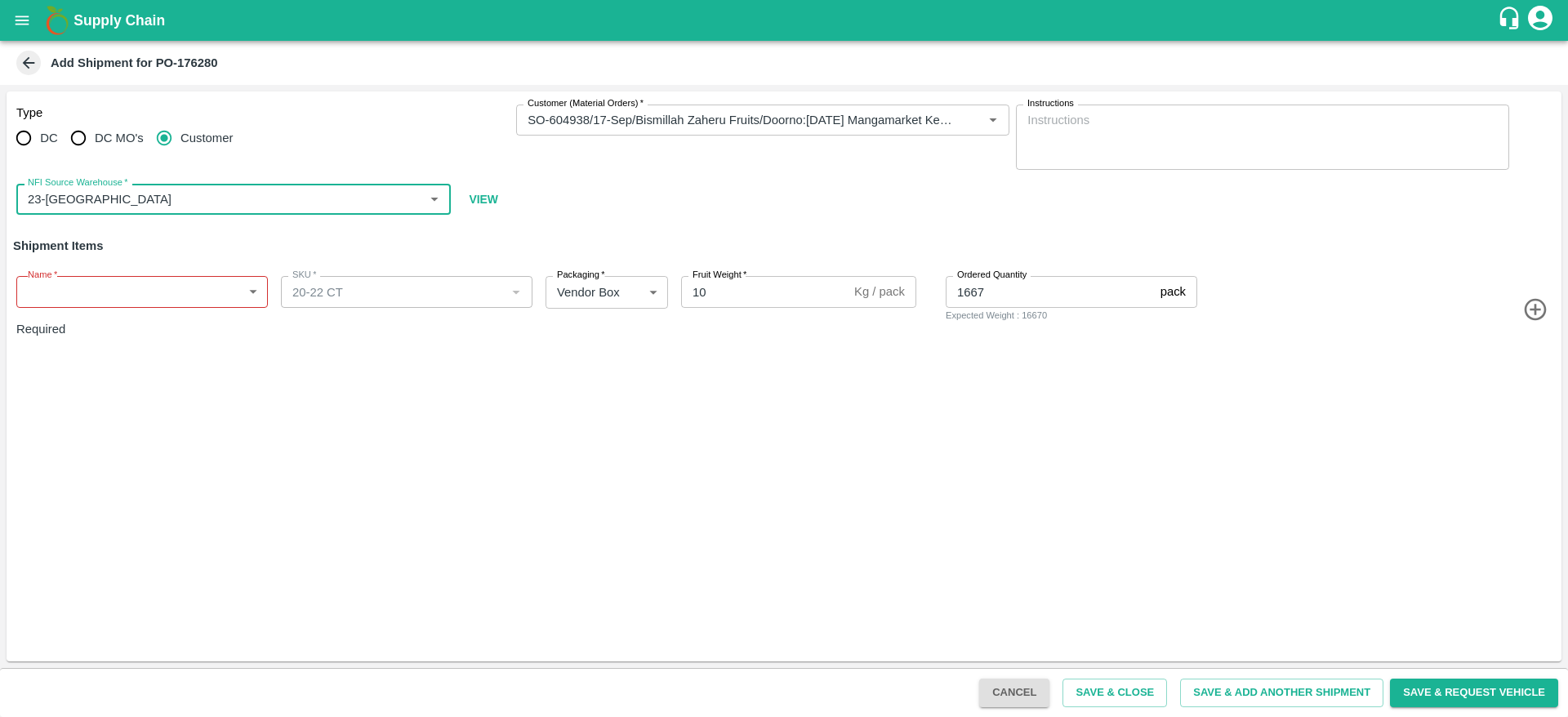
type input "23-Chennai DC"
click at [148, 275] on body "Supply Chain Add Shipment for PO-176280 Type DC DC MO's Customer Customer (Mate…" at bounding box center [784, 358] width 1568 height 717
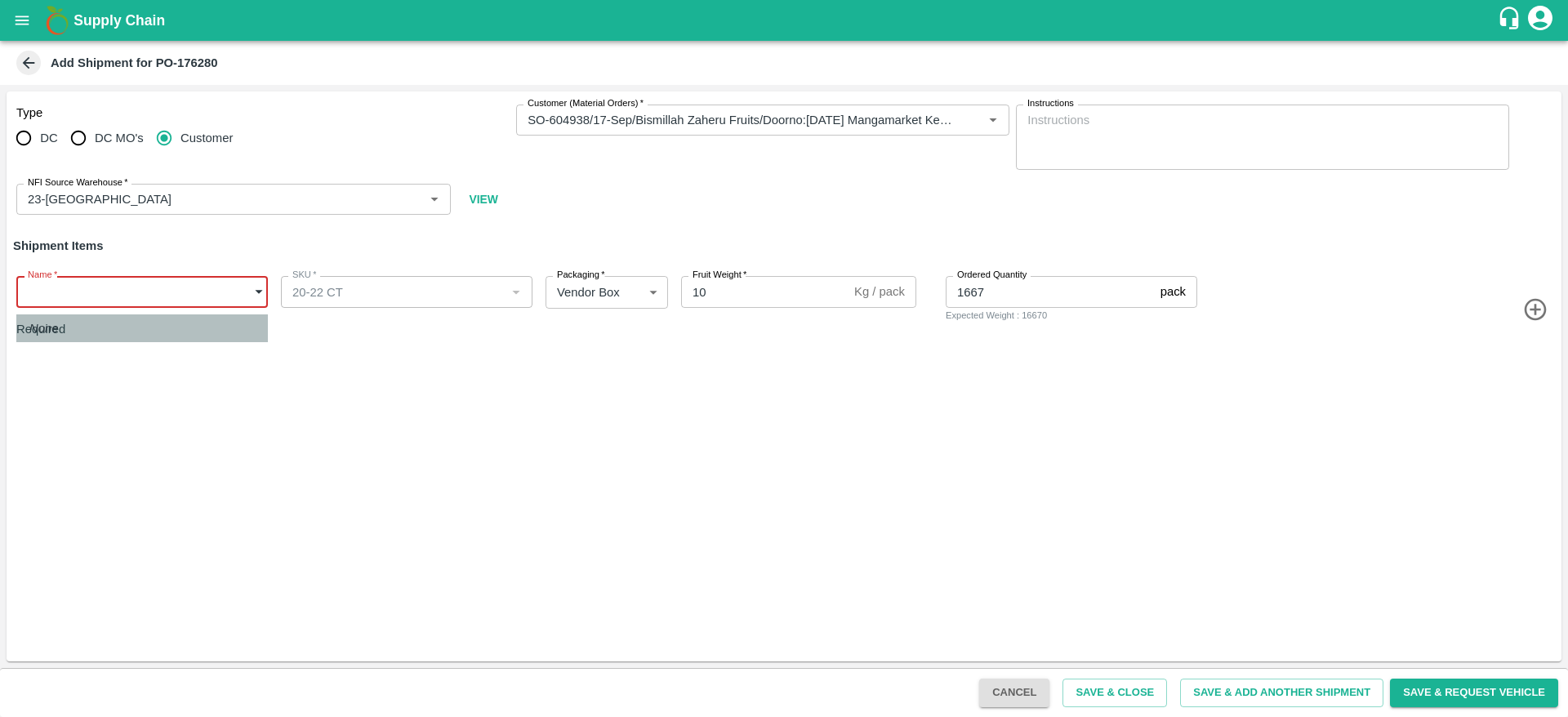
click at [144, 335] on li "None" at bounding box center [141, 328] width 251 height 28
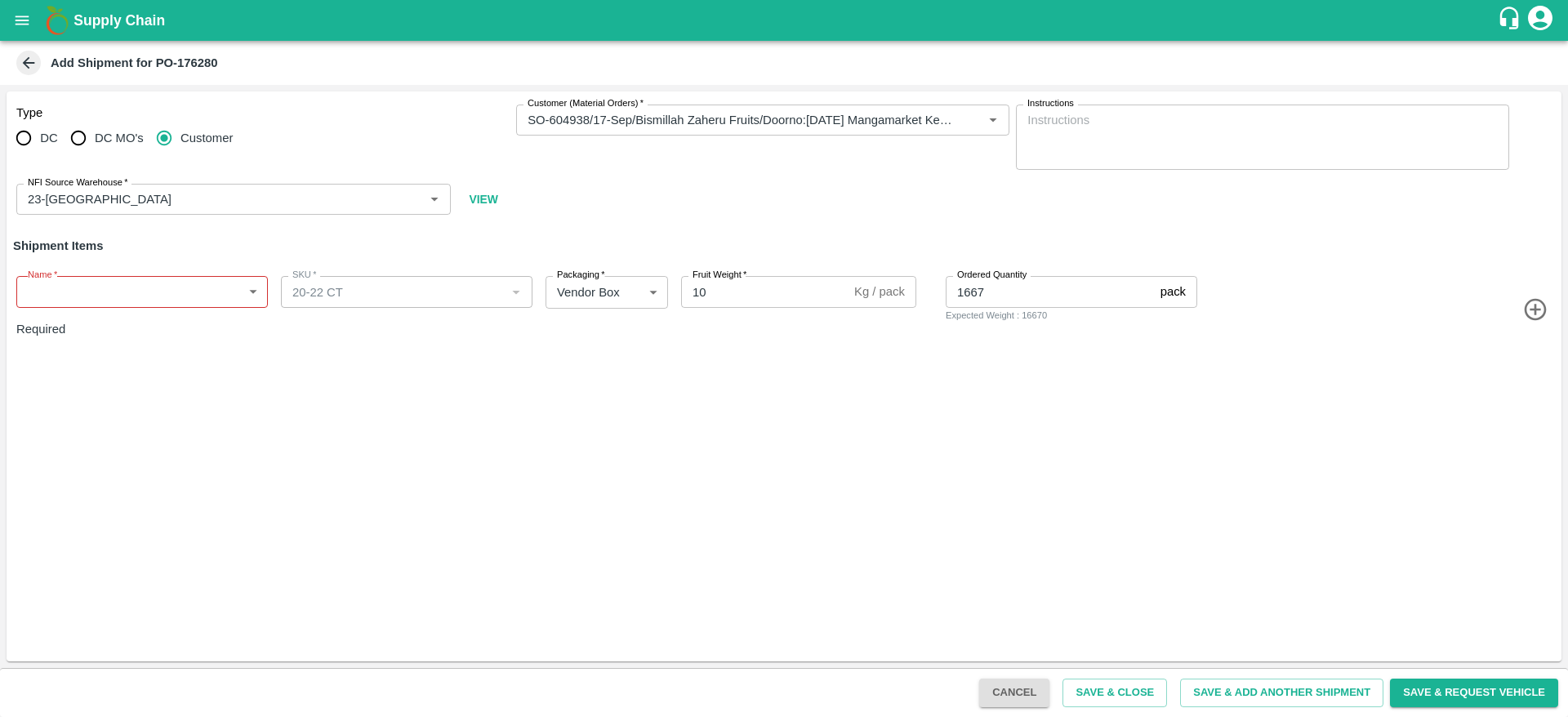
click at [457, 368] on div "Type DC DC MO's Customer Customer (Material Orders)   * Customer (Material Orde…" at bounding box center [784, 377] width 1554 height 570
click at [193, 288] on body "Supply Chain Add Shipment for PO-176280 Type DC DC MO's Customer Customer (Mate…" at bounding box center [784, 358] width 1568 height 717
click at [166, 411] on div at bounding box center [784, 358] width 1568 height 717
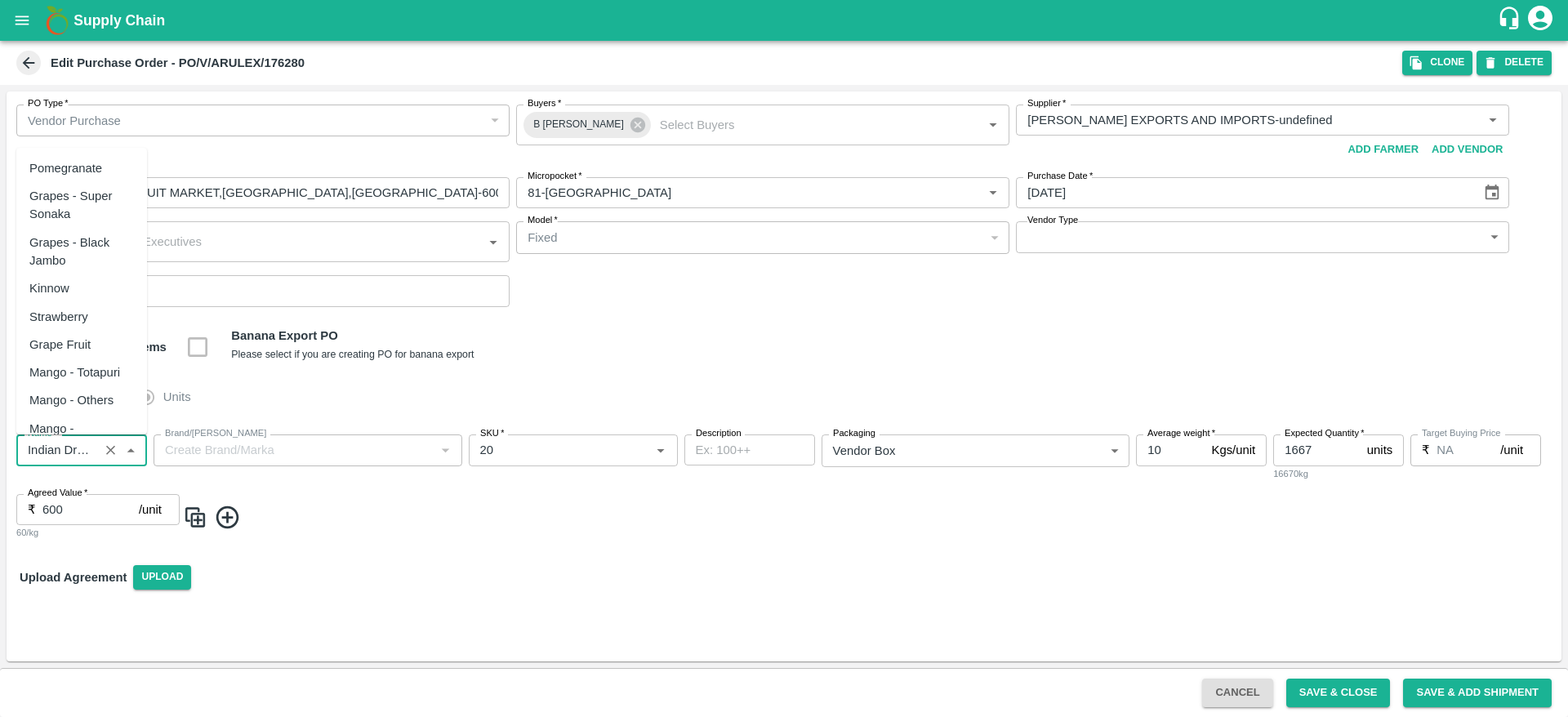
click at [81, 449] on input "Name   *" at bounding box center [58, 450] width 73 height 22
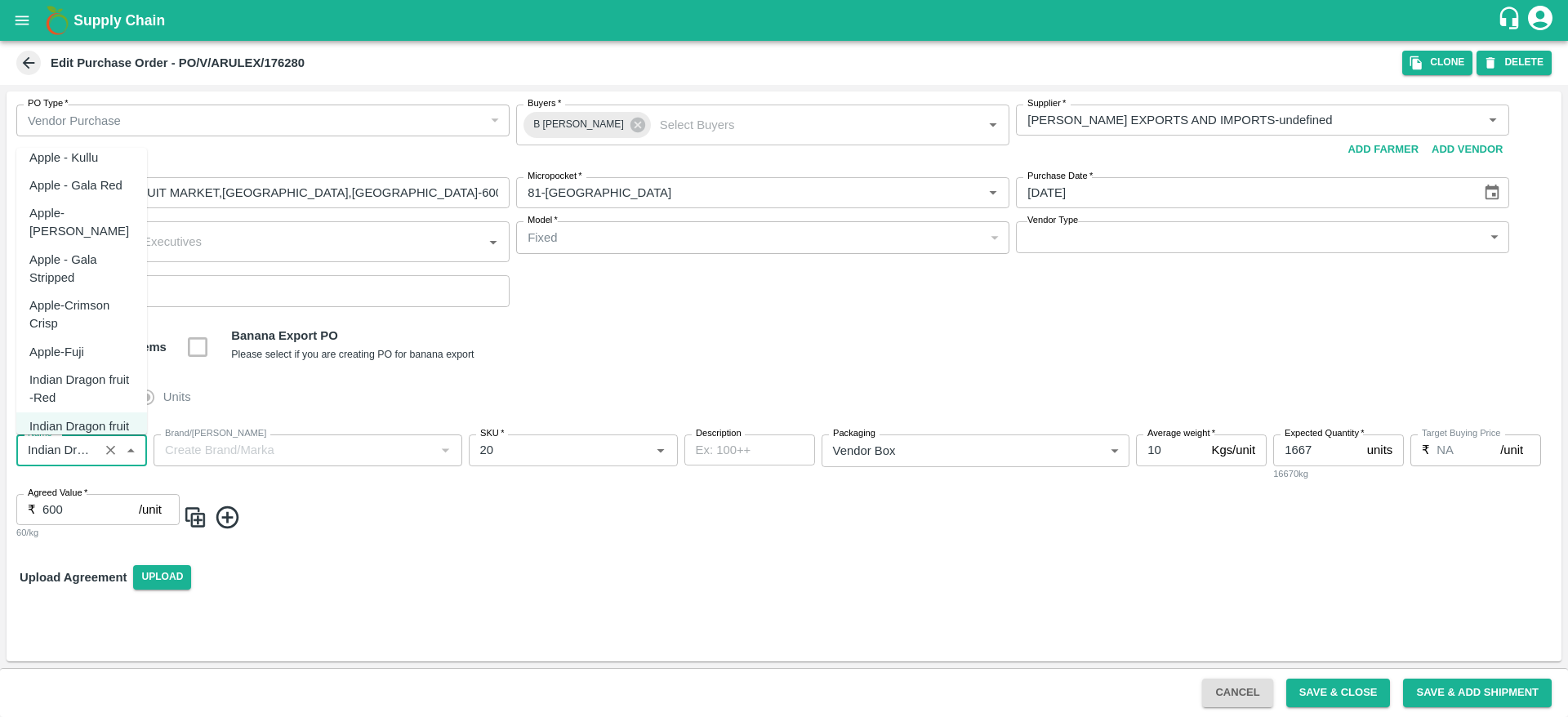
scroll to position [4101, 0]
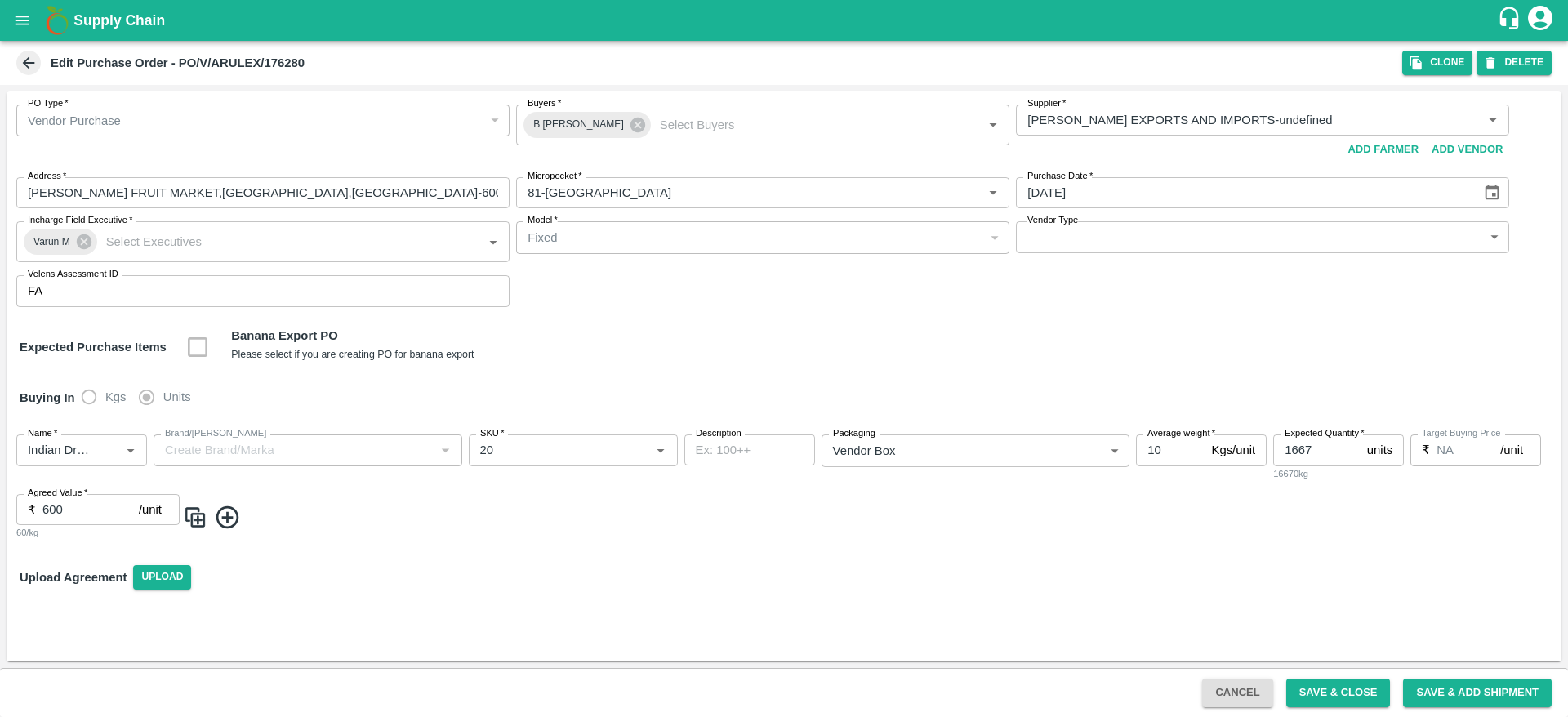
click at [736, 340] on div "Expected Purchase Items Banana Export PO Please select if you are creating PO f…" at bounding box center [784, 348] width 1528 height 41
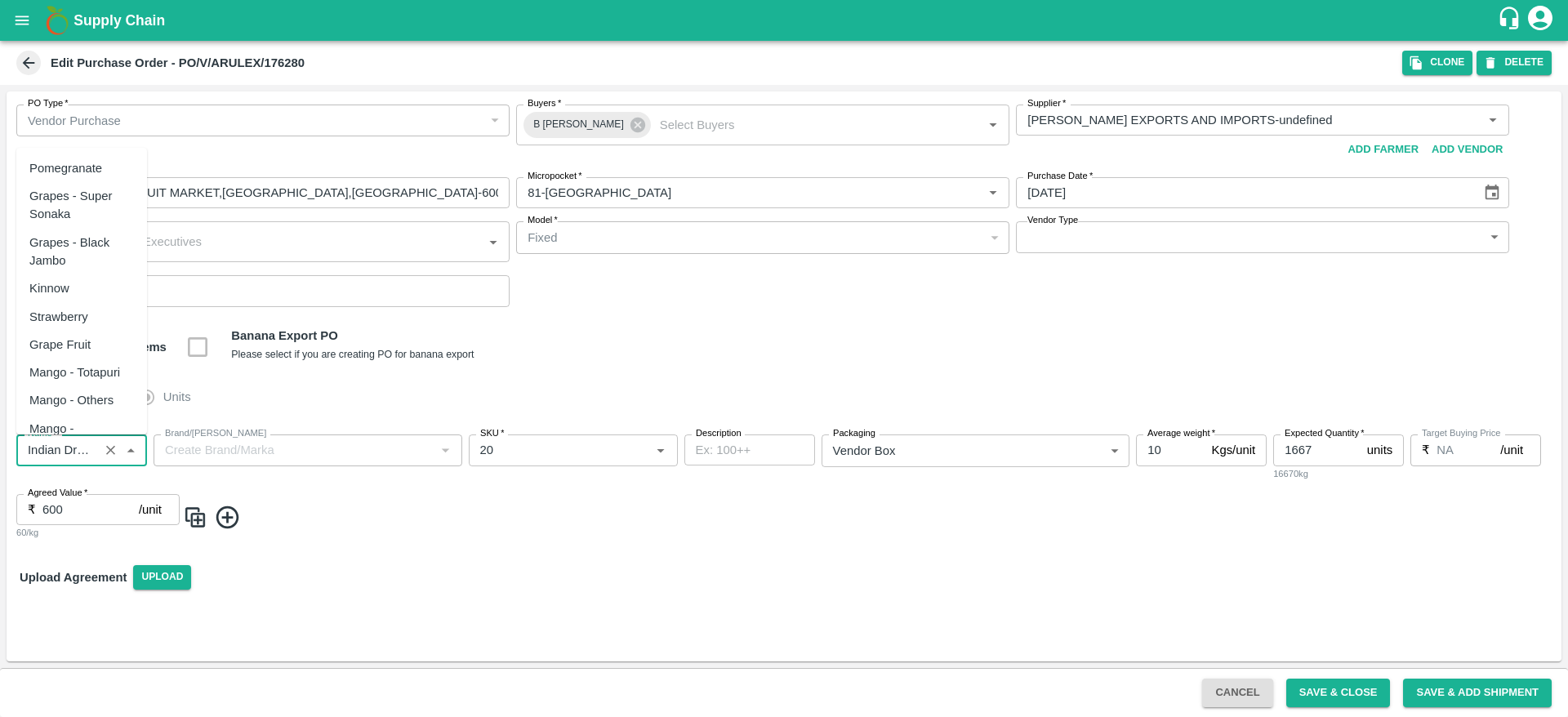
click at [74, 455] on input "Name   *" at bounding box center [58, 450] width 73 height 22
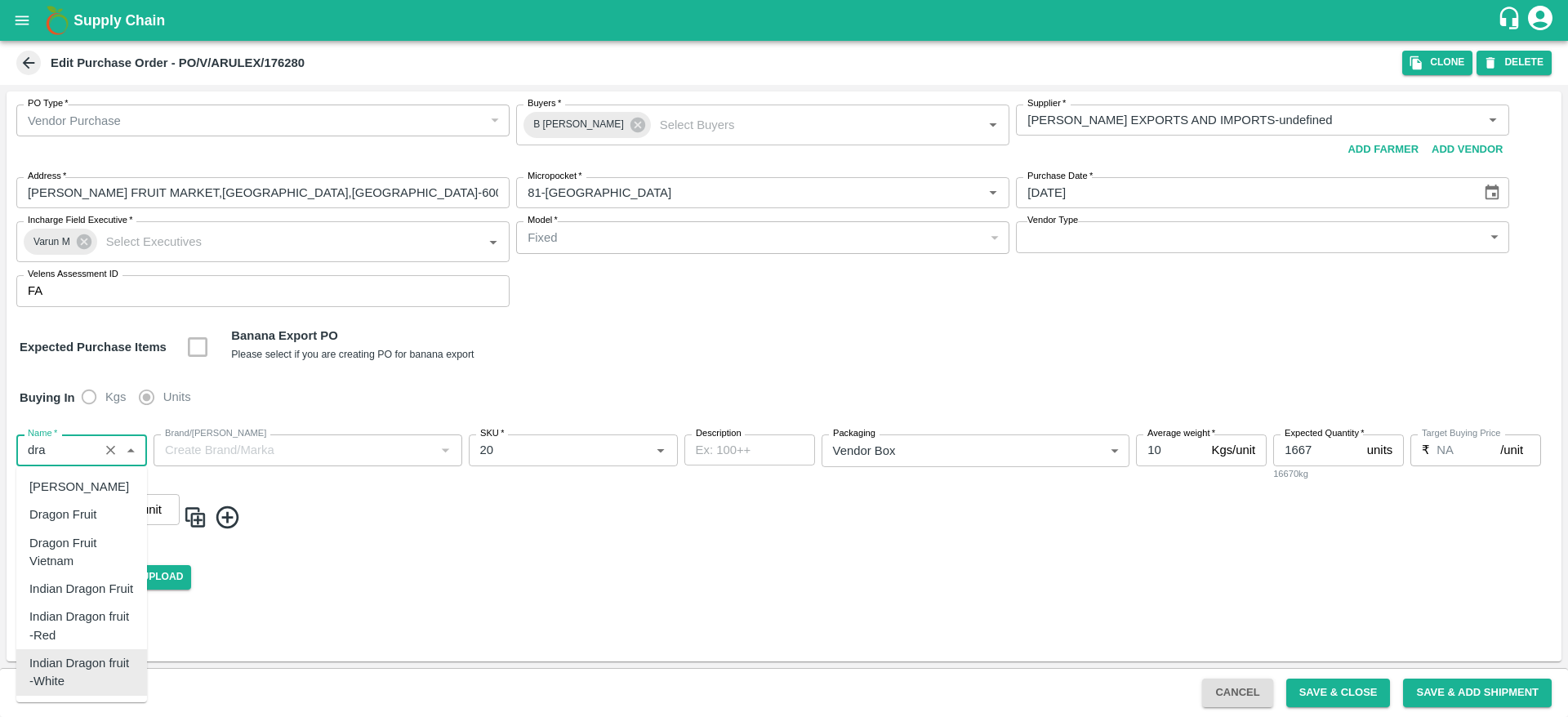
scroll to position [0, 0]
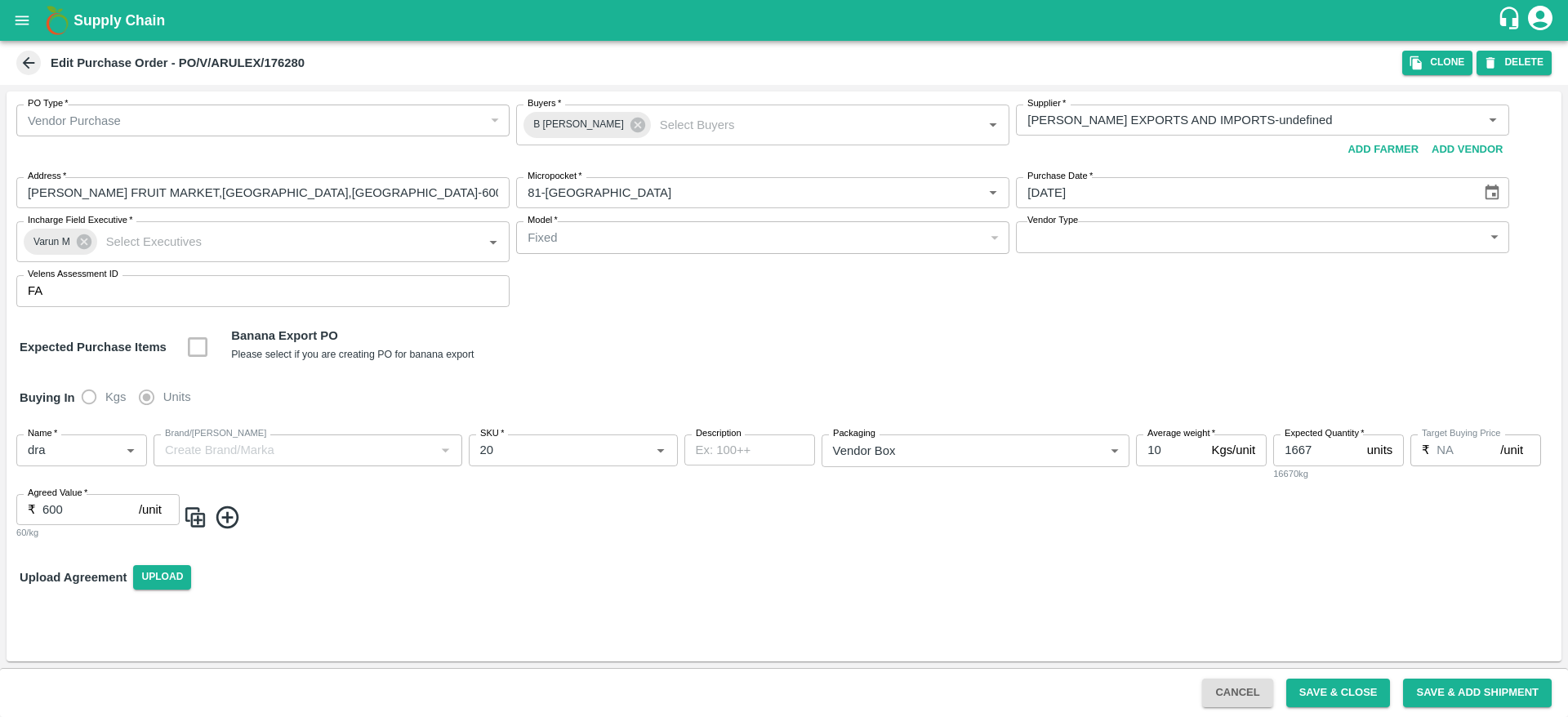
type input "Indian Dragon fruit -White"
click at [626, 313] on div "PO Type   * Vendor Purchase 2 PO Type Buyers   * B [PERSON_NAME] Buyers   * Sup…" at bounding box center [784, 206] width 1554 height 229
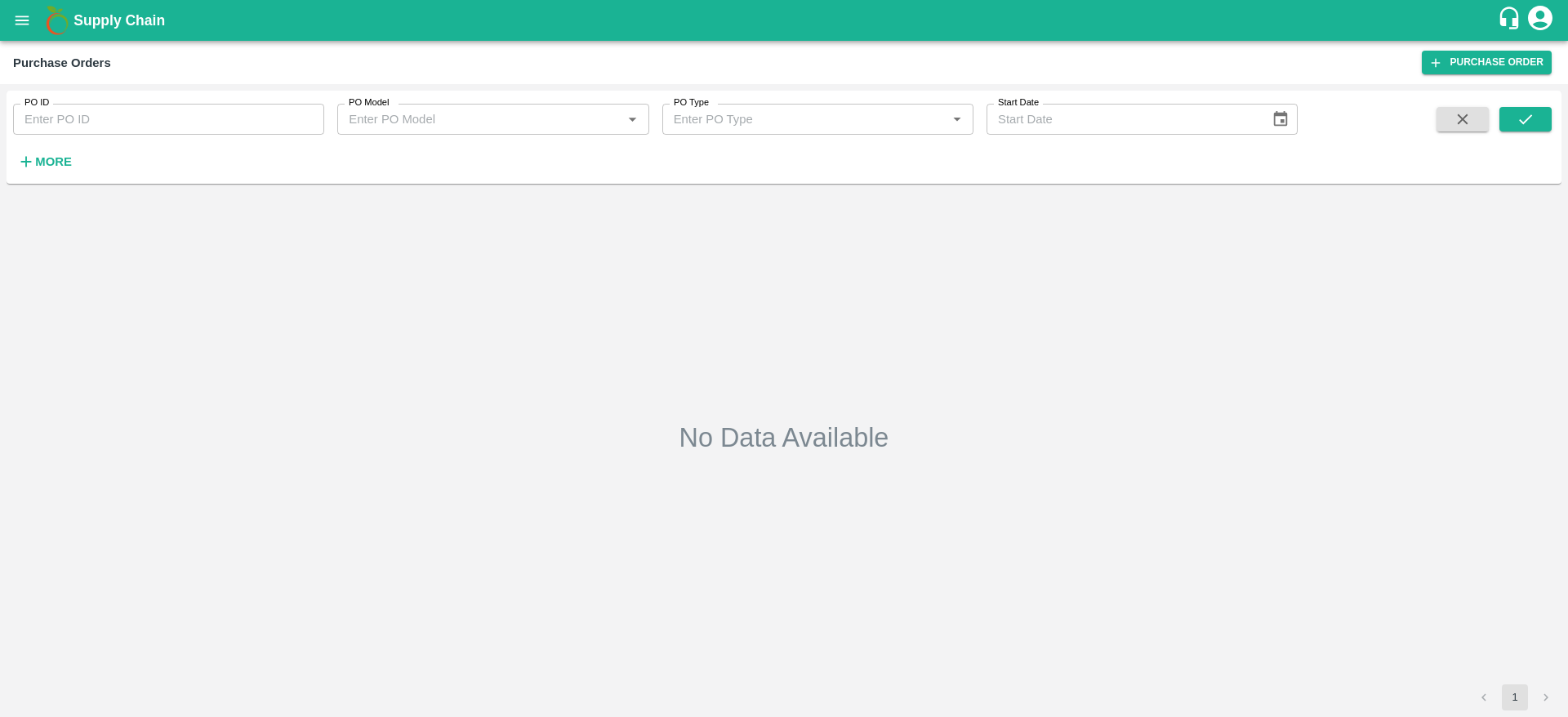
type input "176280"
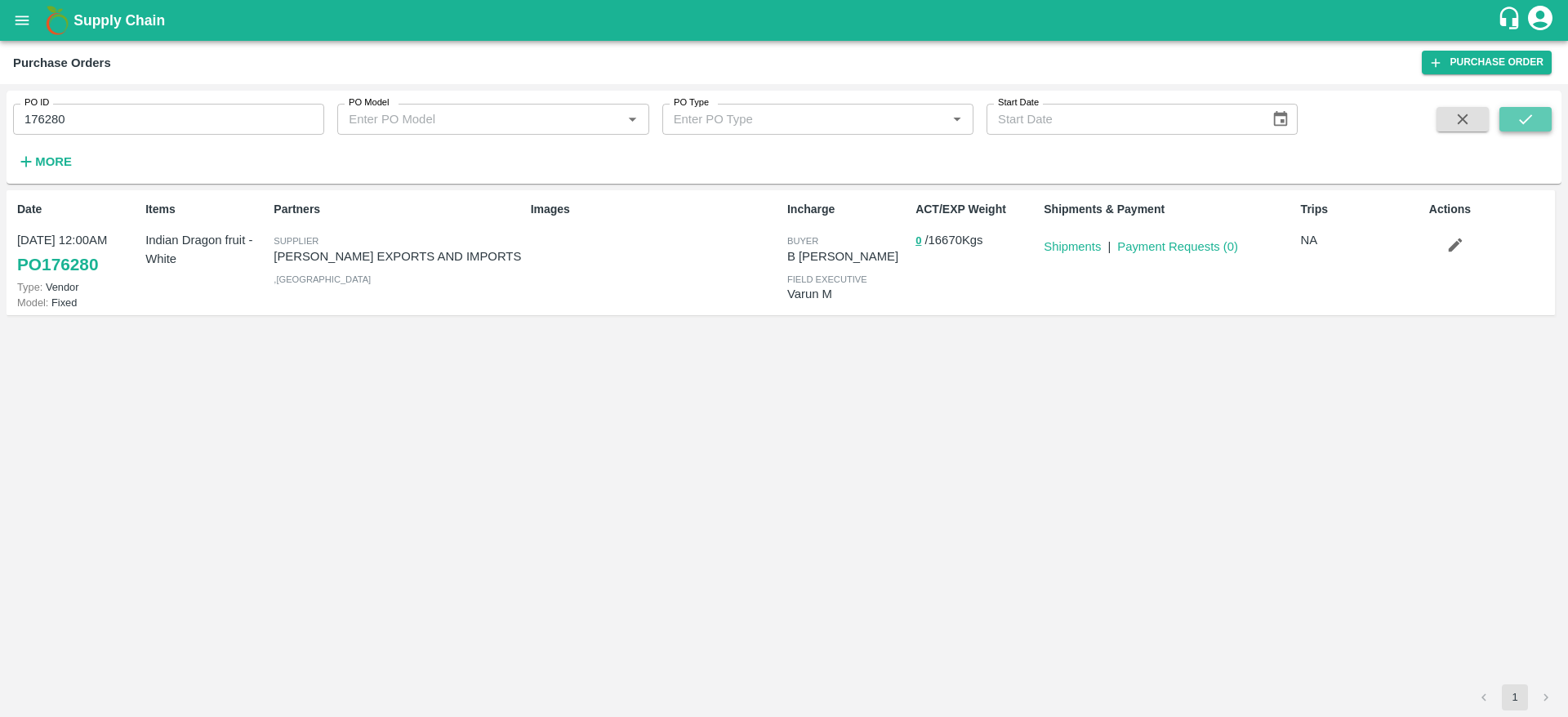
click at [1516, 121] on icon "submit" at bounding box center [1525, 119] width 18 height 18
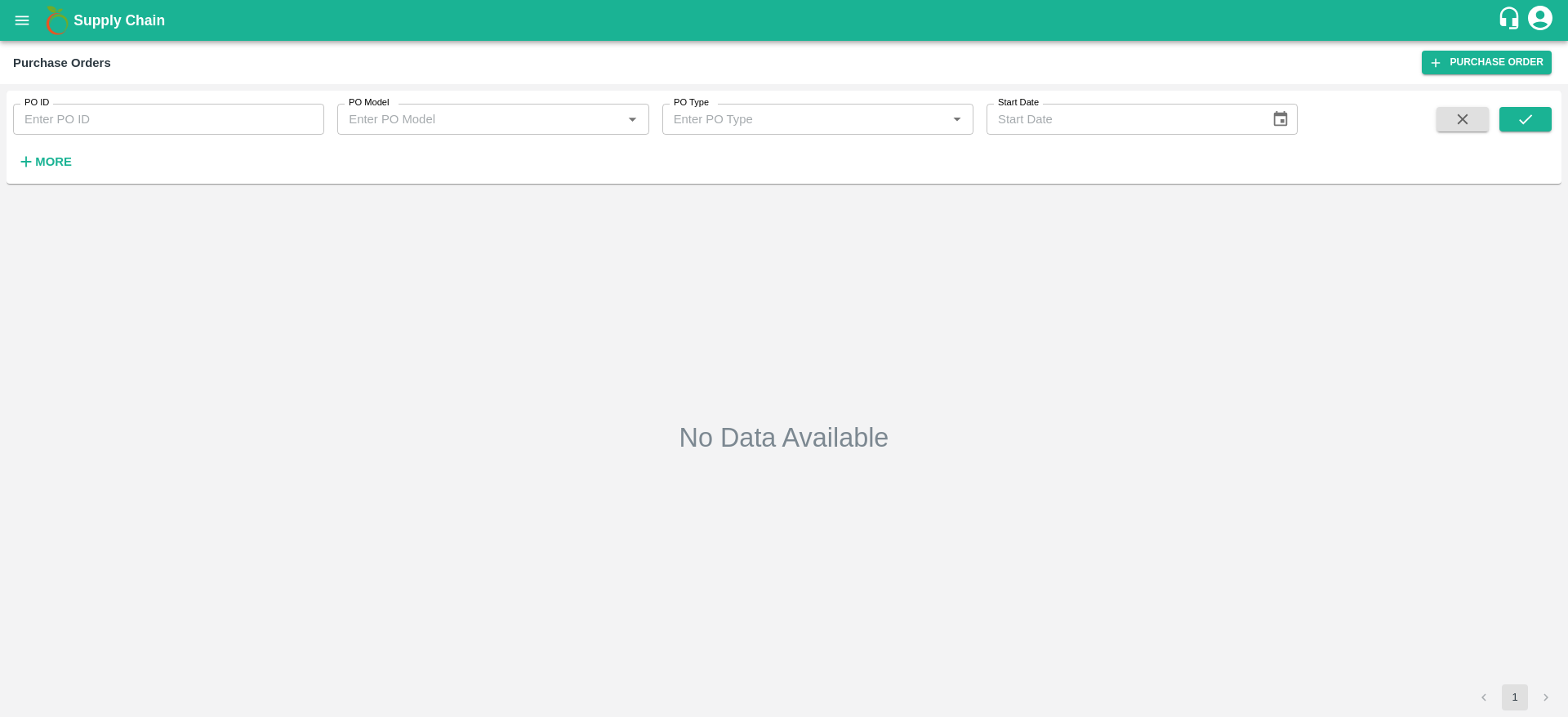
type input "176280"
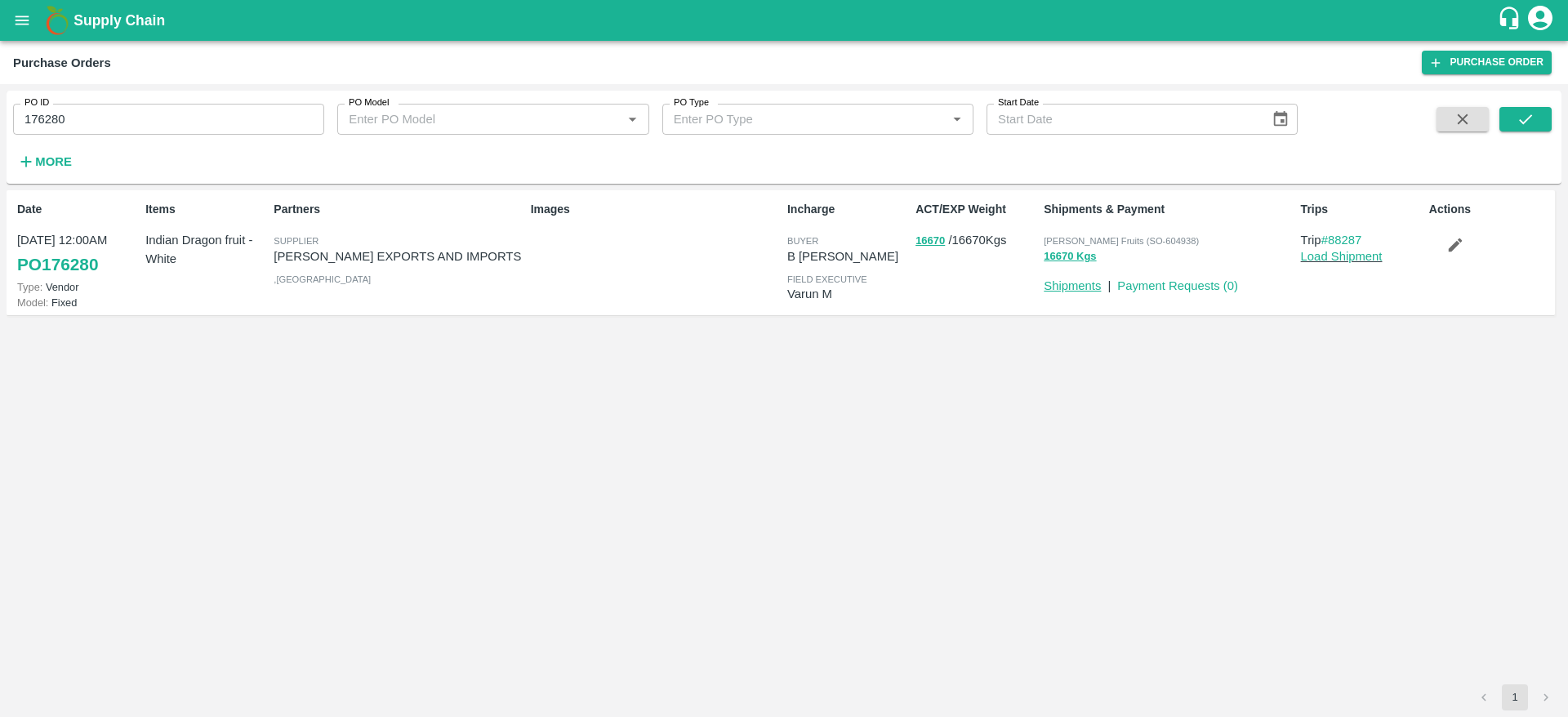
click at [1082, 281] on link "Shipments" at bounding box center [1072, 286] width 57 height 14
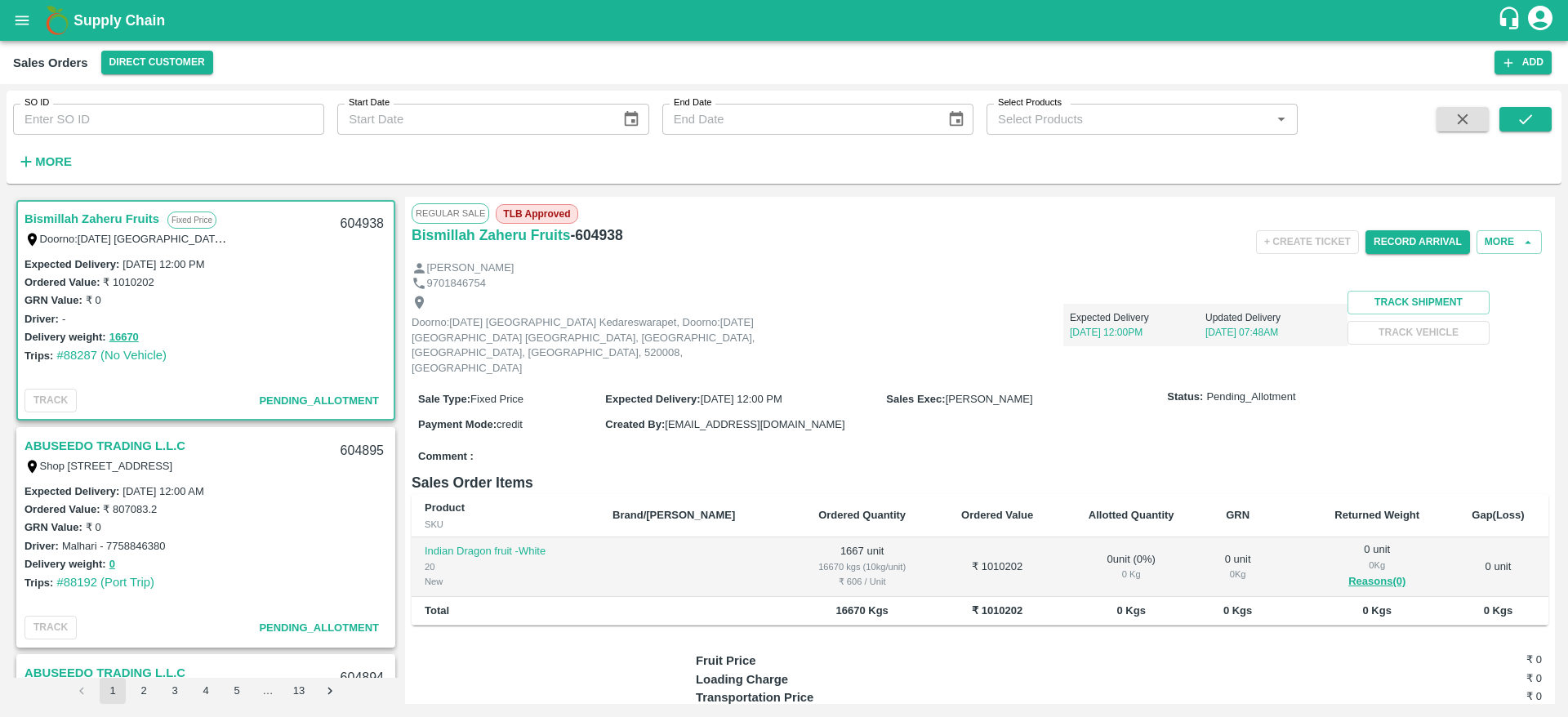
click at [220, 127] on input "SO ID" at bounding box center [168, 119] width 311 height 31
click at [1531, 116] on icon "submit" at bounding box center [1525, 119] width 14 height 10
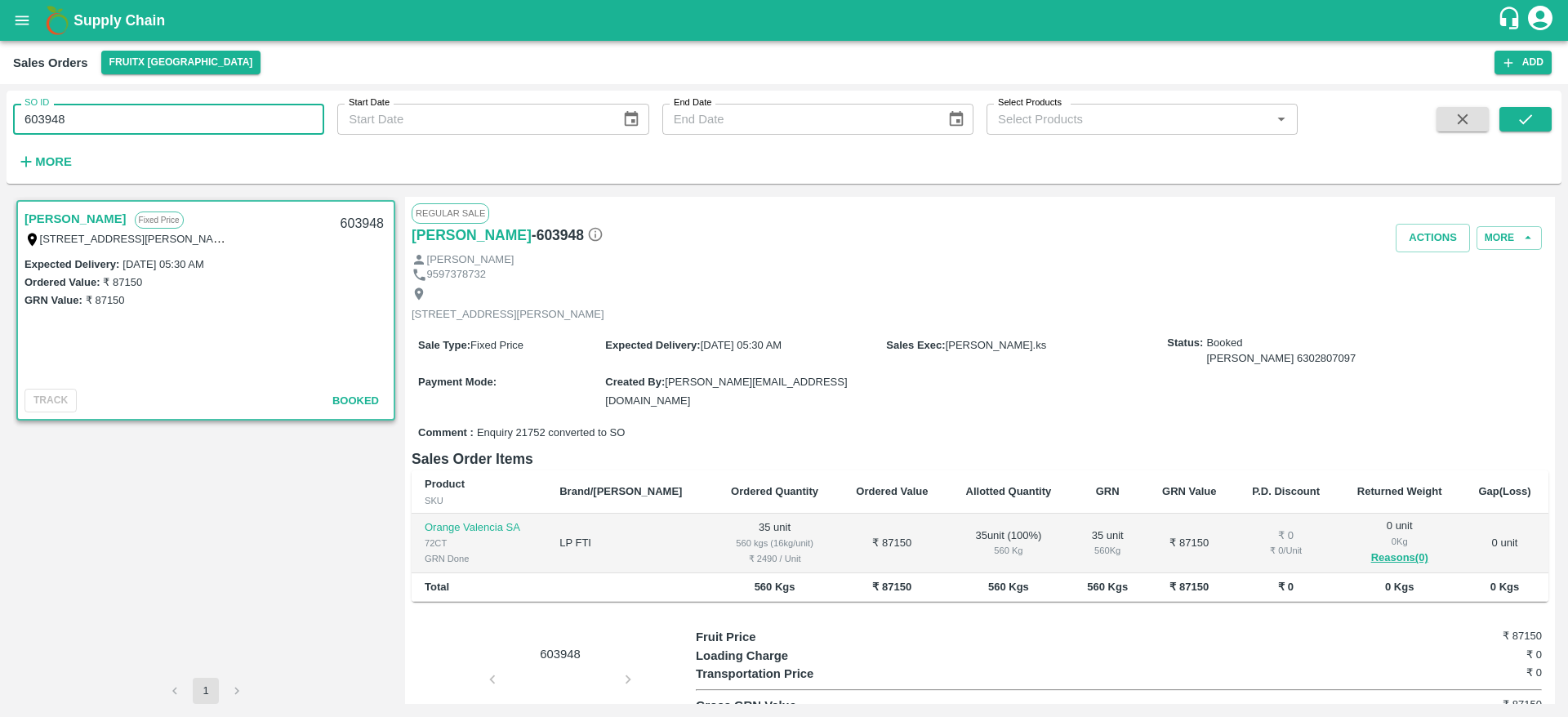
drag, startPoint x: 79, startPoint y: 119, endPoint x: 0, endPoint y: 152, distance: 85.6
click at [0, 152] on div "SO ID 603948 SO ID Start Date Start Date End Date End Date Select Products Sele…" at bounding box center [784, 400] width 1568 height 633
paste input "text"
drag, startPoint x: 31, startPoint y: 118, endPoint x: 10, endPoint y: 123, distance: 21.6
click at [10, 123] on div "SO ID -604938 SO ID" at bounding box center [162, 113] width 324 height 44
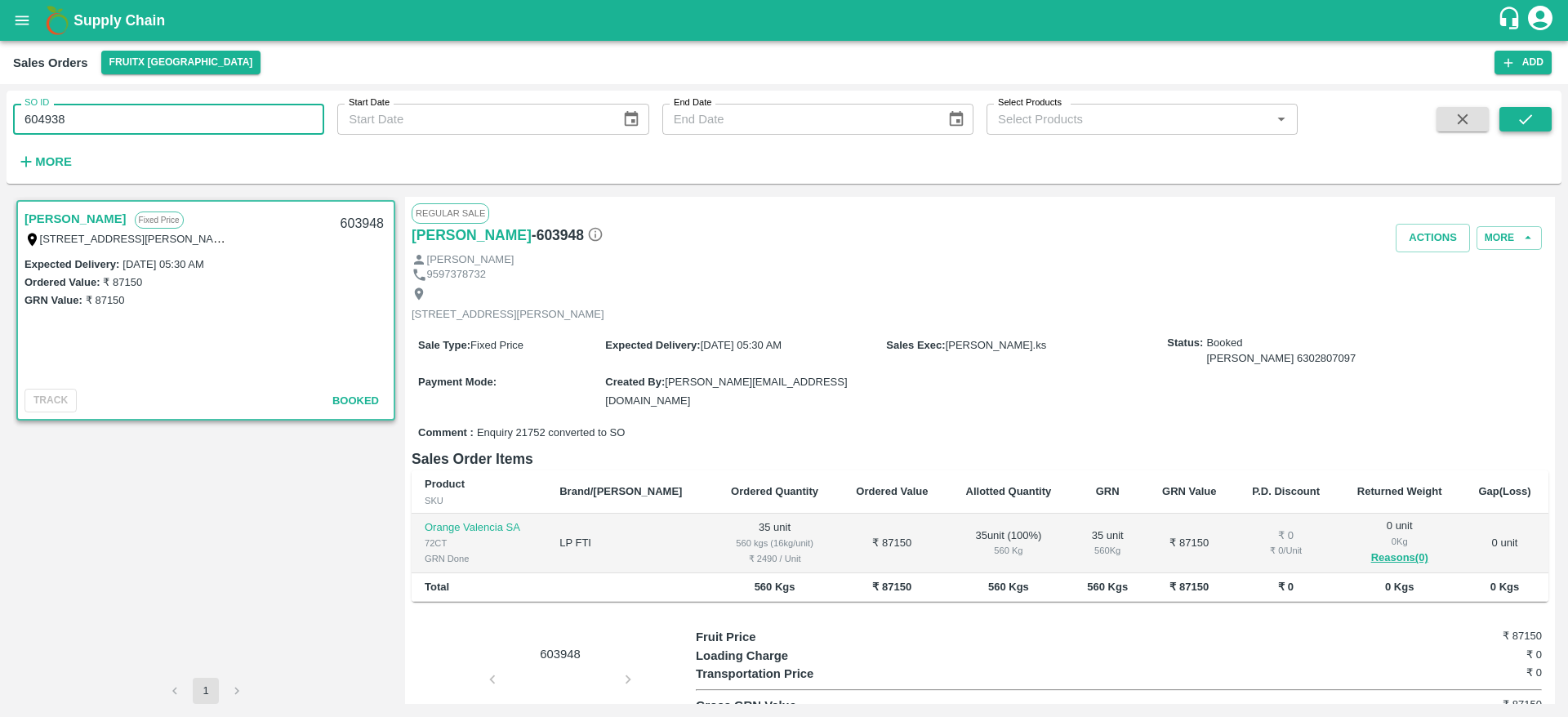
type input "604938"
click at [1536, 122] on button "submit" at bounding box center [1525, 119] width 52 height 24
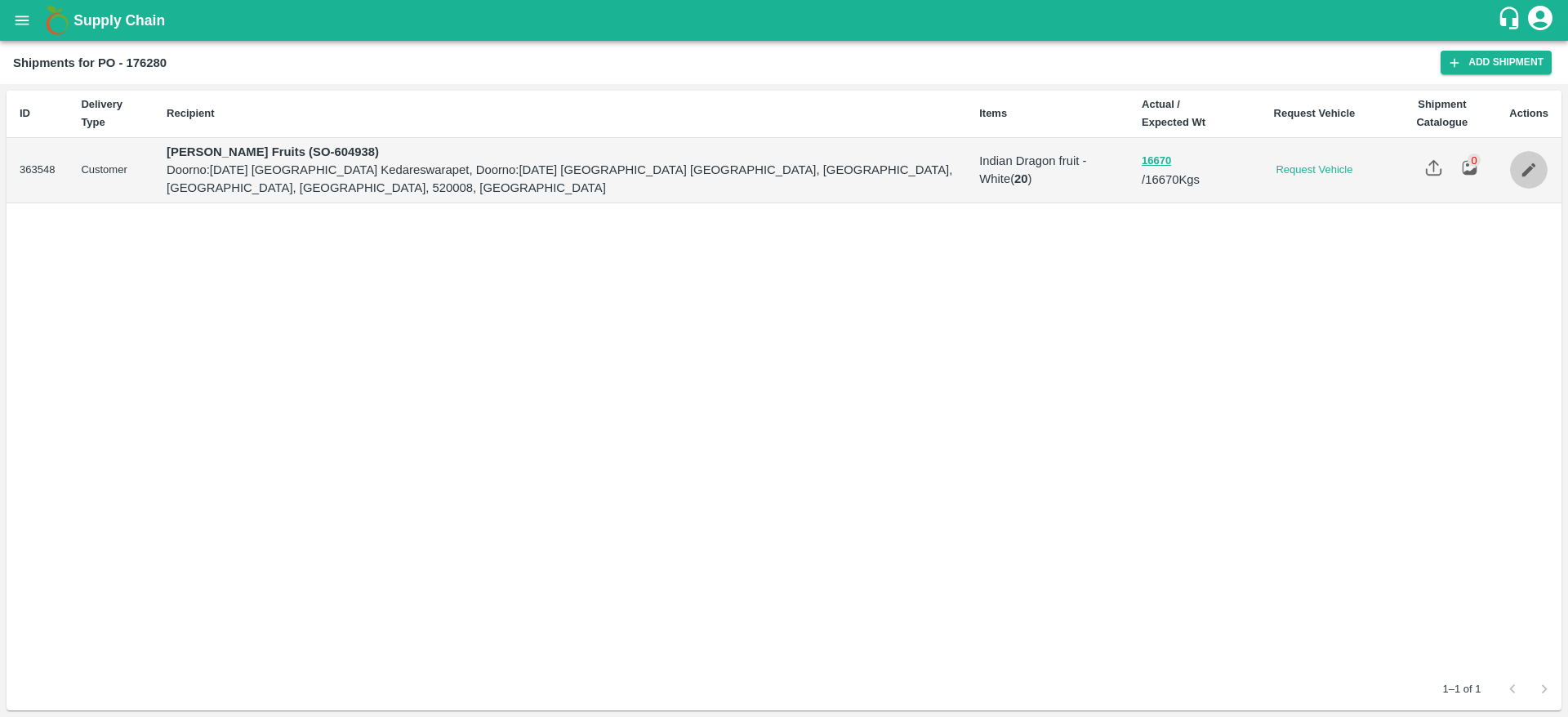
click at [1545, 168] on link "Edit" at bounding box center [1528, 170] width 38 height 38
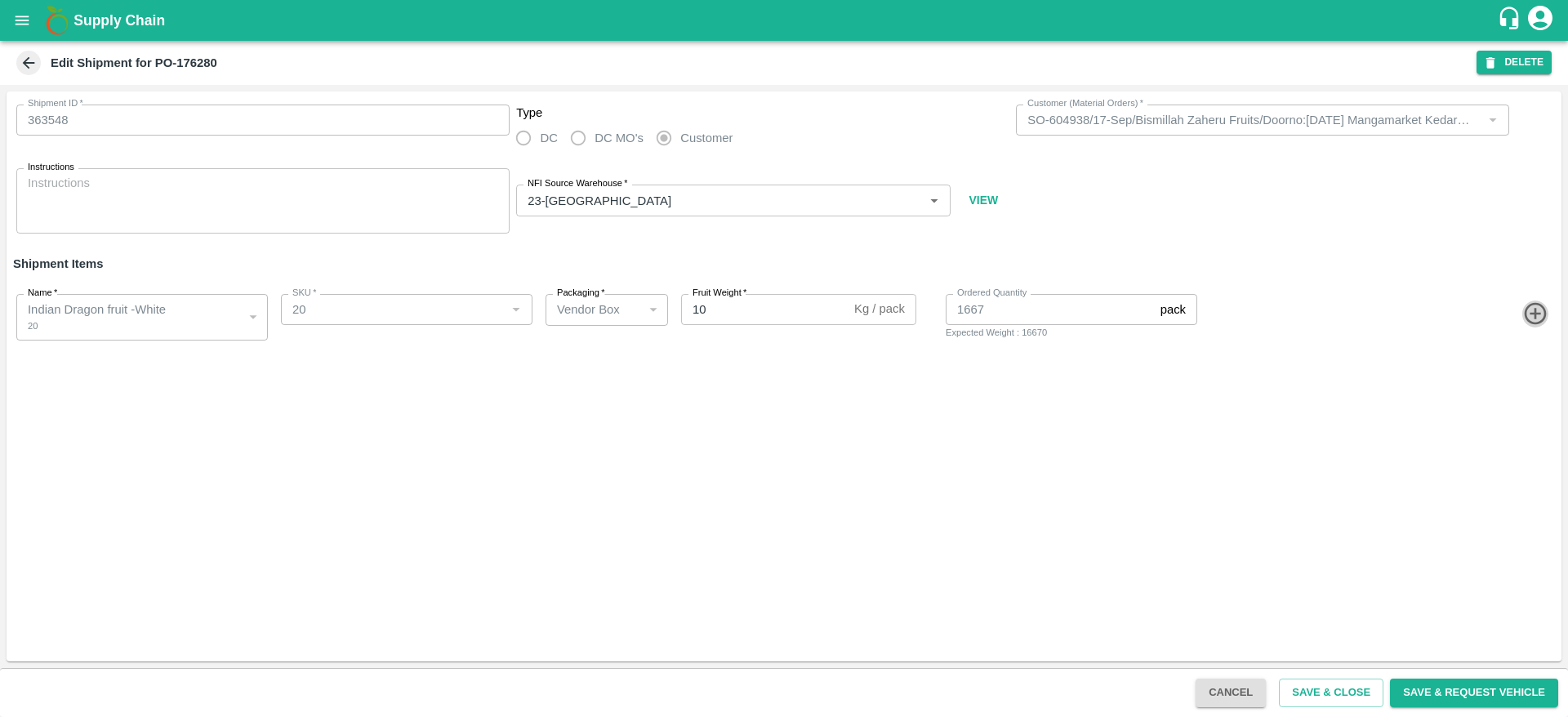
click at [1535, 306] on icon "button" at bounding box center [1536, 314] width 27 height 27
click at [95, 388] on body "Supply Chain Edit Shipment for PO-176280 DELETE Shipment ID   * 363548 Shipment…" at bounding box center [784, 358] width 1568 height 717
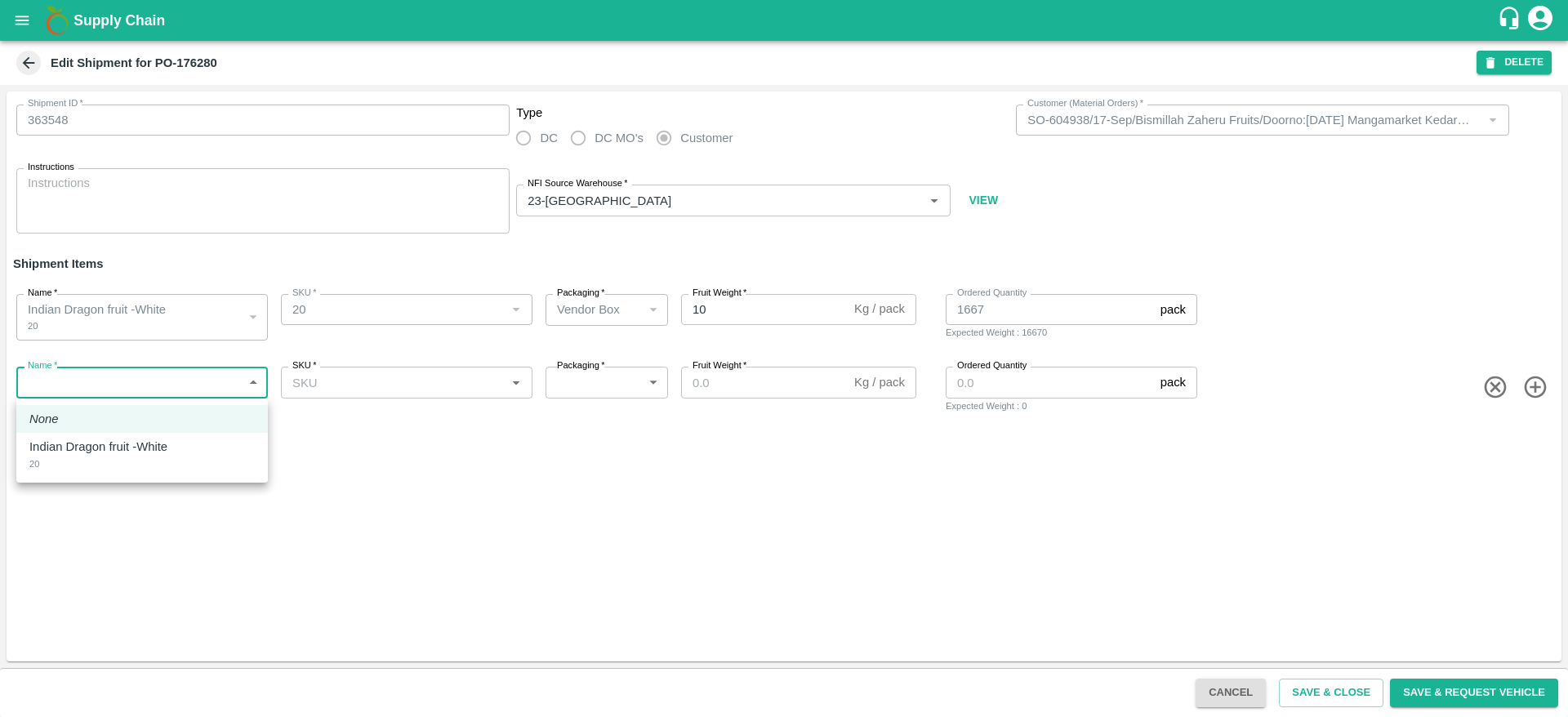
click at [202, 563] on div at bounding box center [784, 358] width 1568 height 717
